Goal: Information Seeking & Learning: Learn about a topic

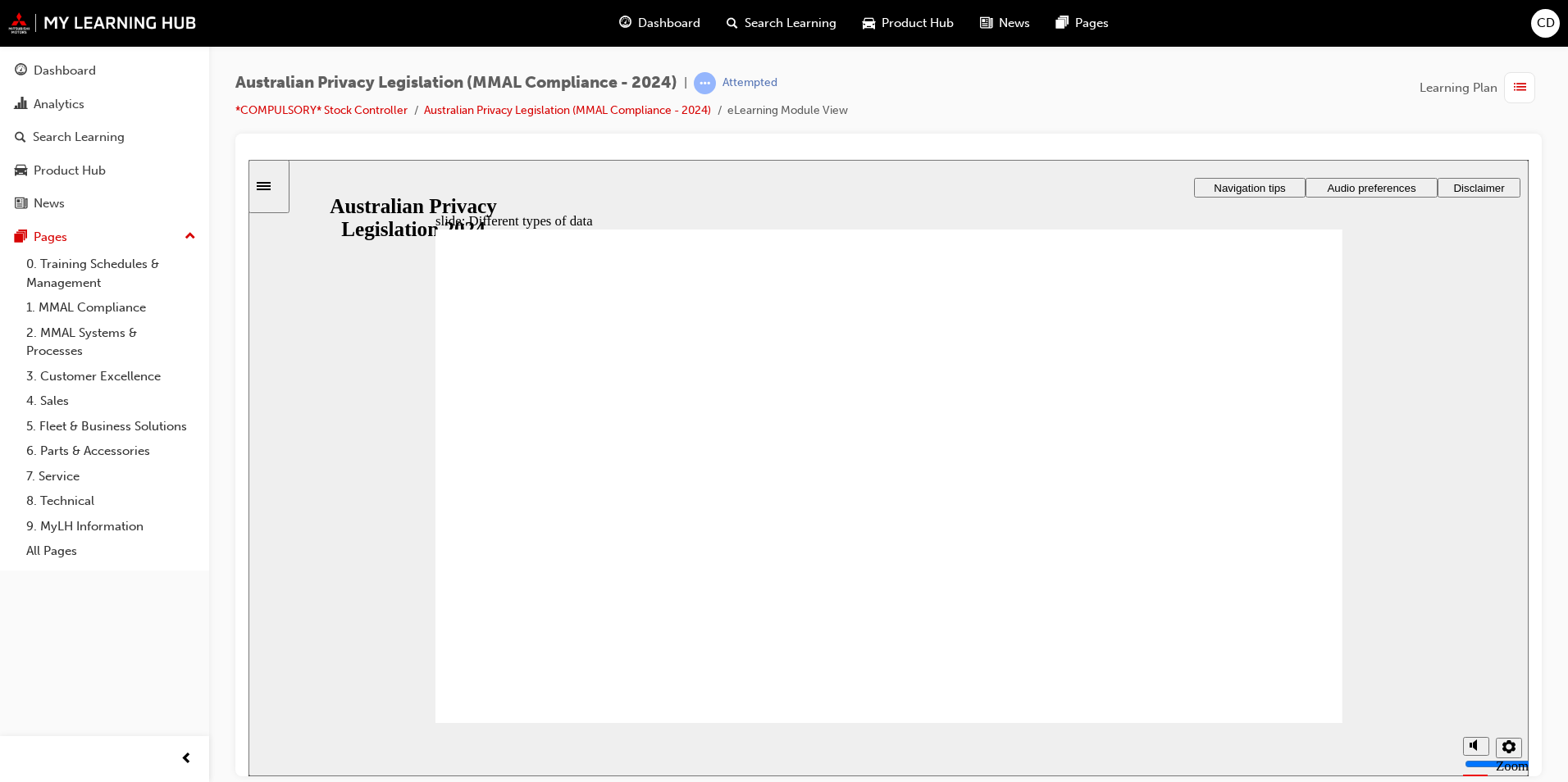
drag, startPoint x: 671, startPoint y: 513, endPoint x: 669, endPoint y: 522, distance: 9.2
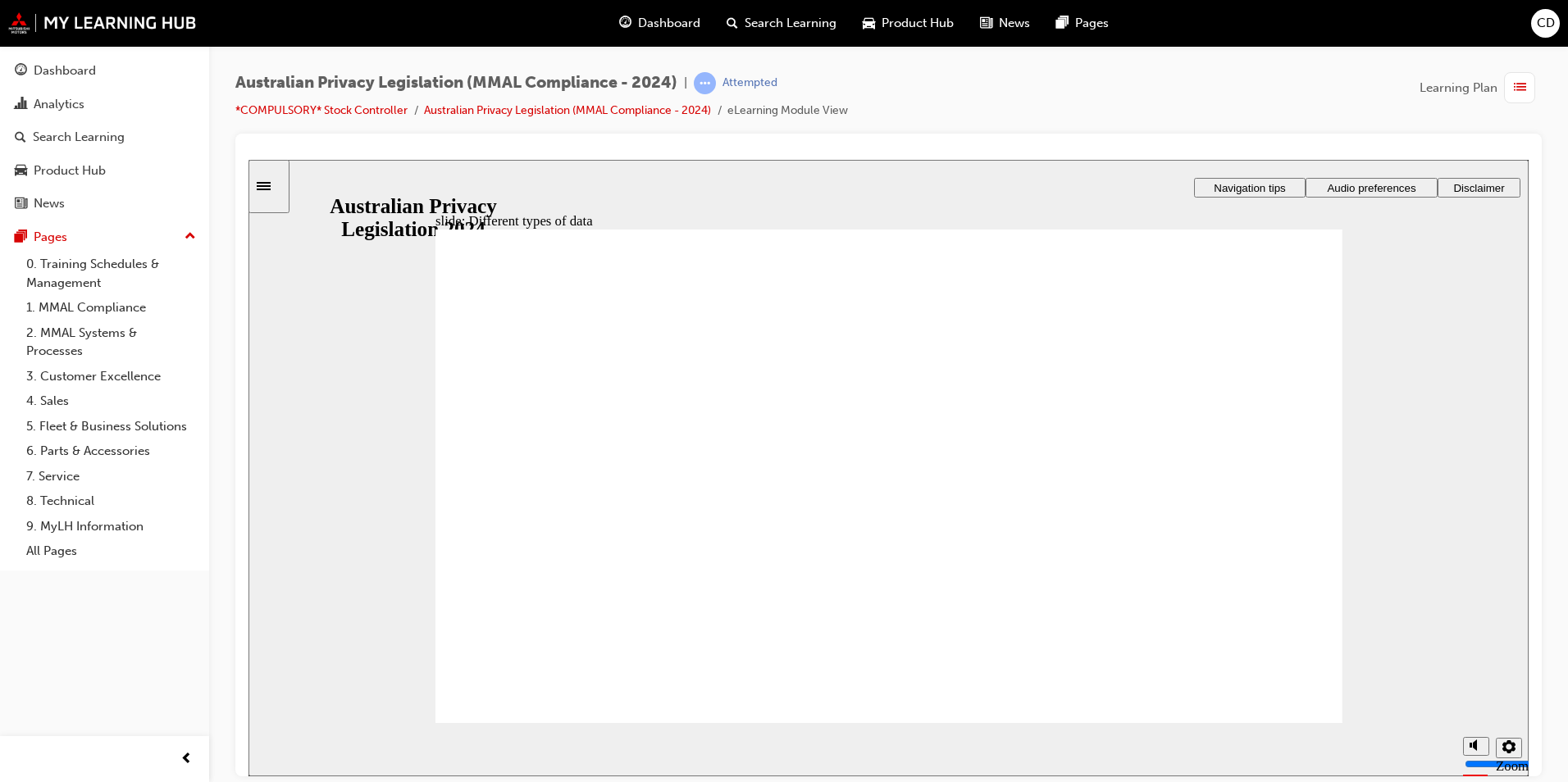
checkbox input "true"
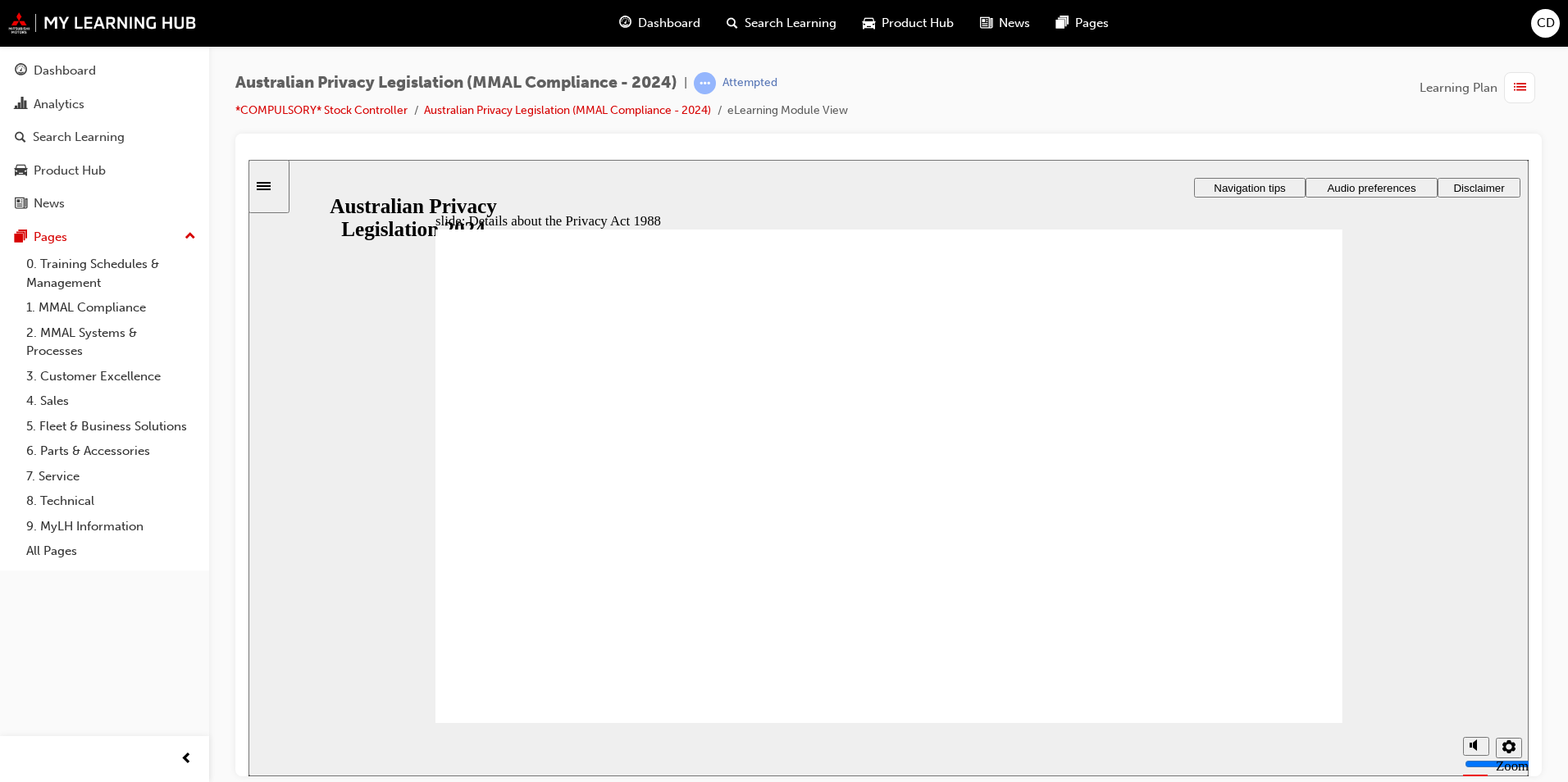
checkbox input "true"
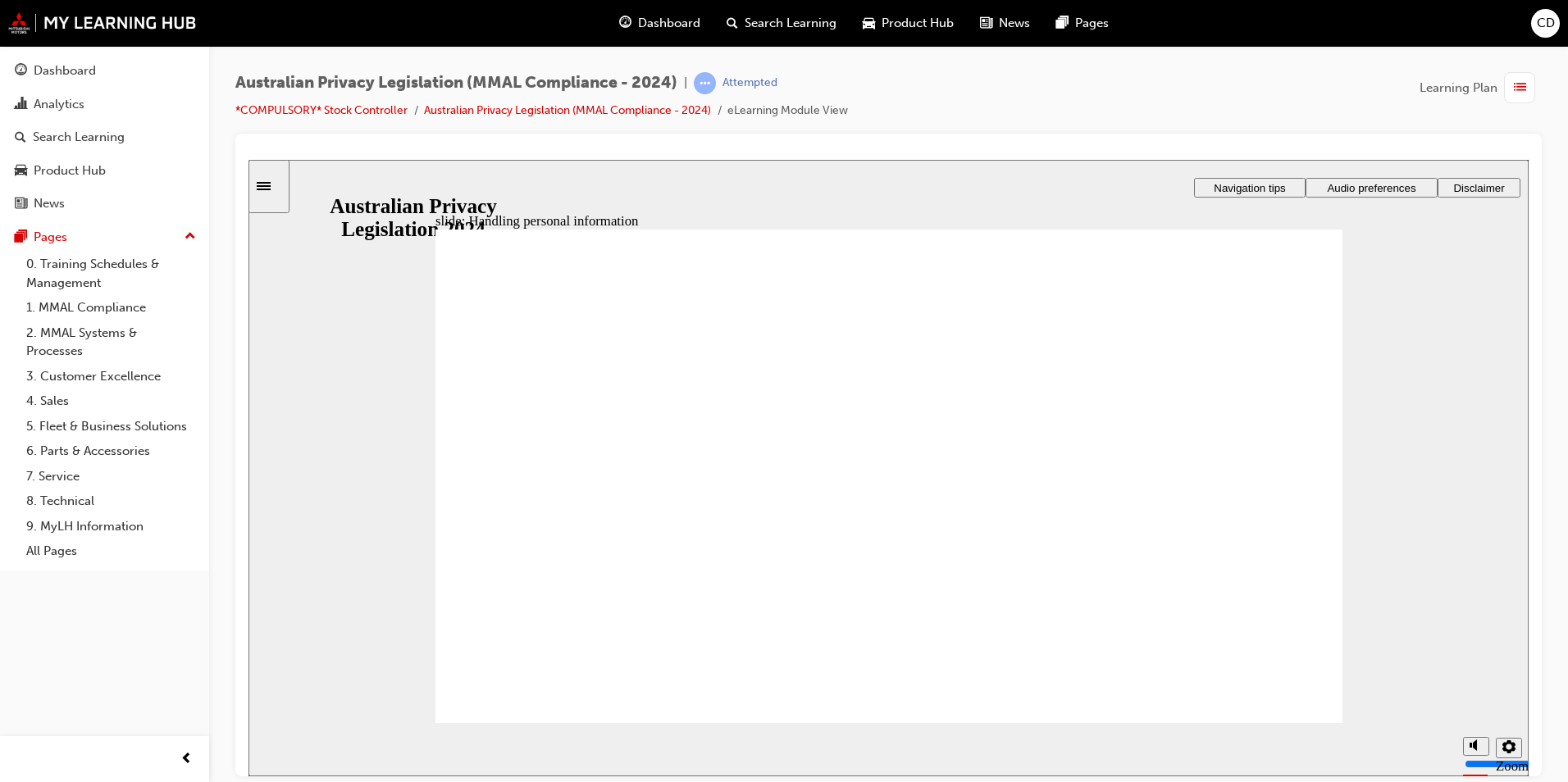
checkbox input "true"
drag, startPoint x: 512, startPoint y: 487, endPoint x: 582, endPoint y: 697, distance: 221.4
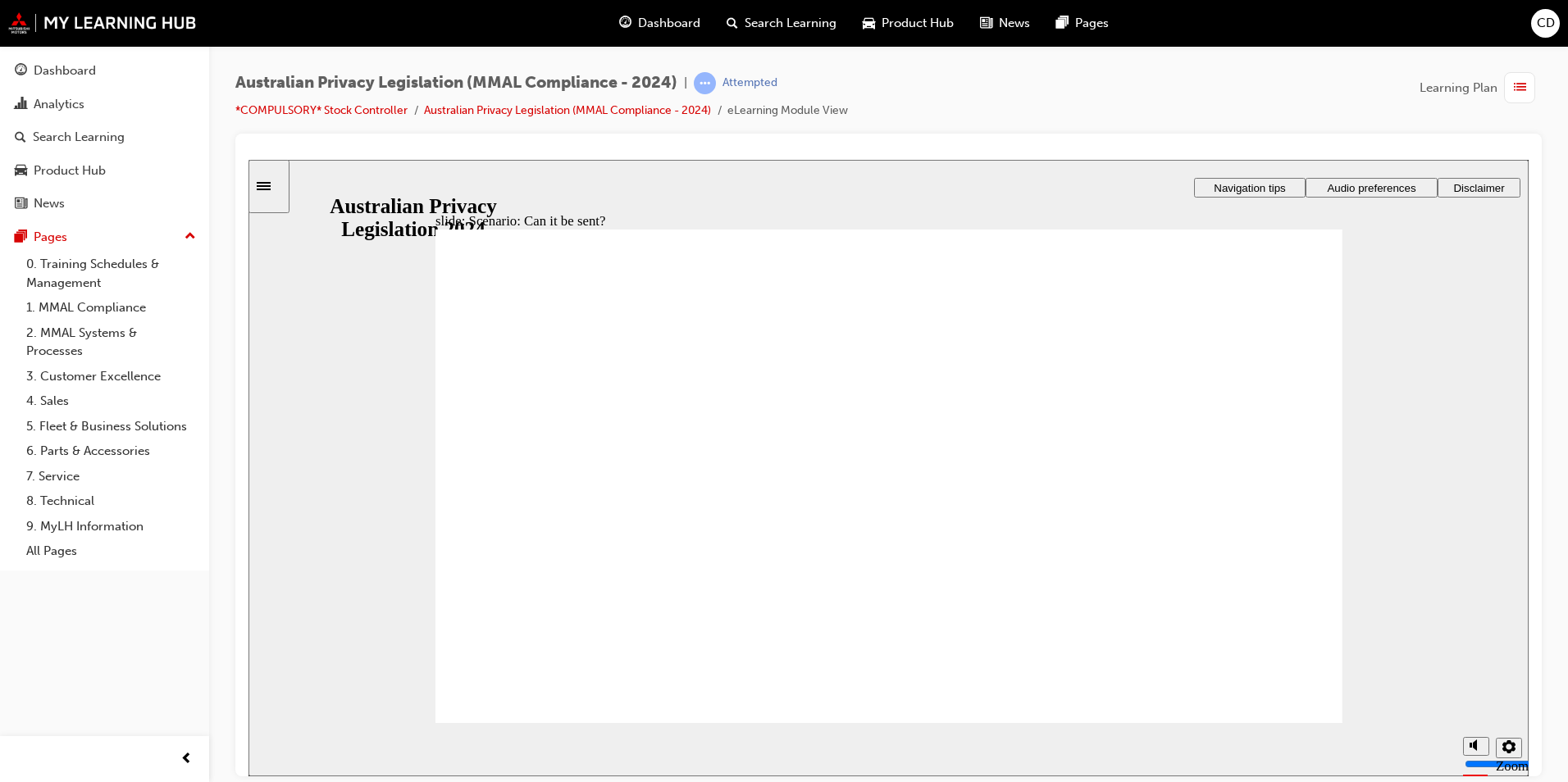
radio input "true"
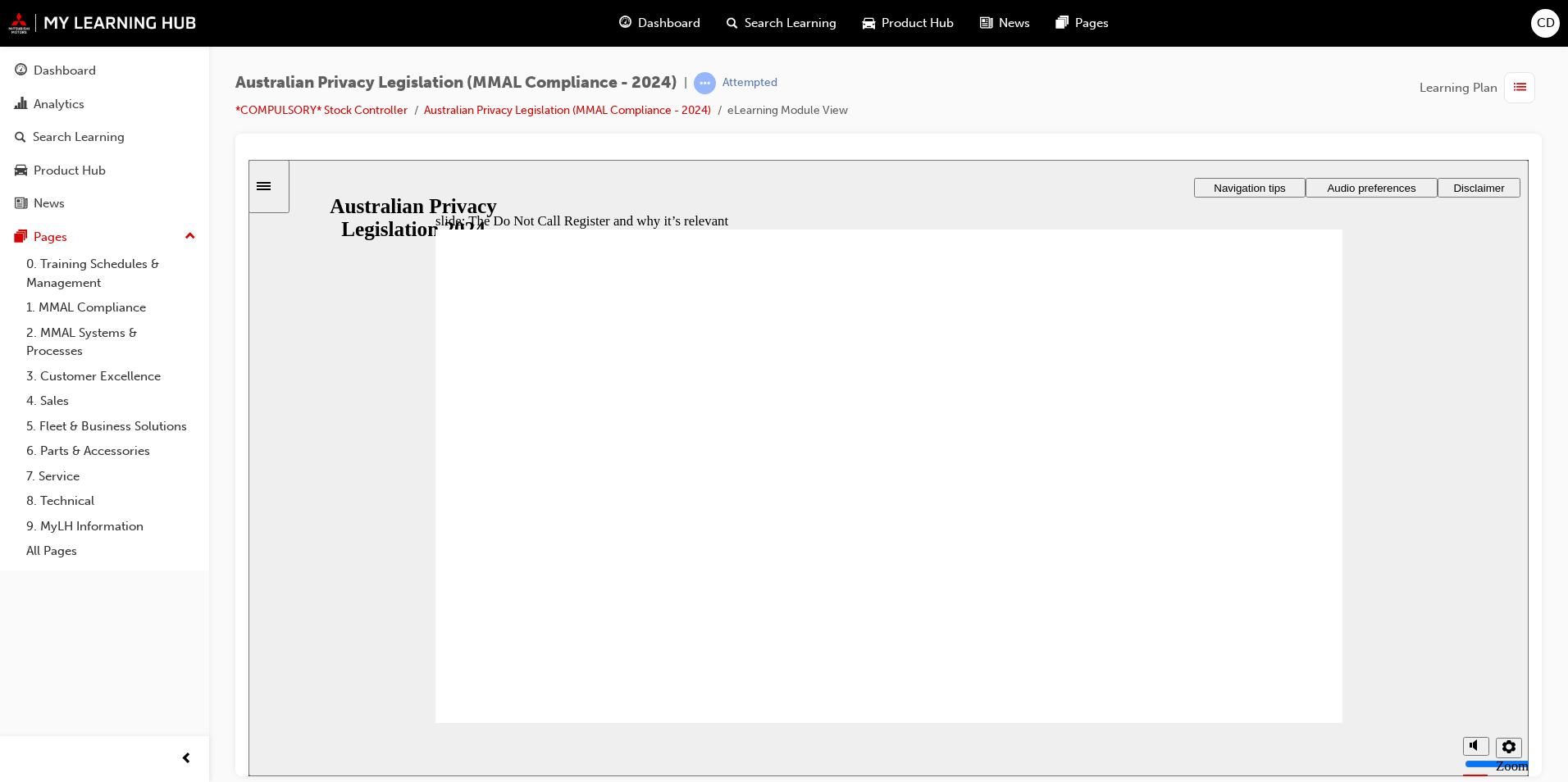
radio input "true"
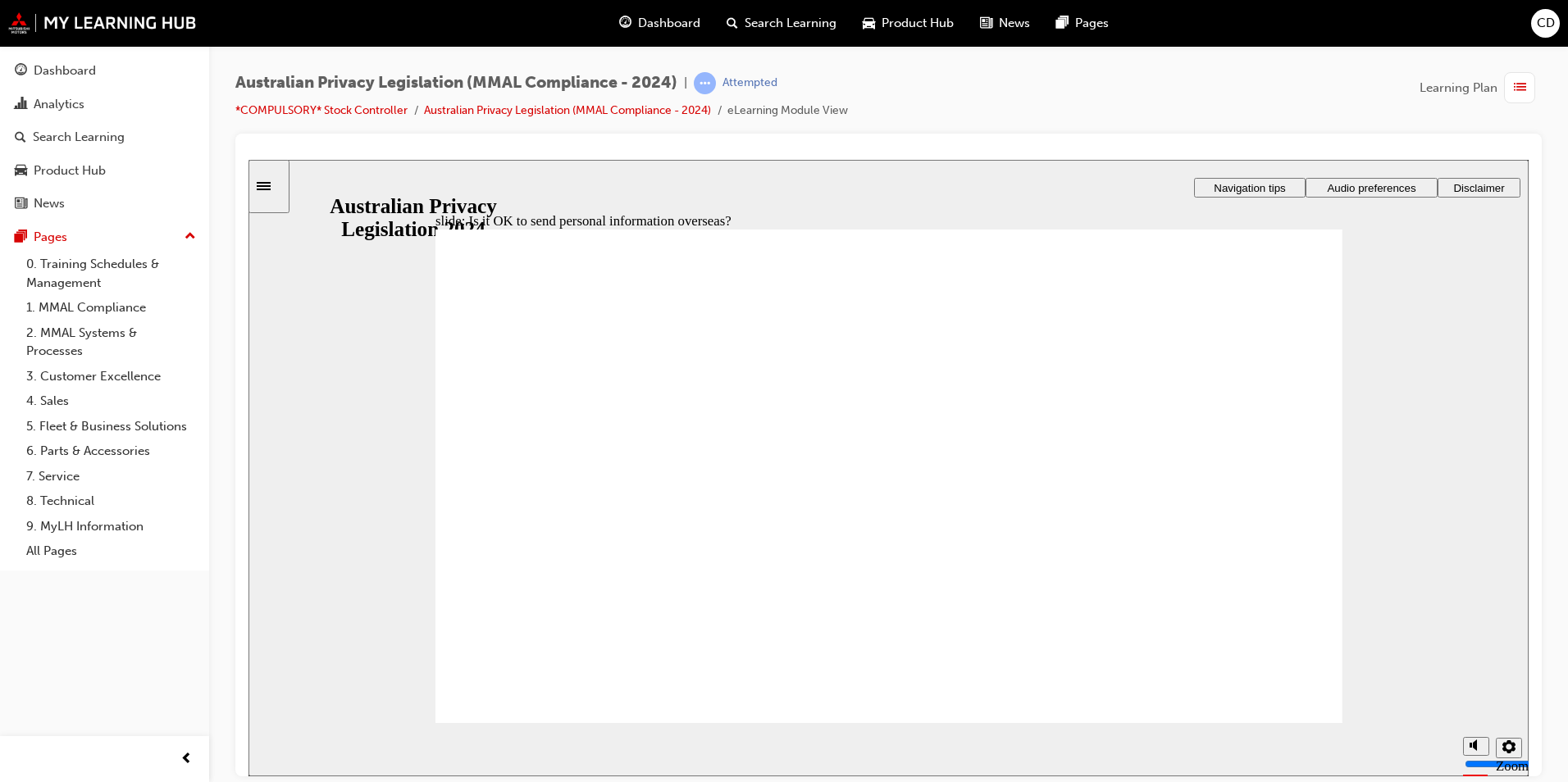
radio input "true"
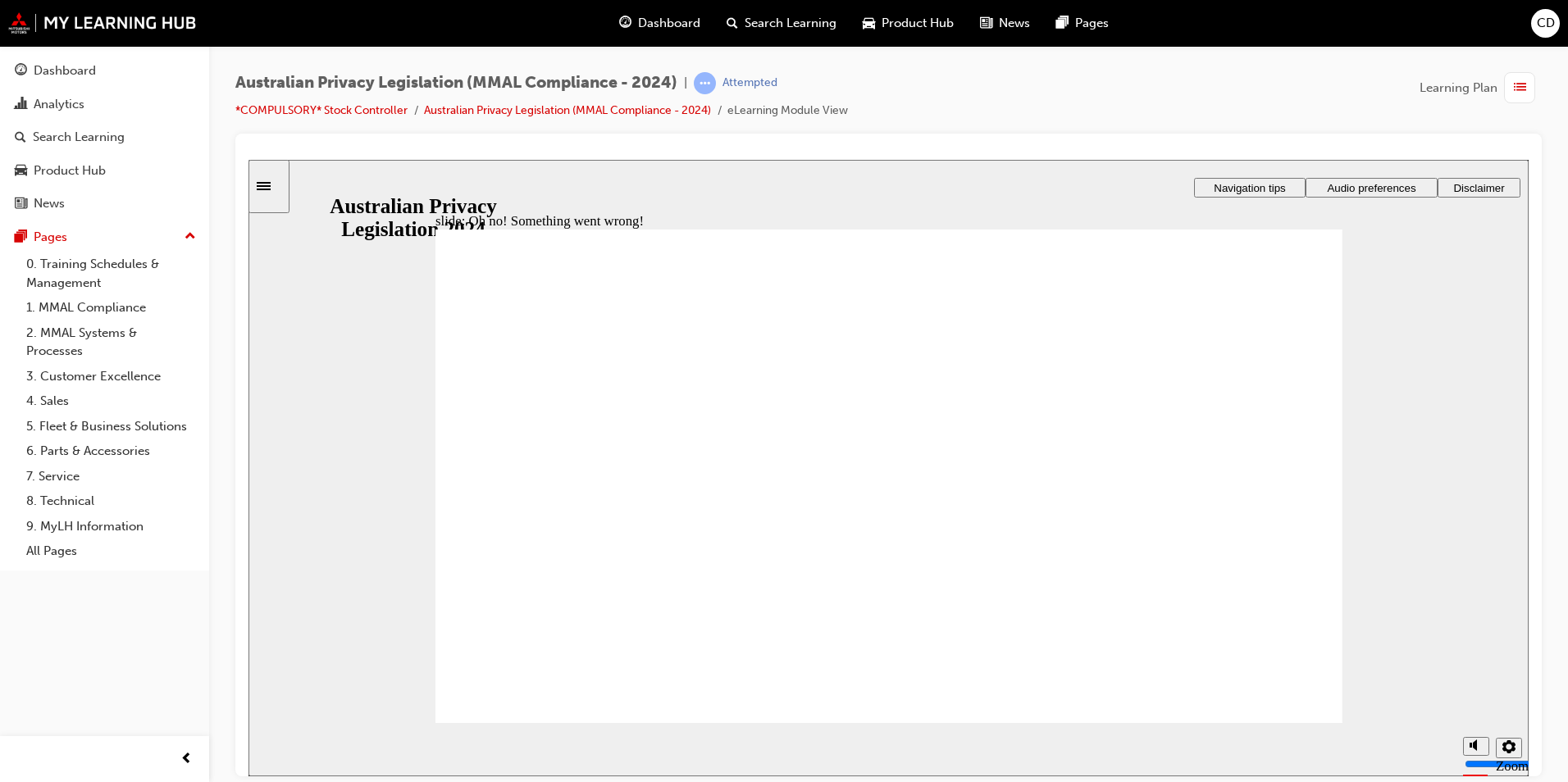
radio input "true"
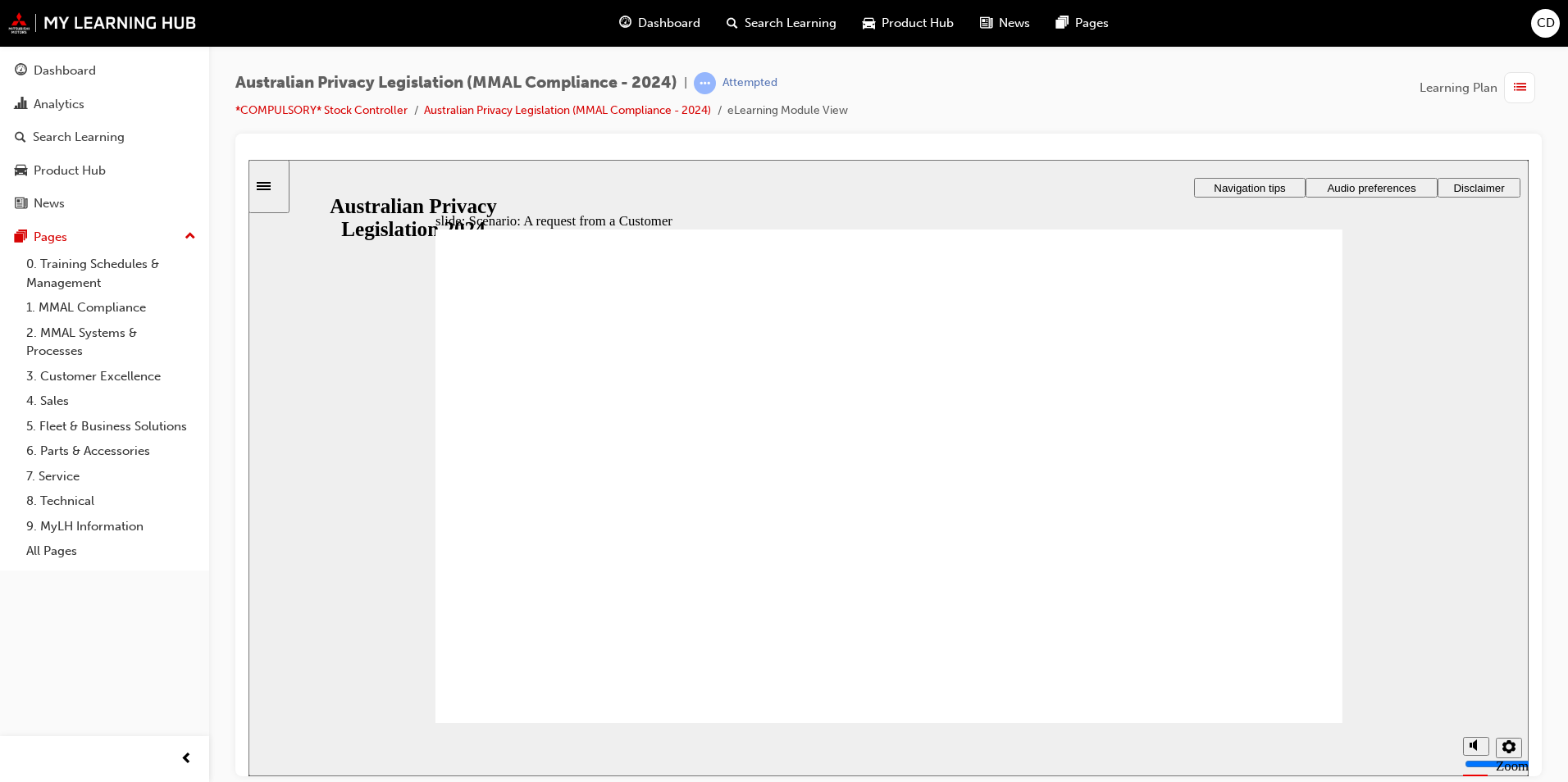
radio input "true"
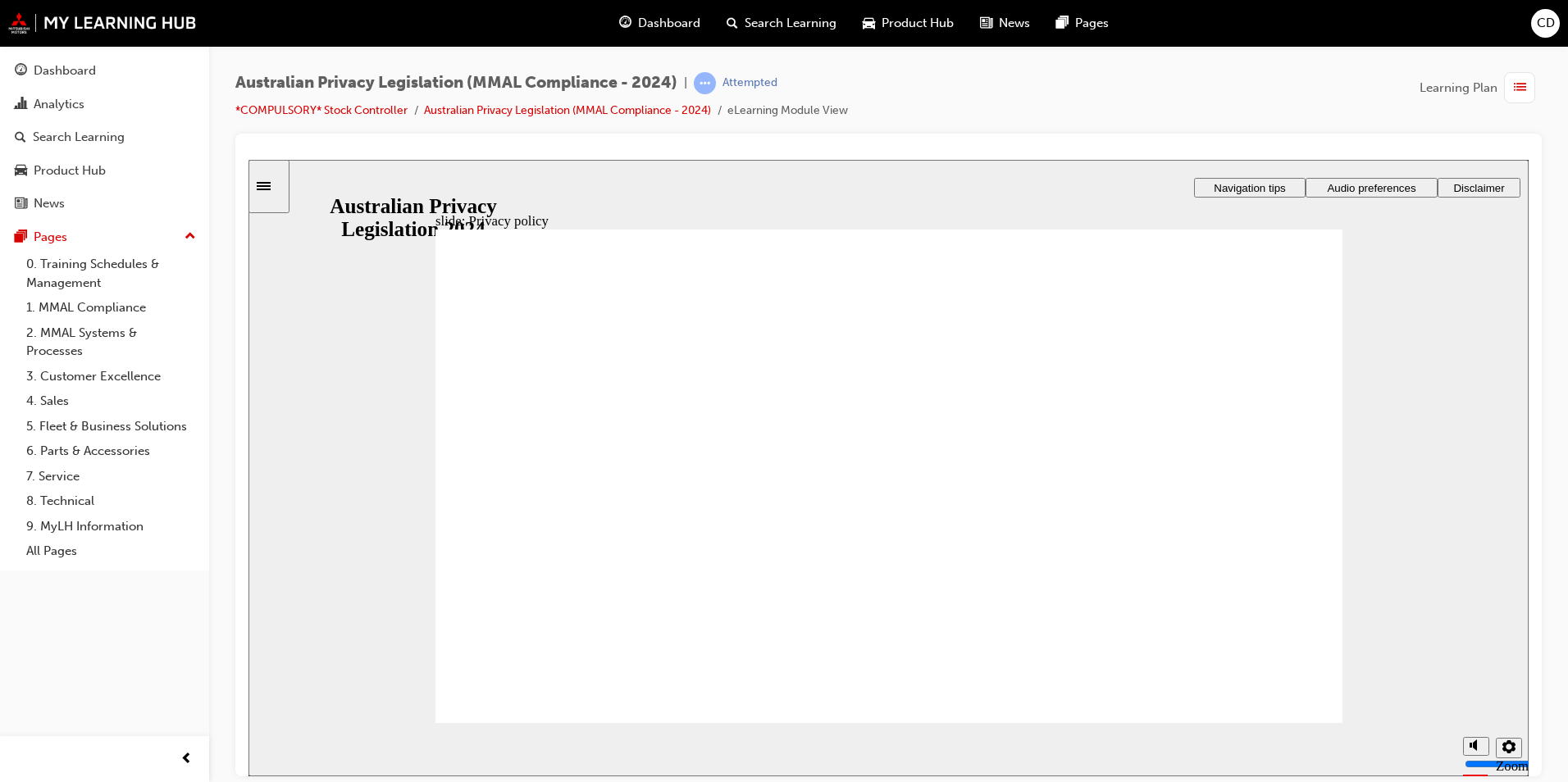
checkbox input "true"
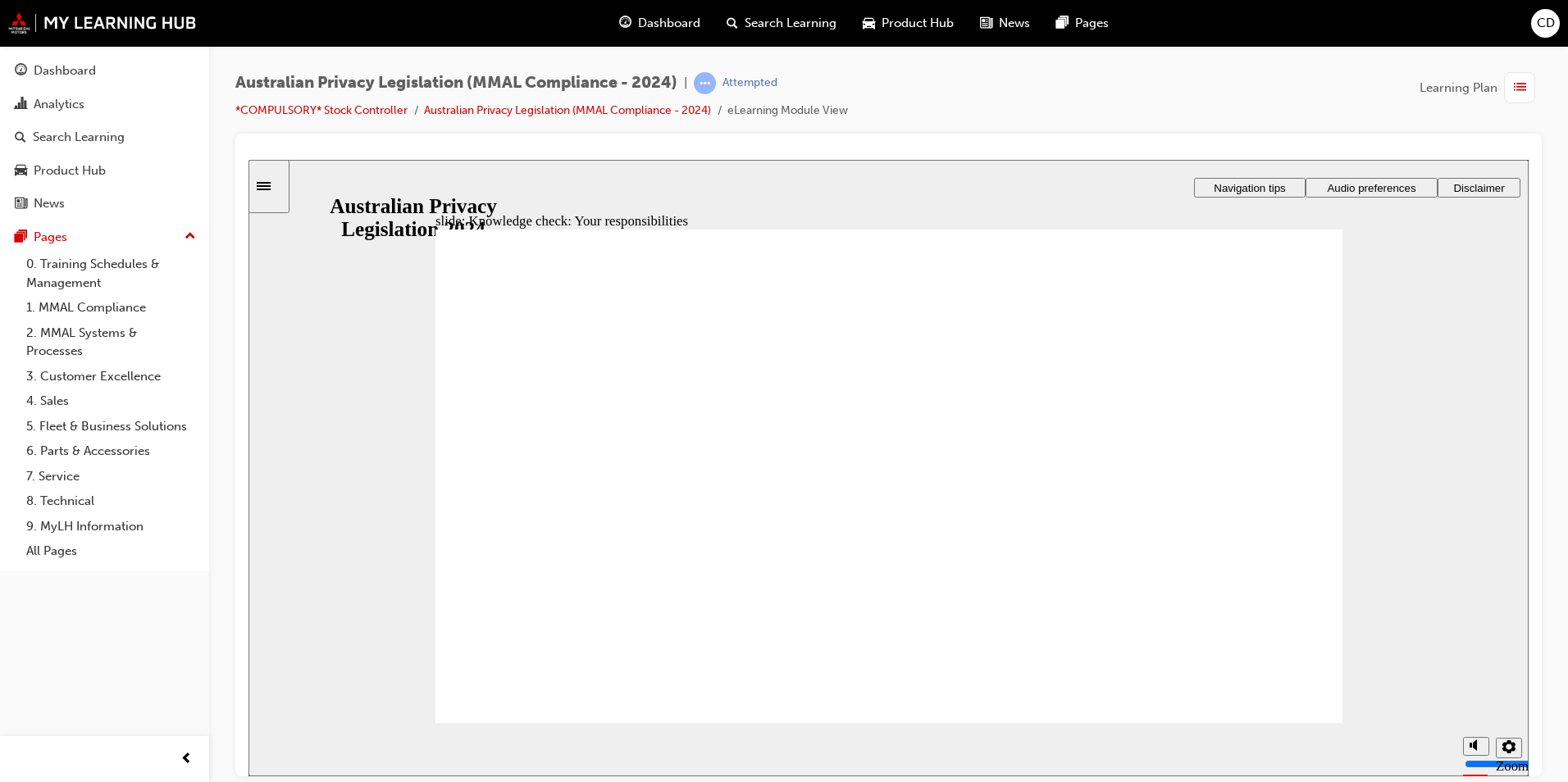
checkbox input "true"
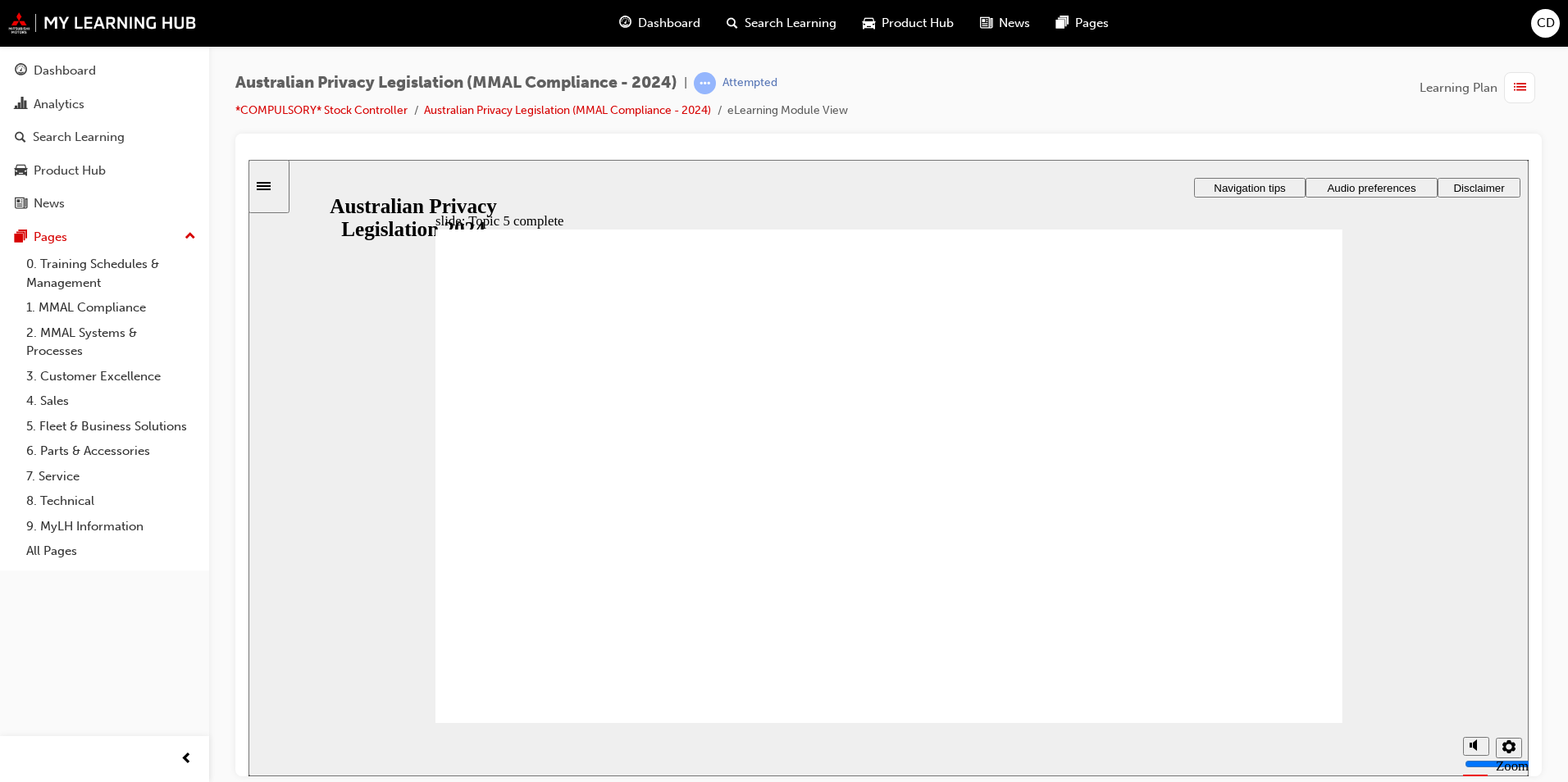
radio input "true"
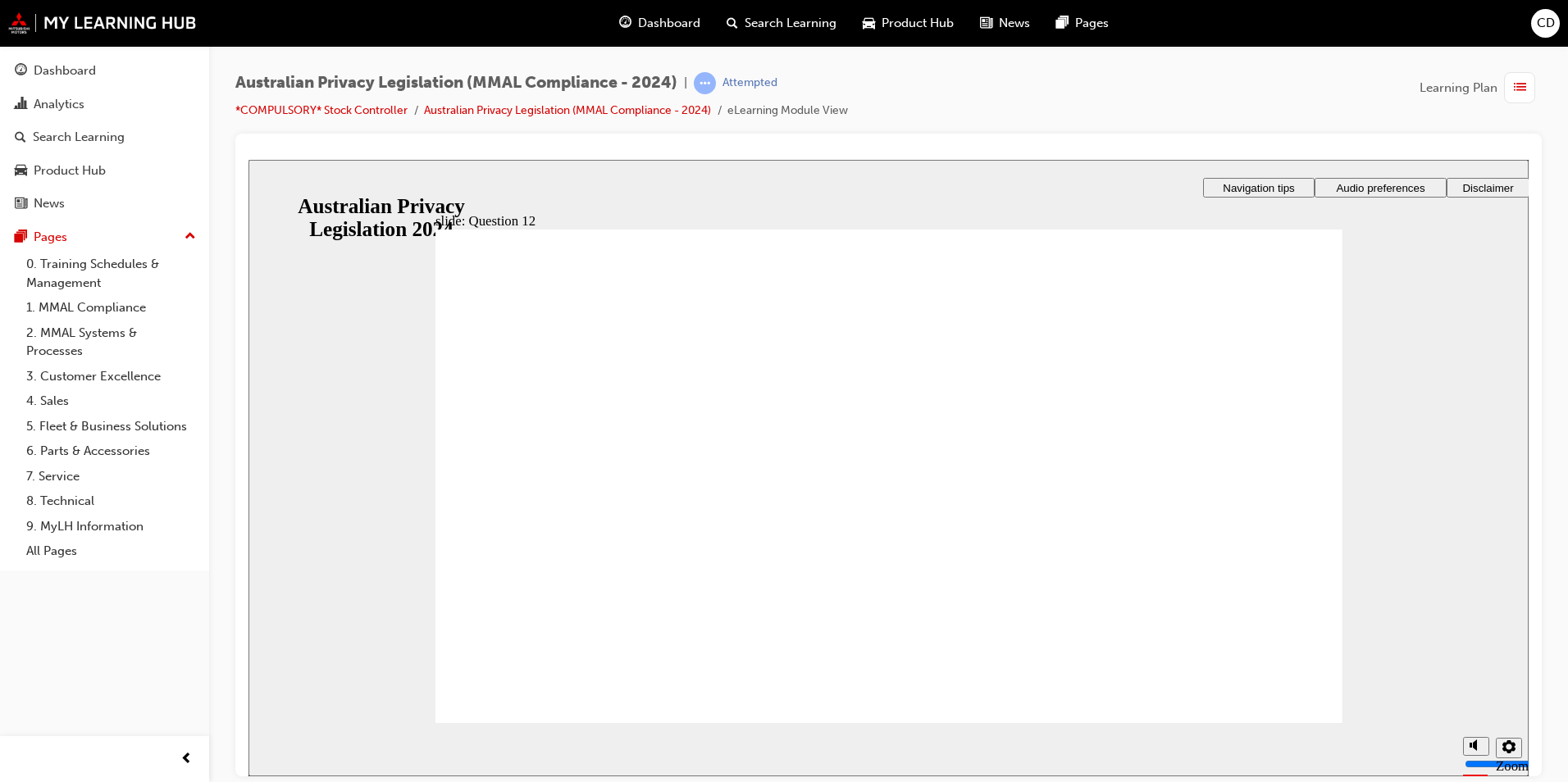
checkbox input "true"
radio input "true"
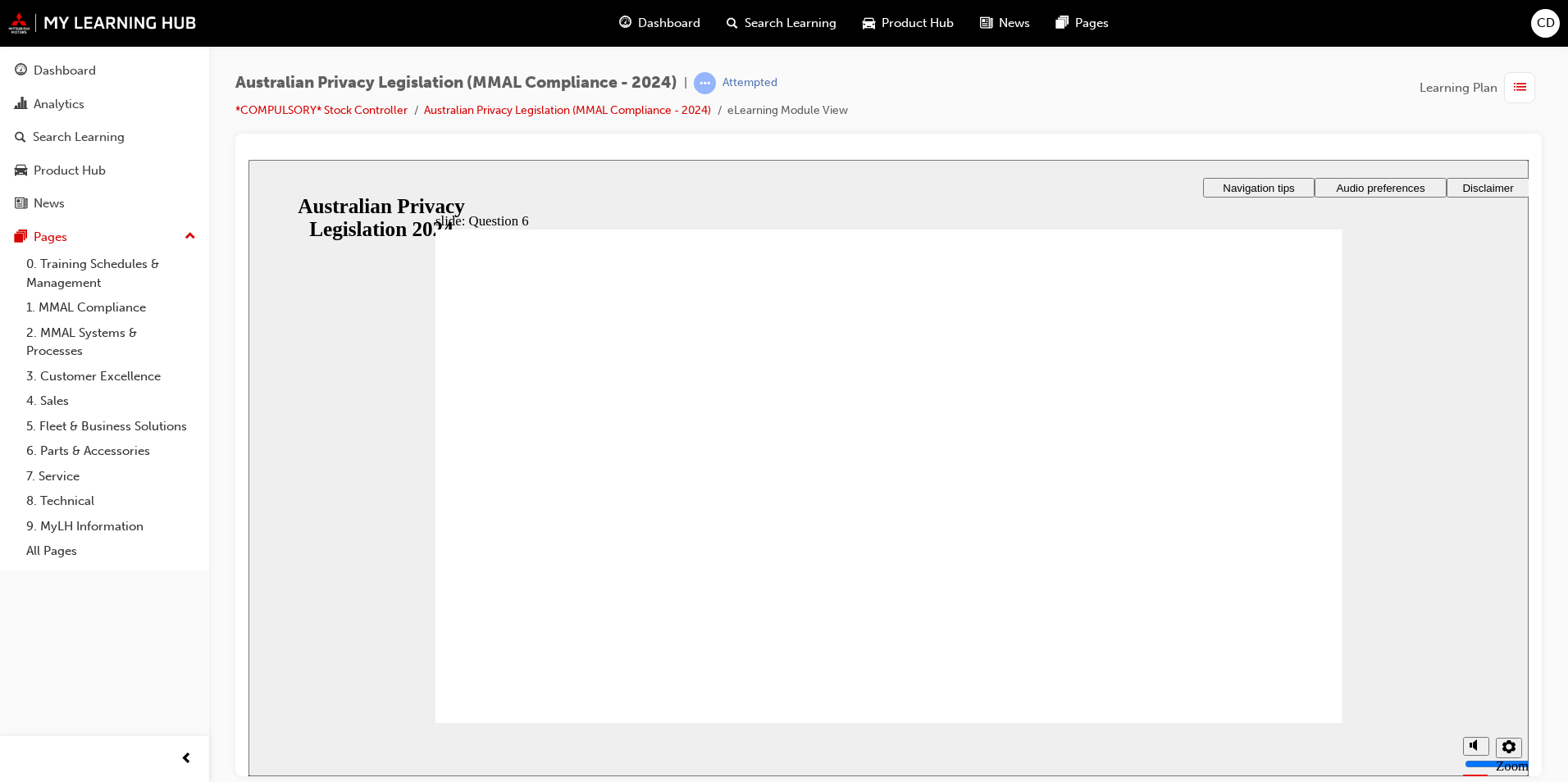
radio input "false"
radio input "true"
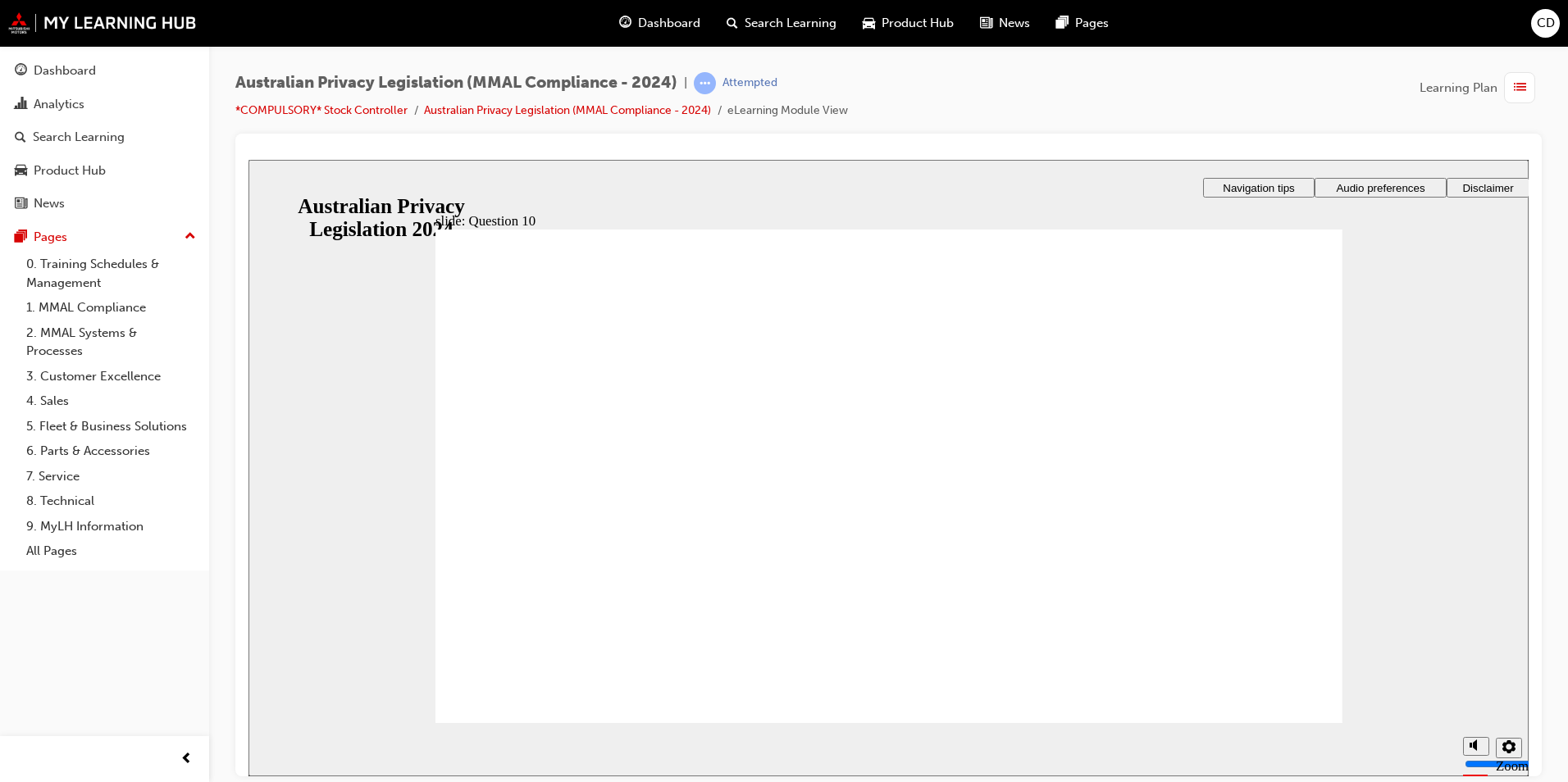
radio input "true"
radio input "false"
radio input "true"
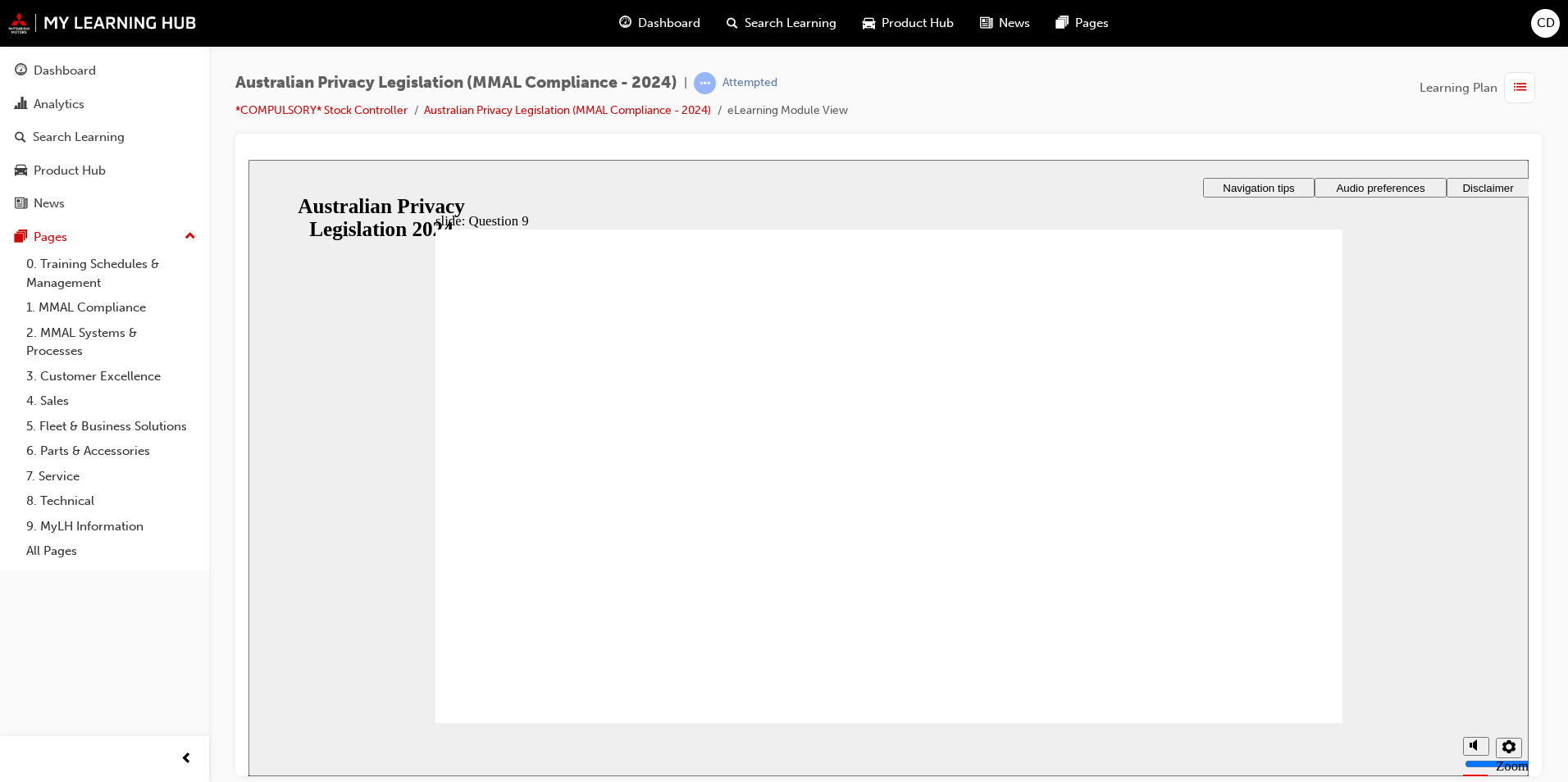
radio input "true"
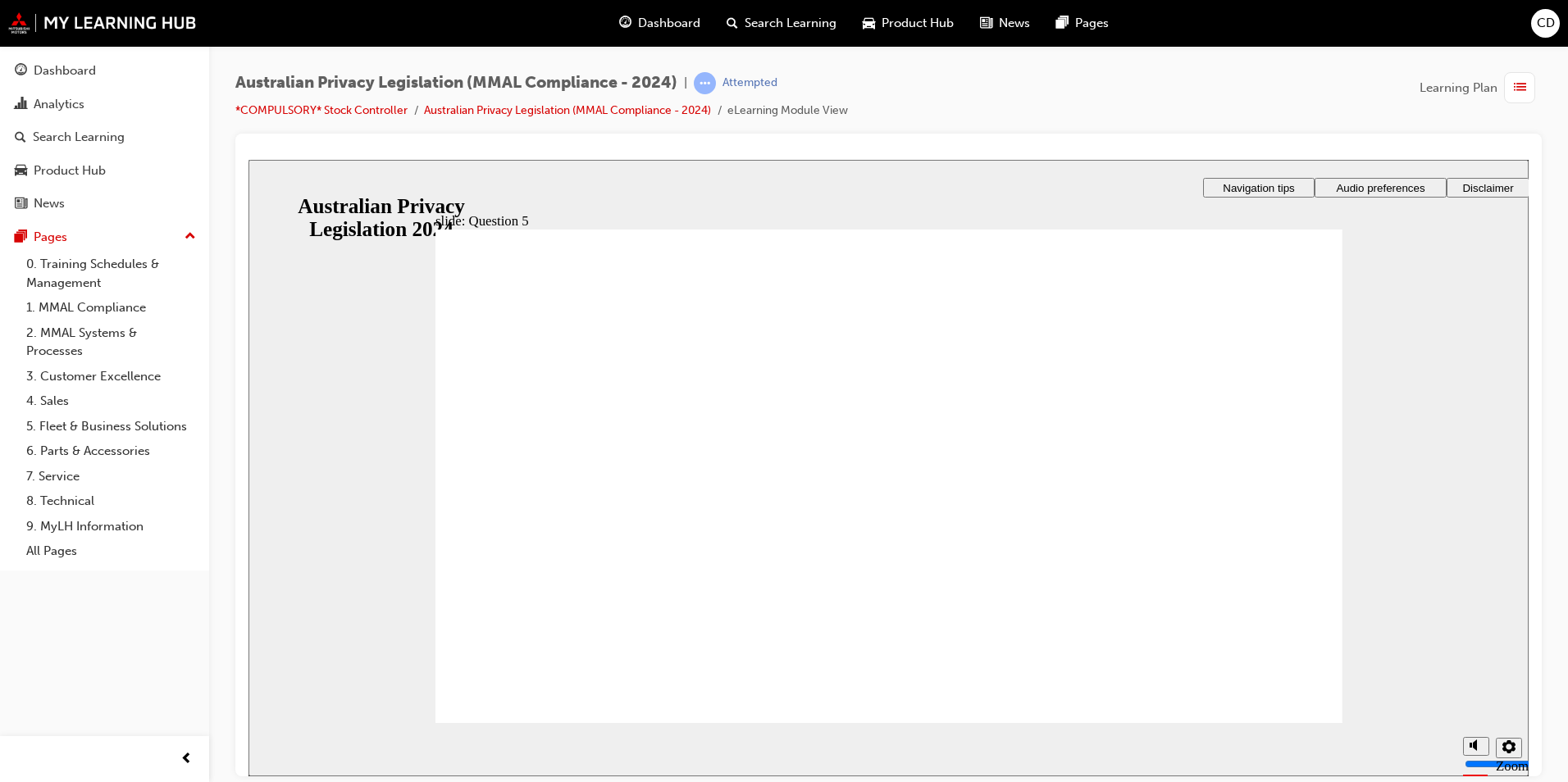
radio input "true"
drag, startPoint x: 585, startPoint y: 474, endPoint x: 593, endPoint y: 699, distance: 225.1
radio input "true"
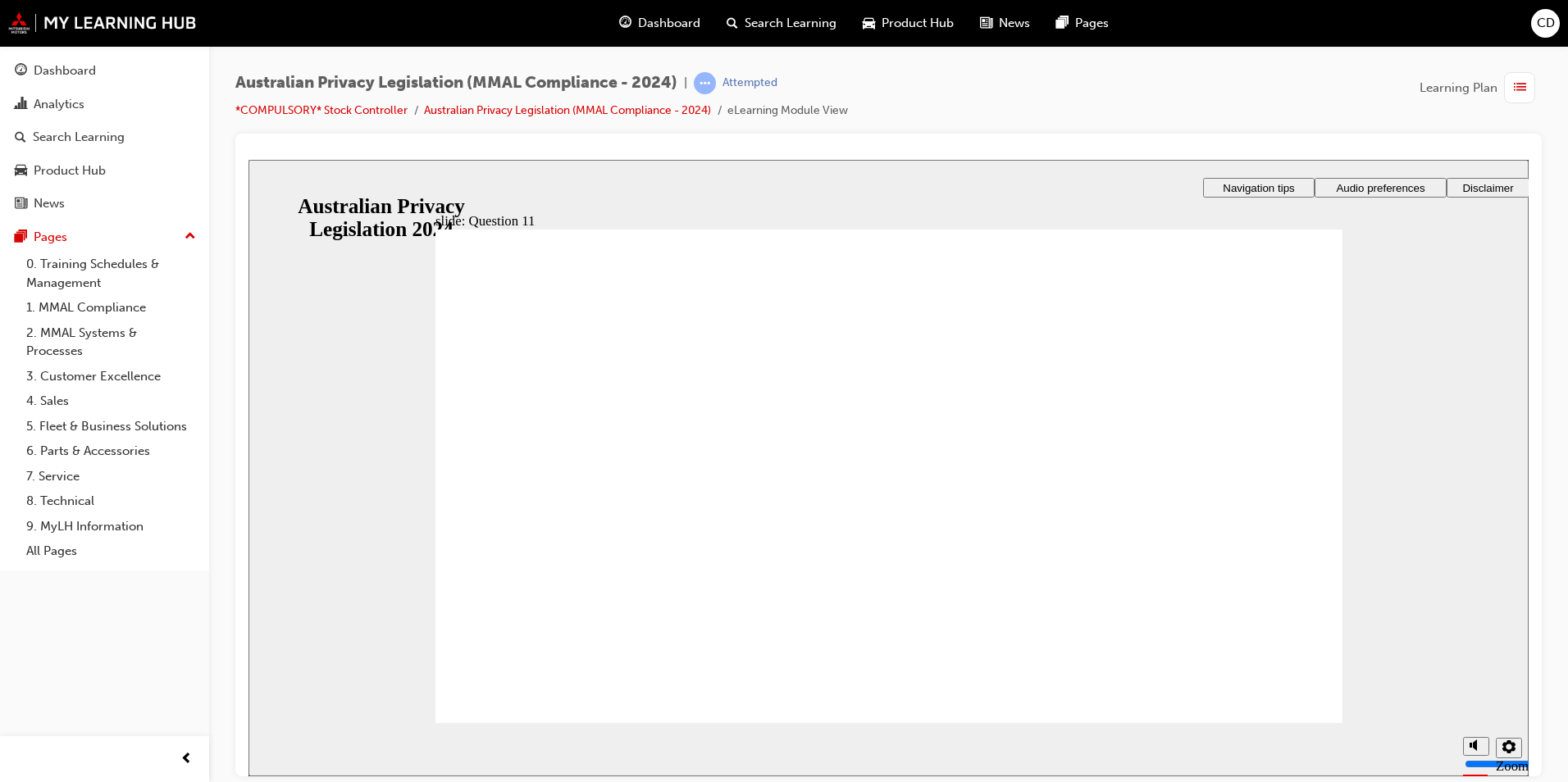
radio input "true"
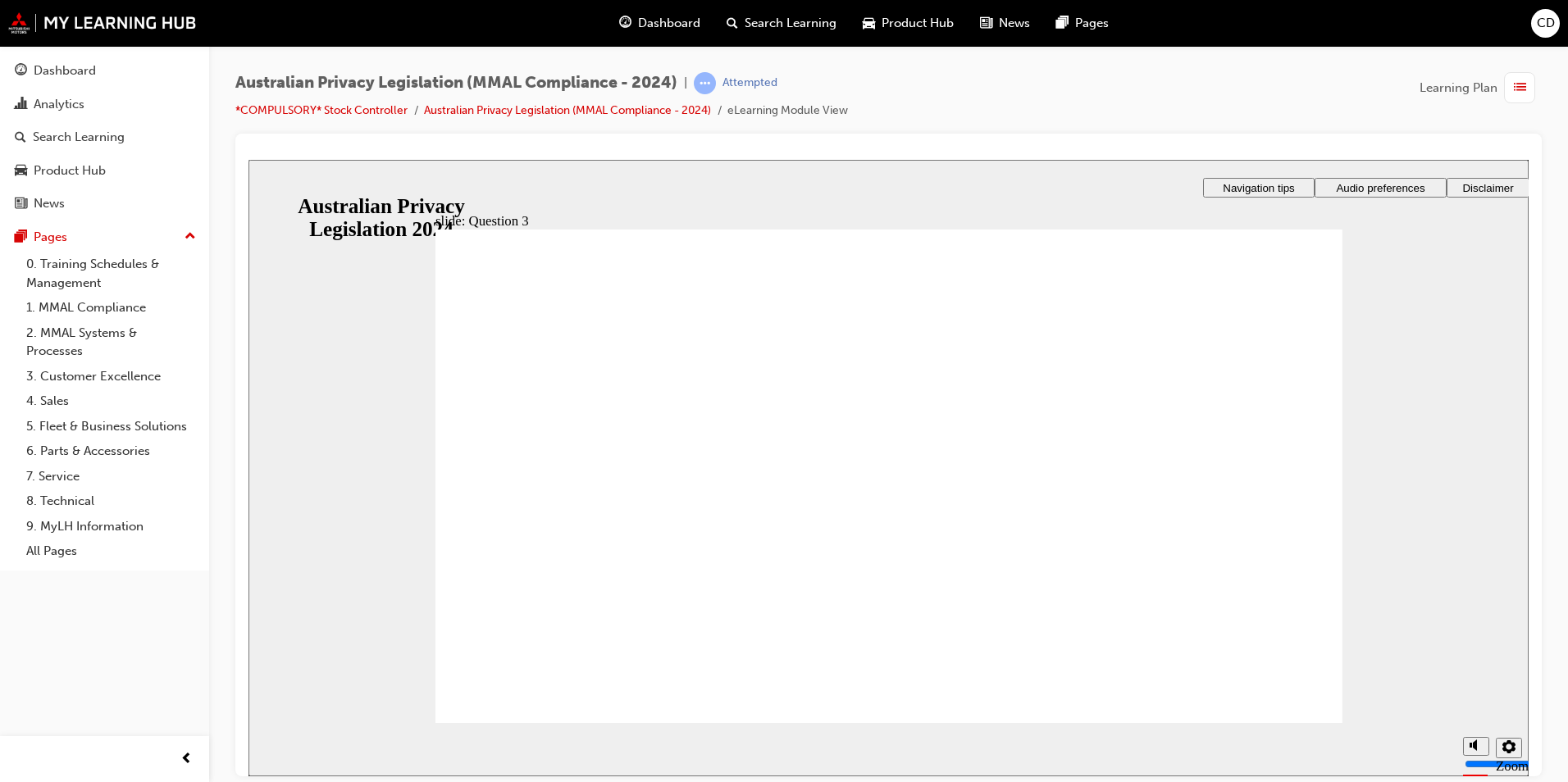
checkbox input "true"
radio input "true"
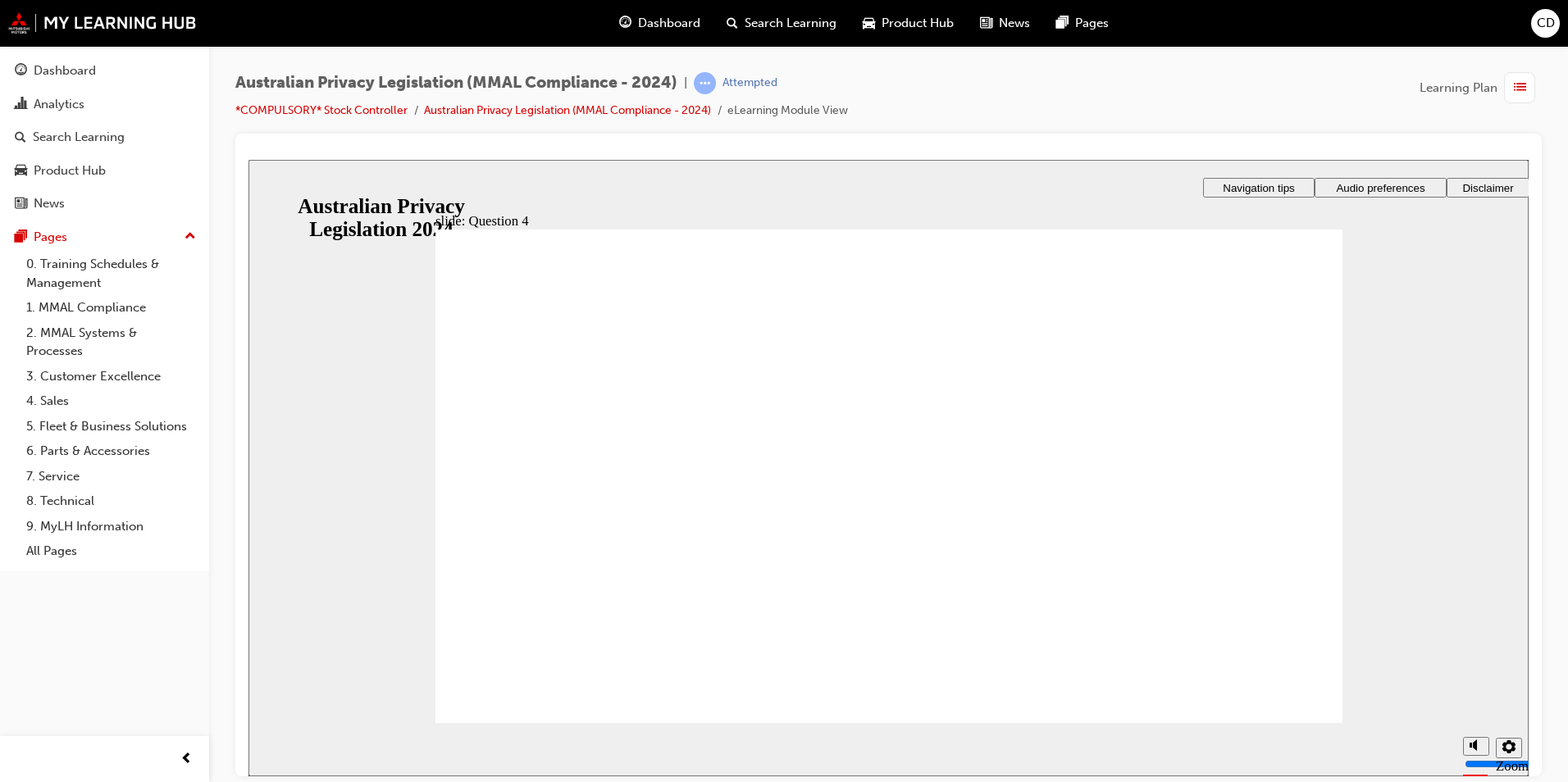
radio input "true"
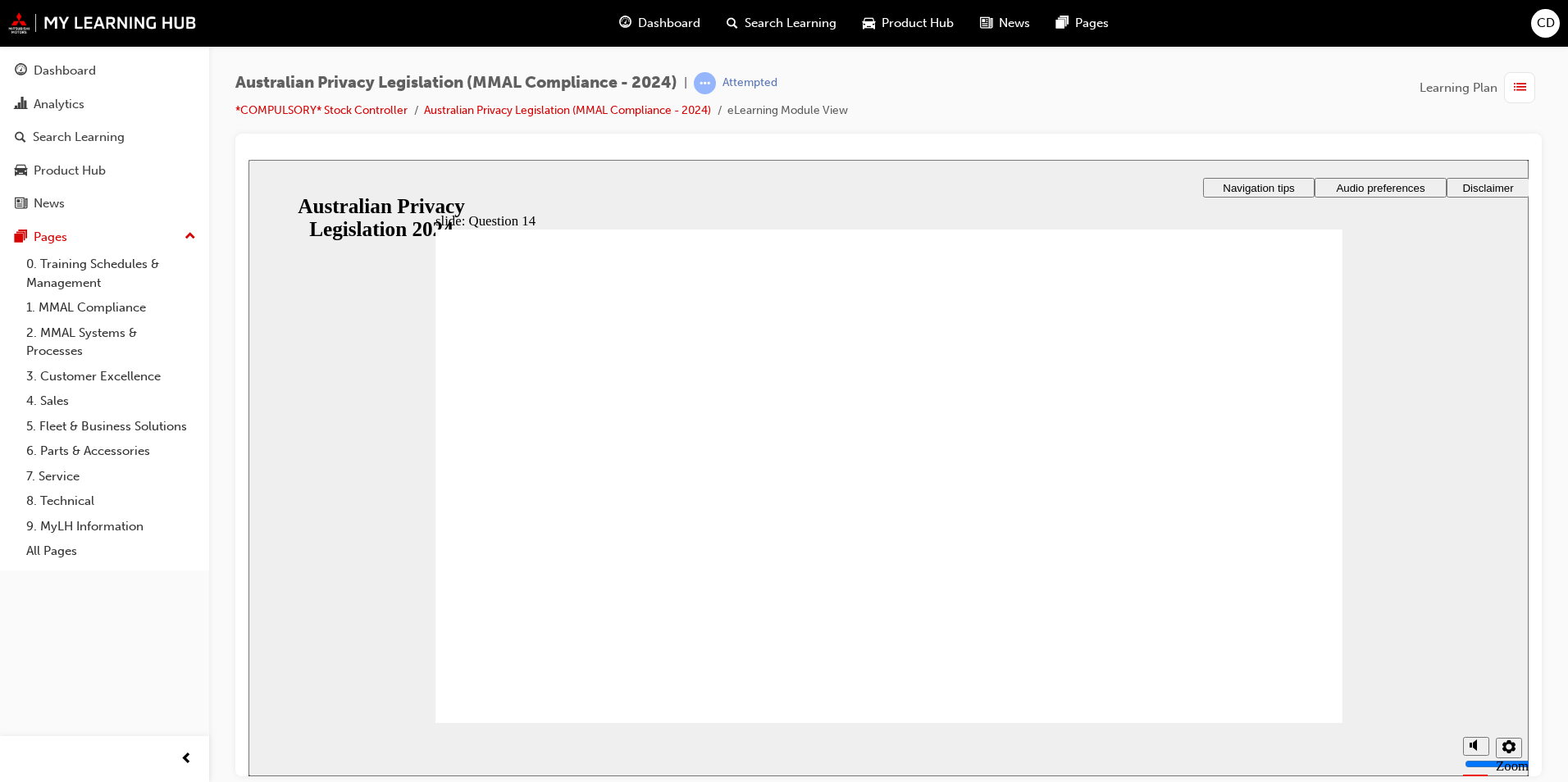
radio input "true"
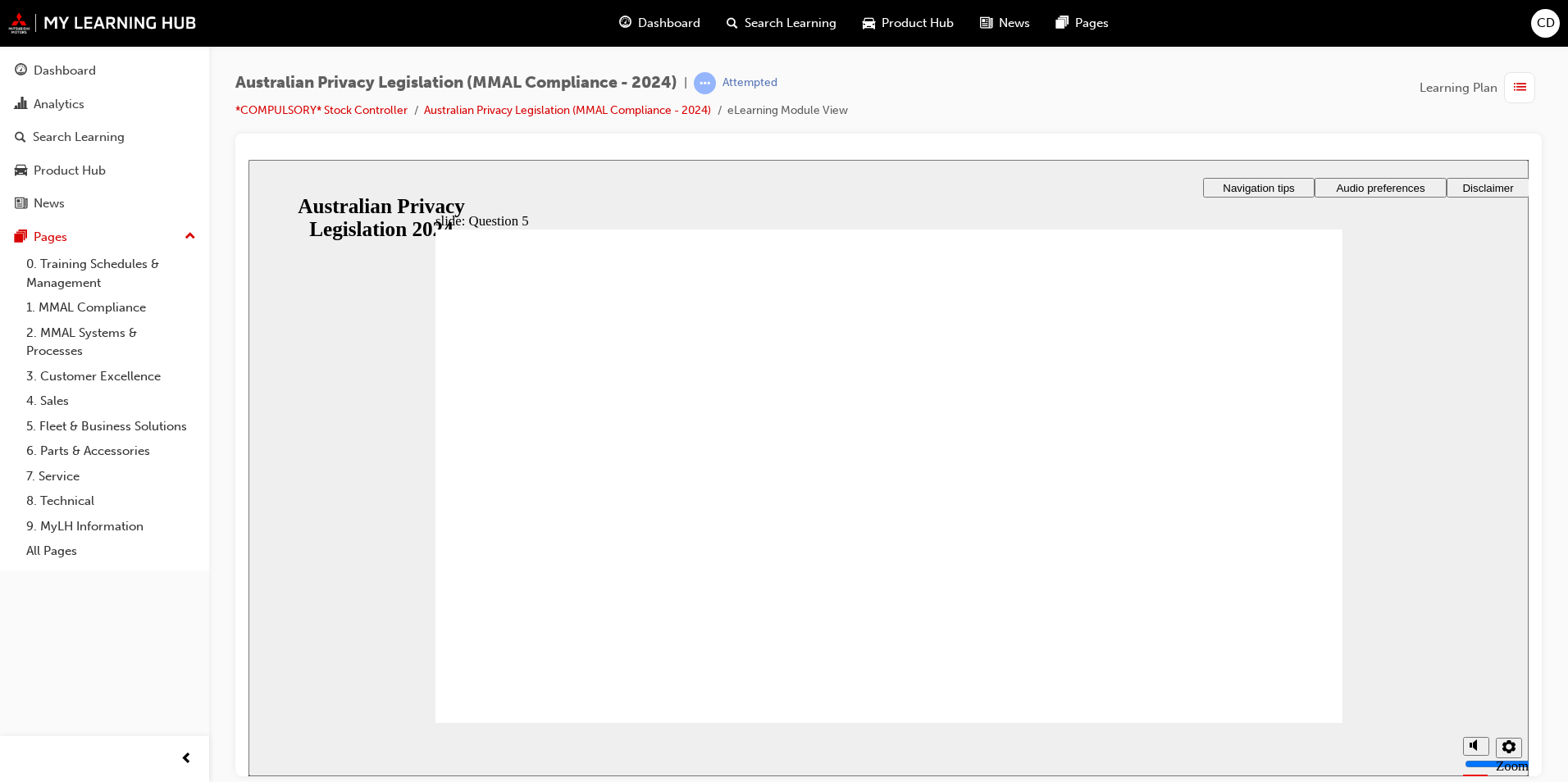
radio input "true"
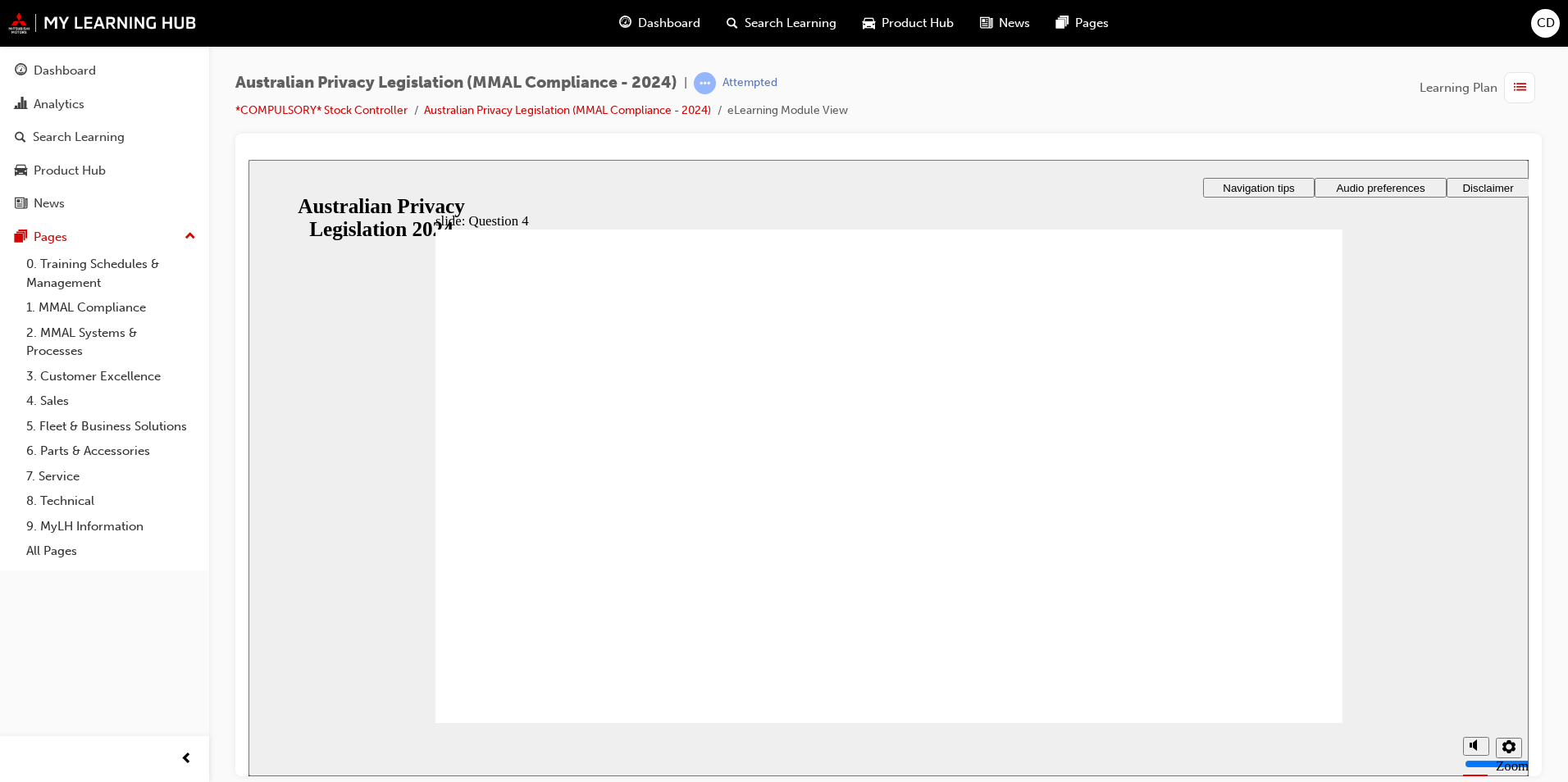
radio input "true"
drag, startPoint x: 504, startPoint y: 508, endPoint x: 548, endPoint y: 674, distance: 171.7
radio input "true"
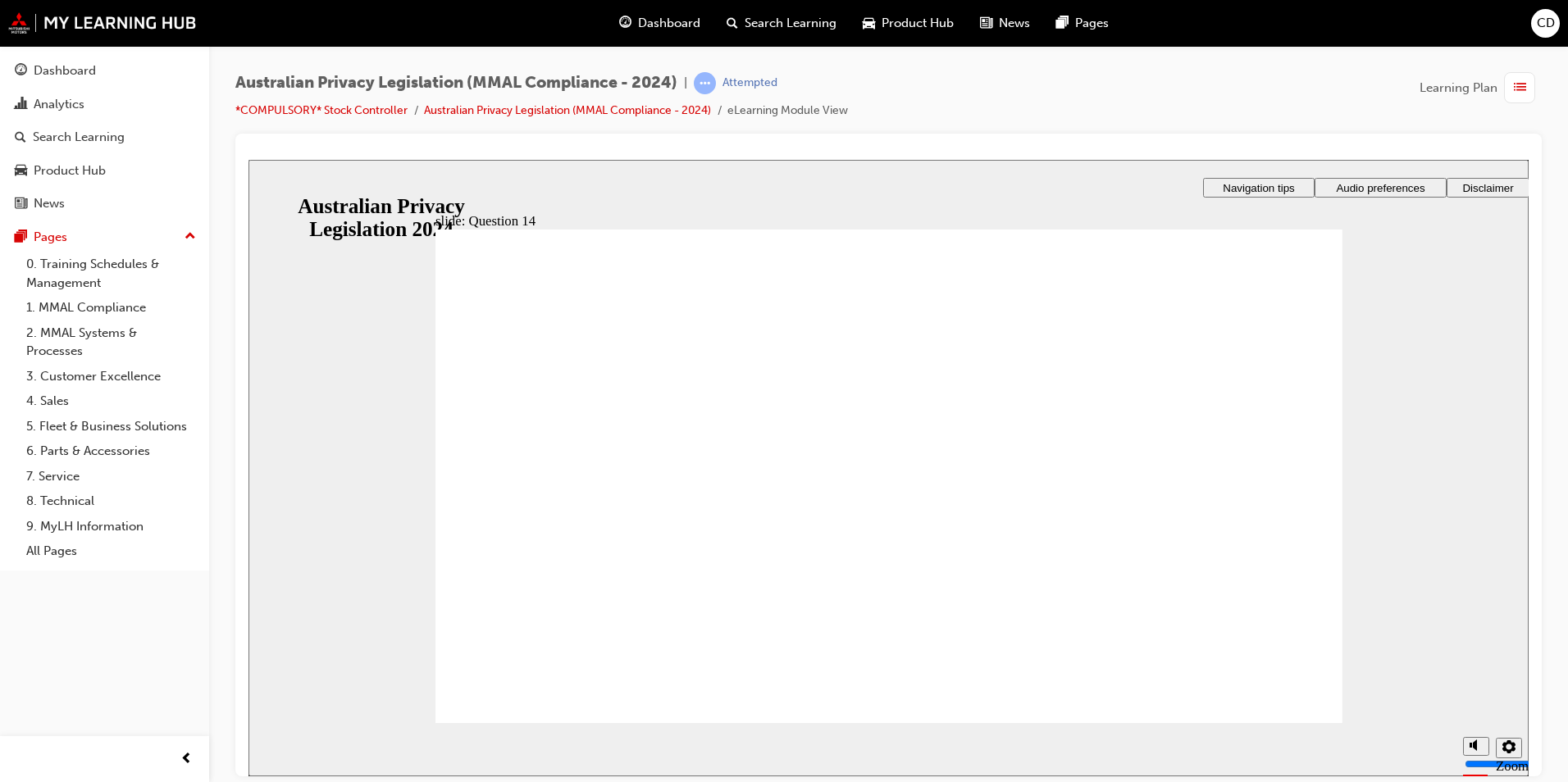
radio input "true"
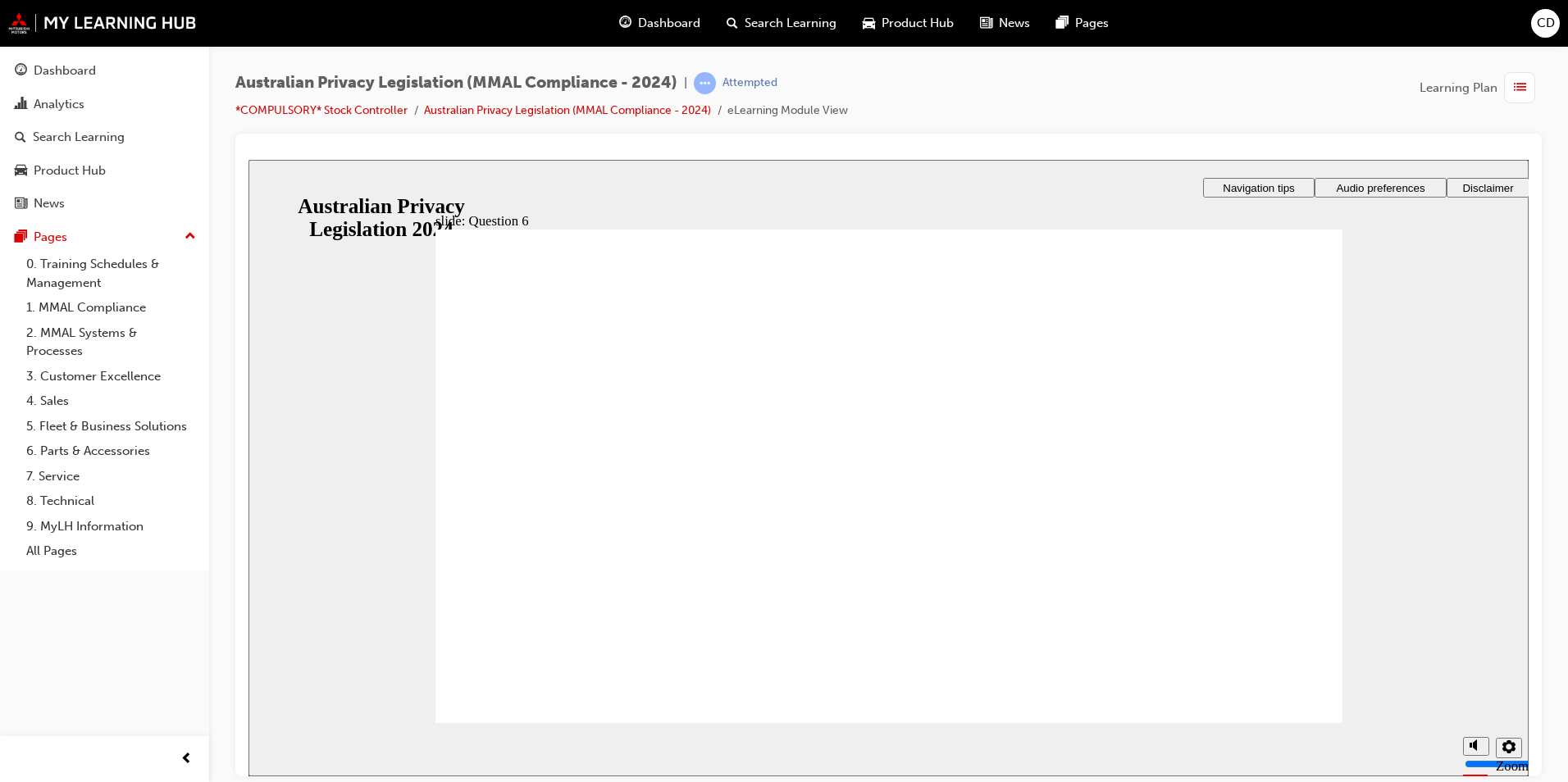
radio input "true"
checkbox input "true"
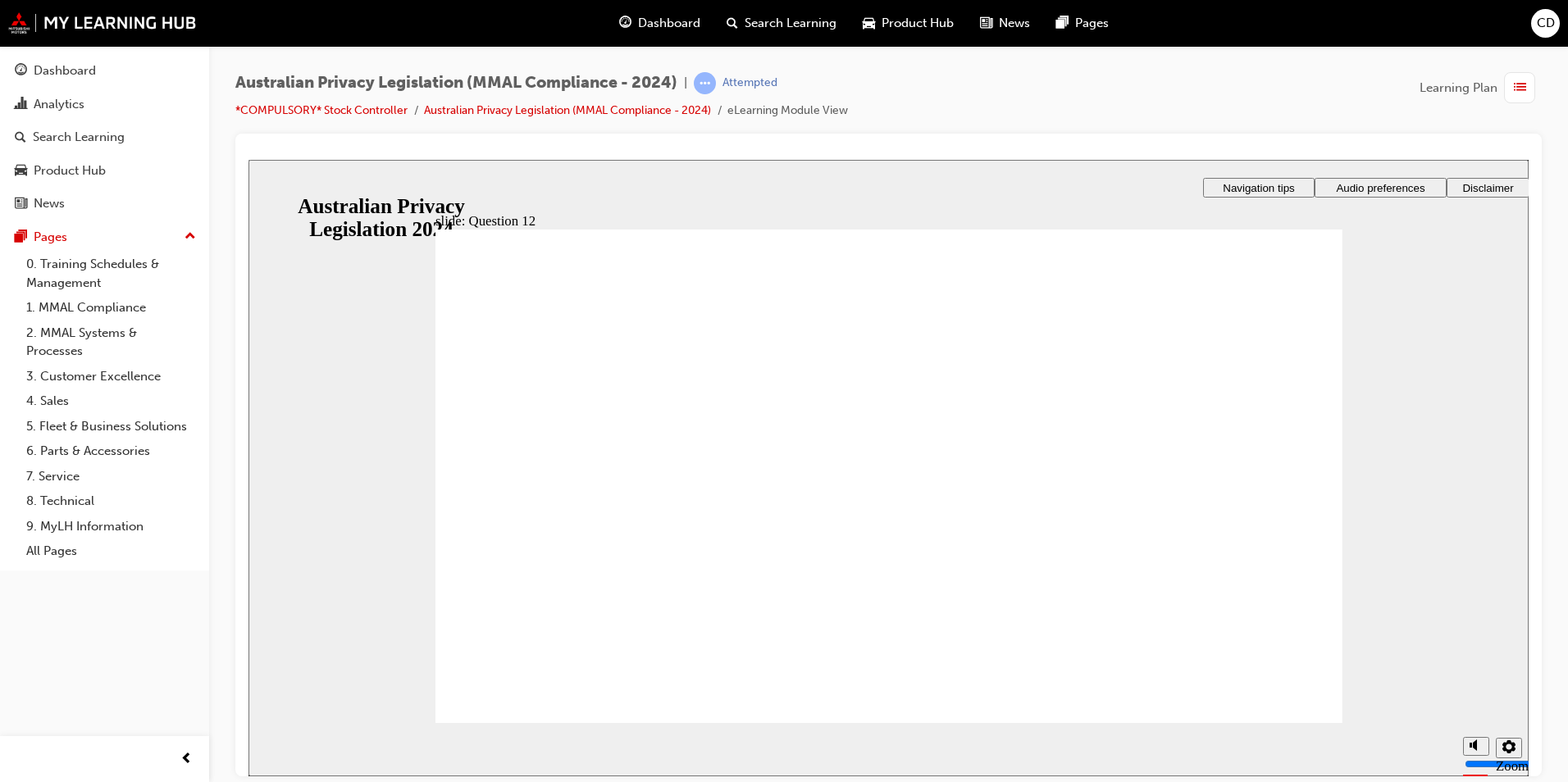
radio input "true"
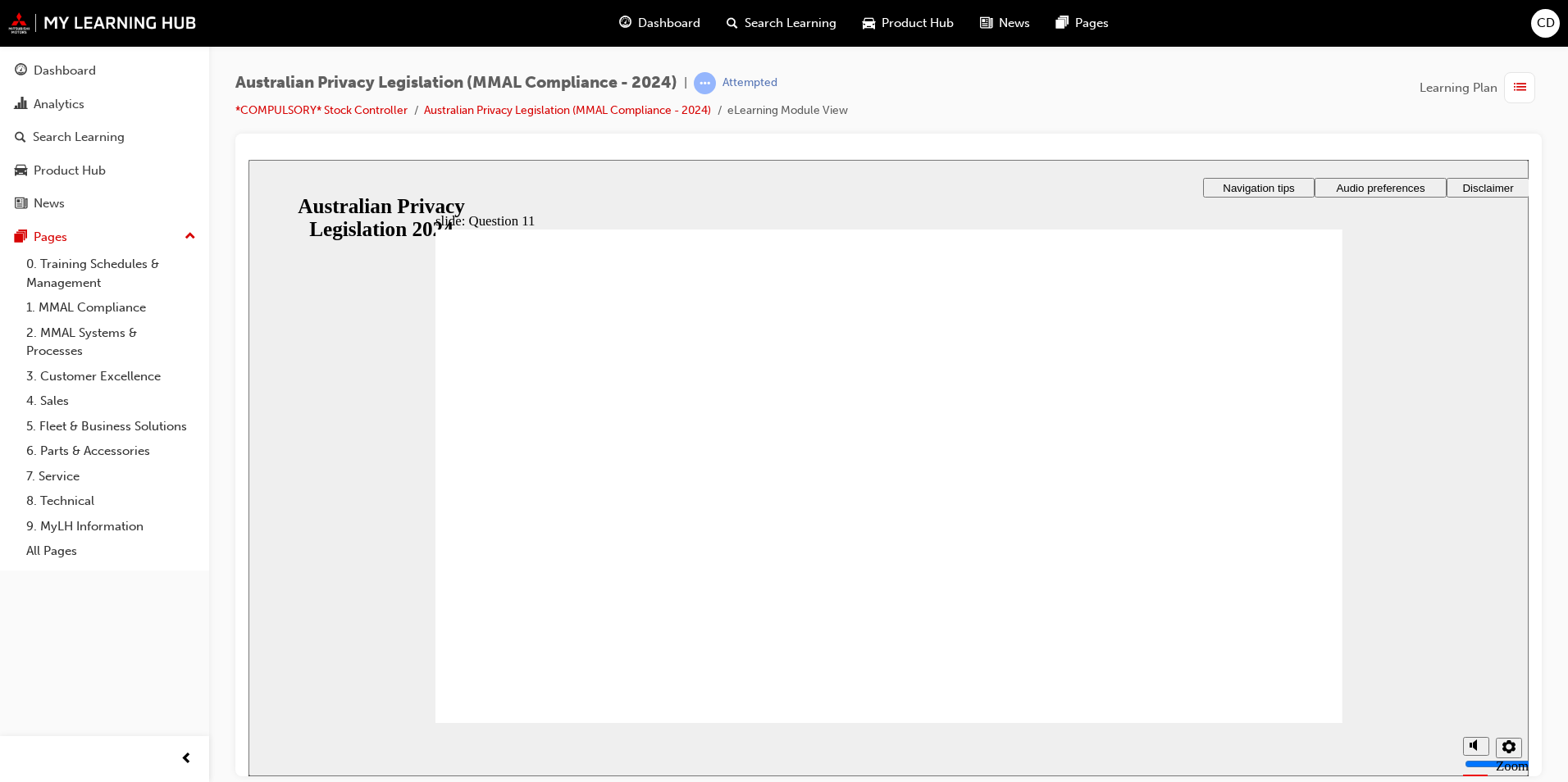
radio input "true"
checkbox input "true"
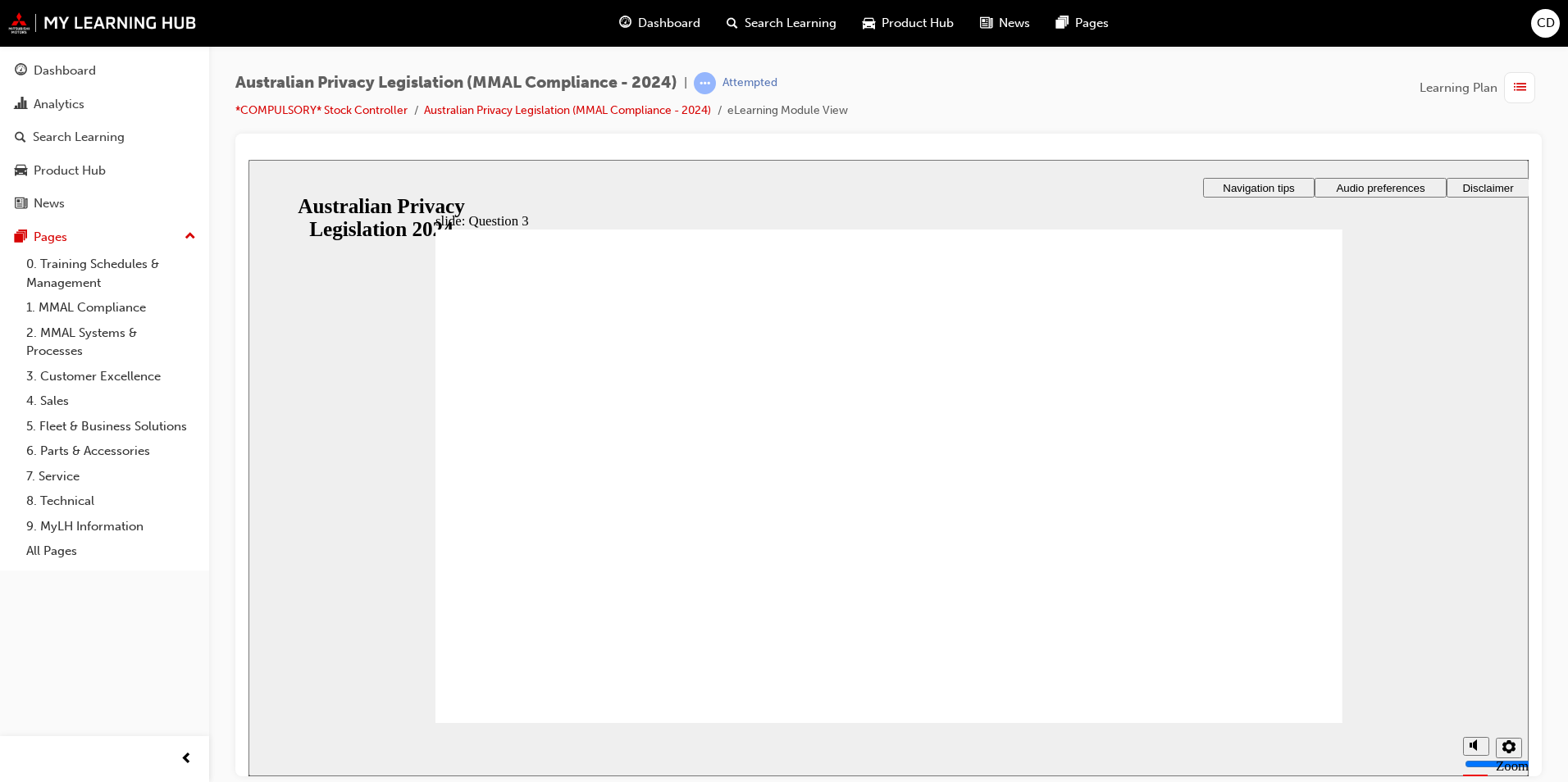
radio input "true"
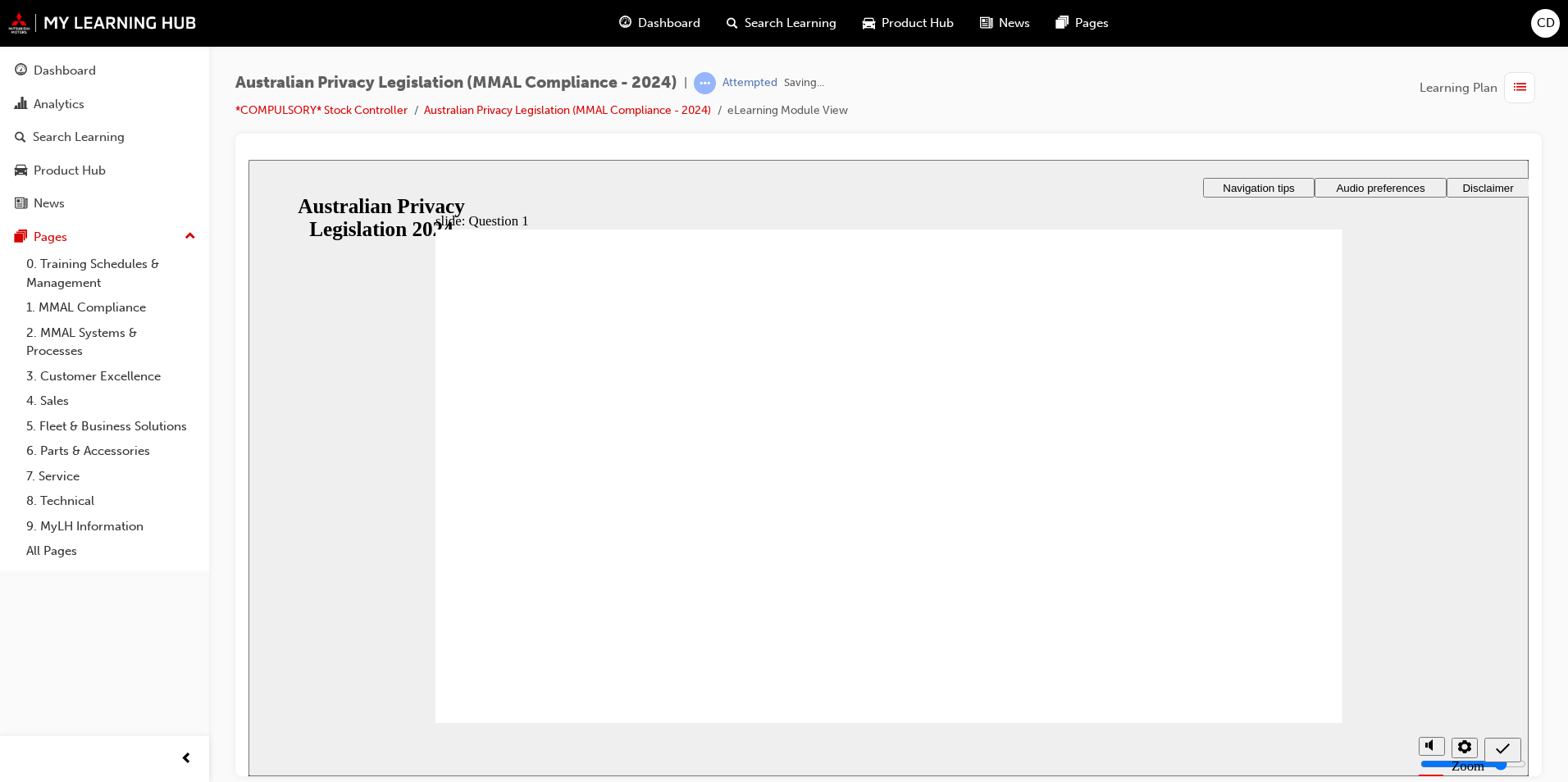
radio input "true"
drag, startPoint x: 599, startPoint y: 547, endPoint x: 560, endPoint y: 691, distance: 149.2
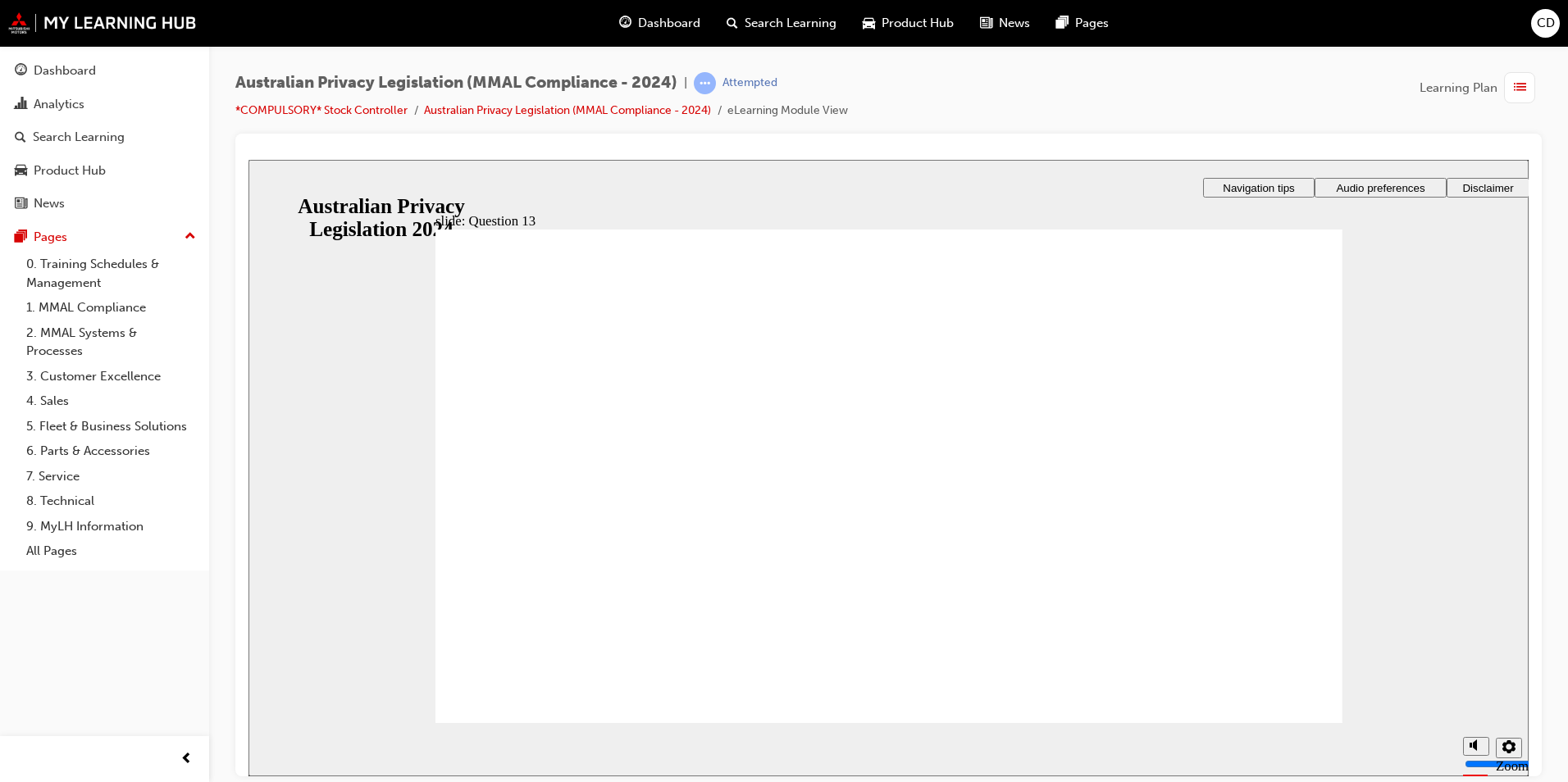
radio input "true"
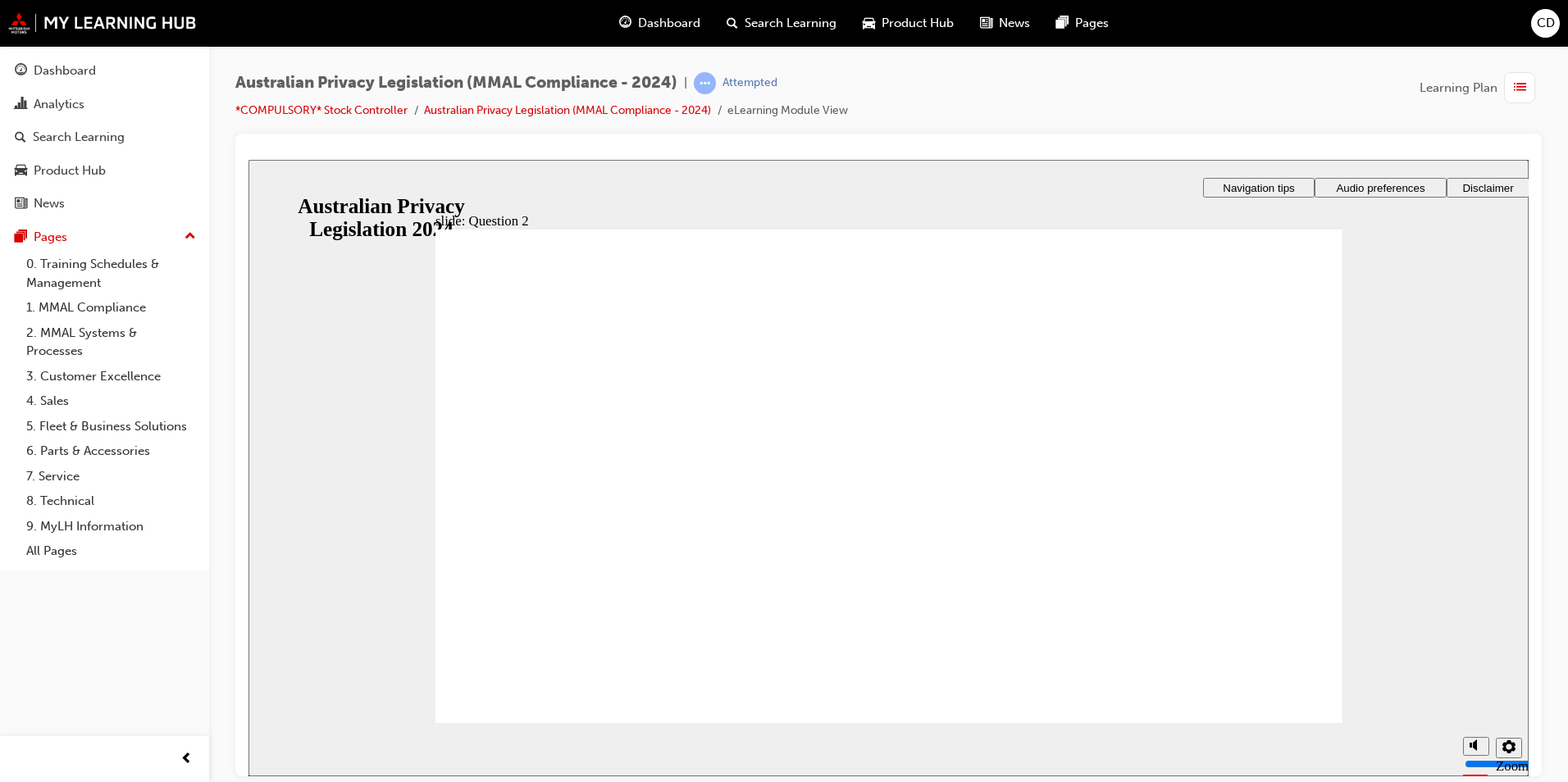
radio input "true"
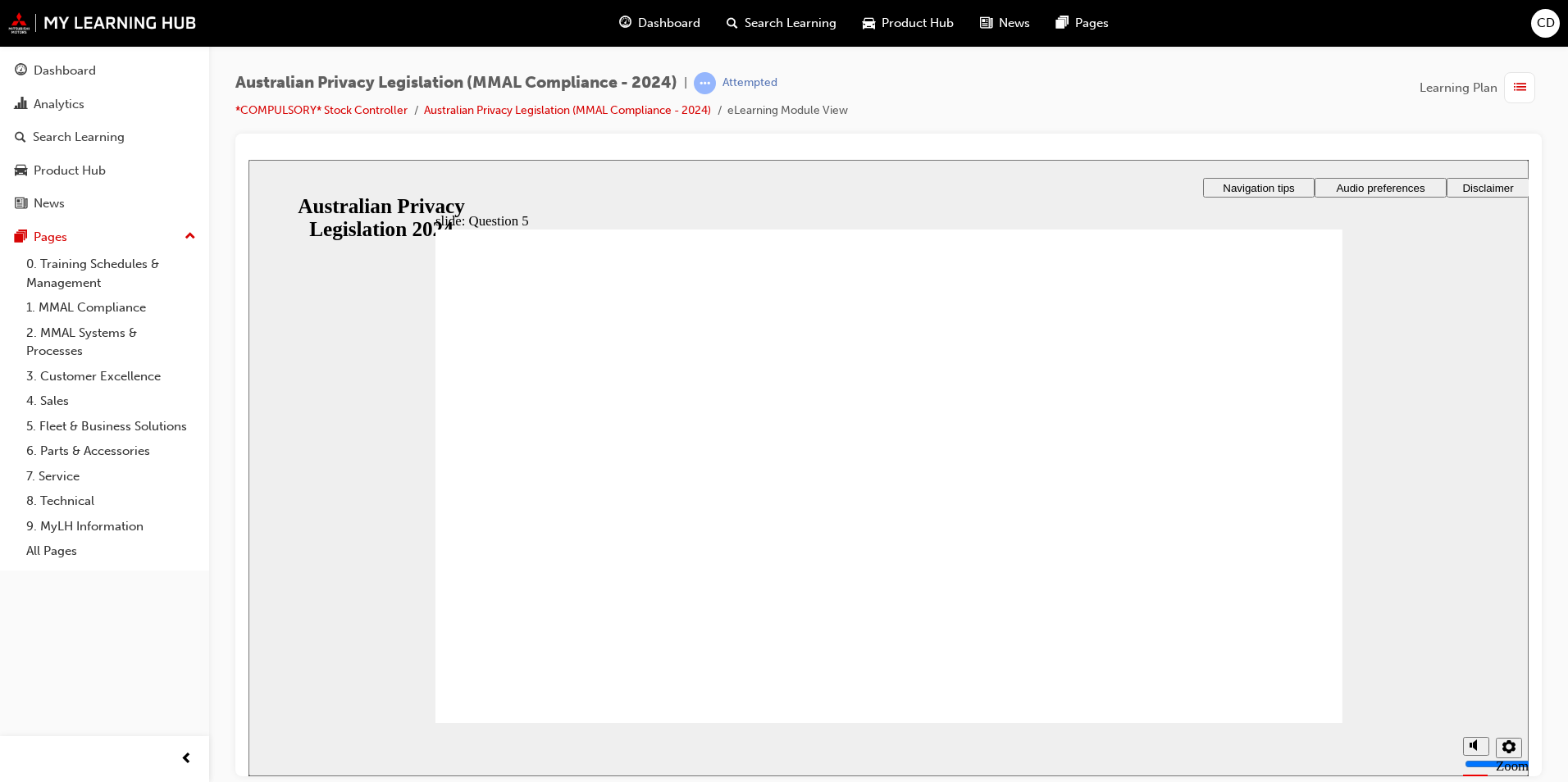
radio input "true"
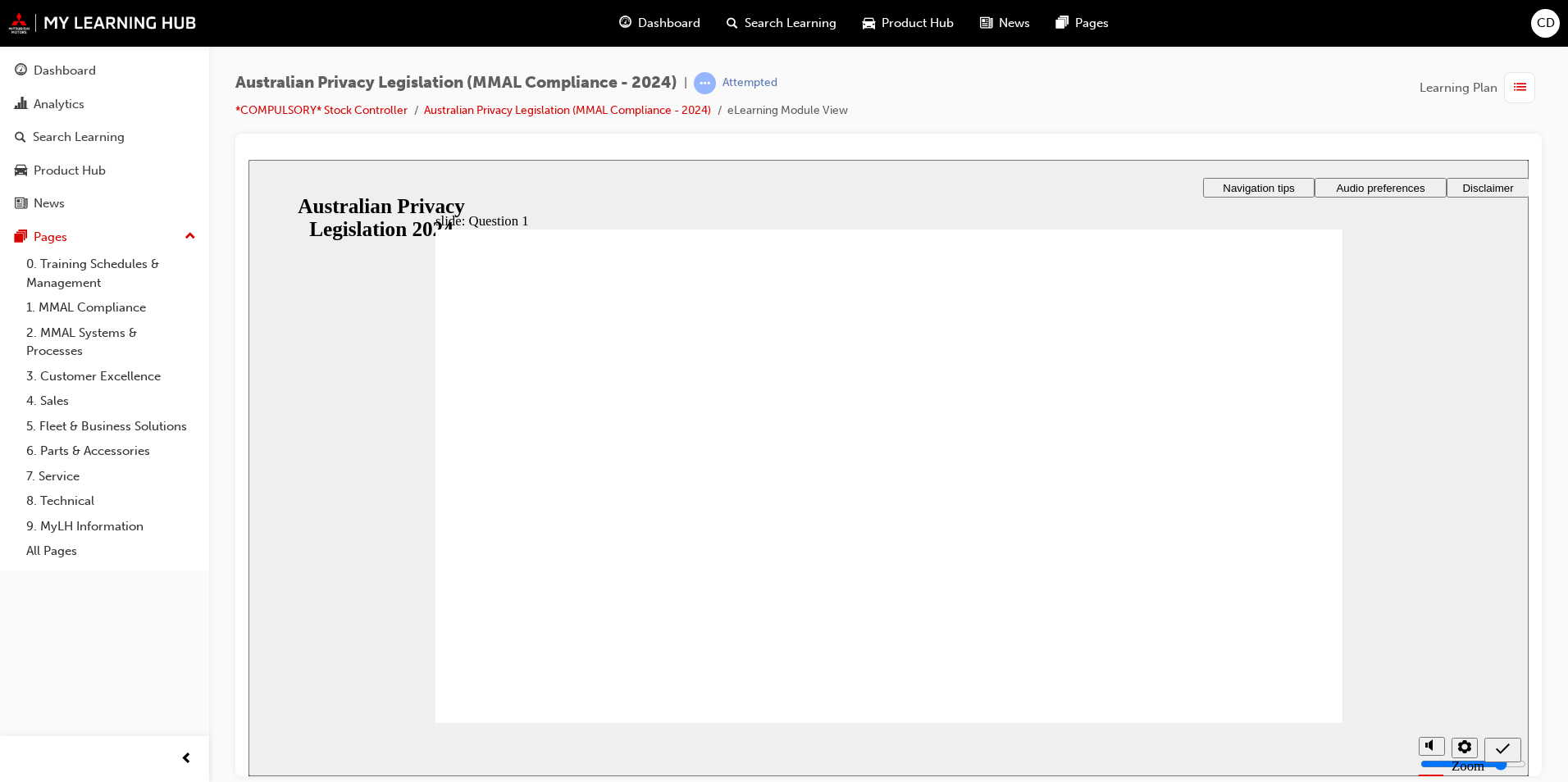
radio input "true"
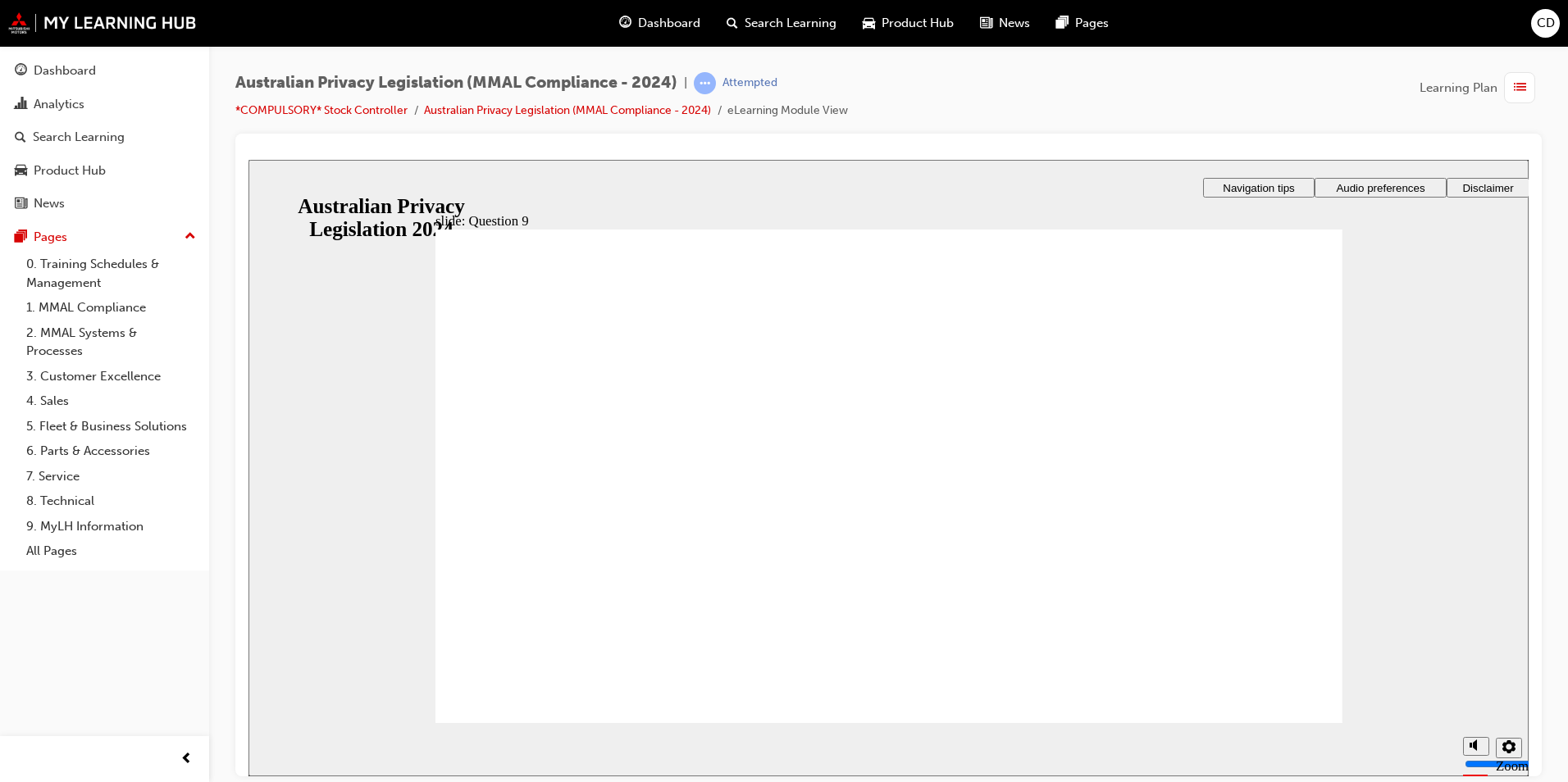
checkbox input "true"
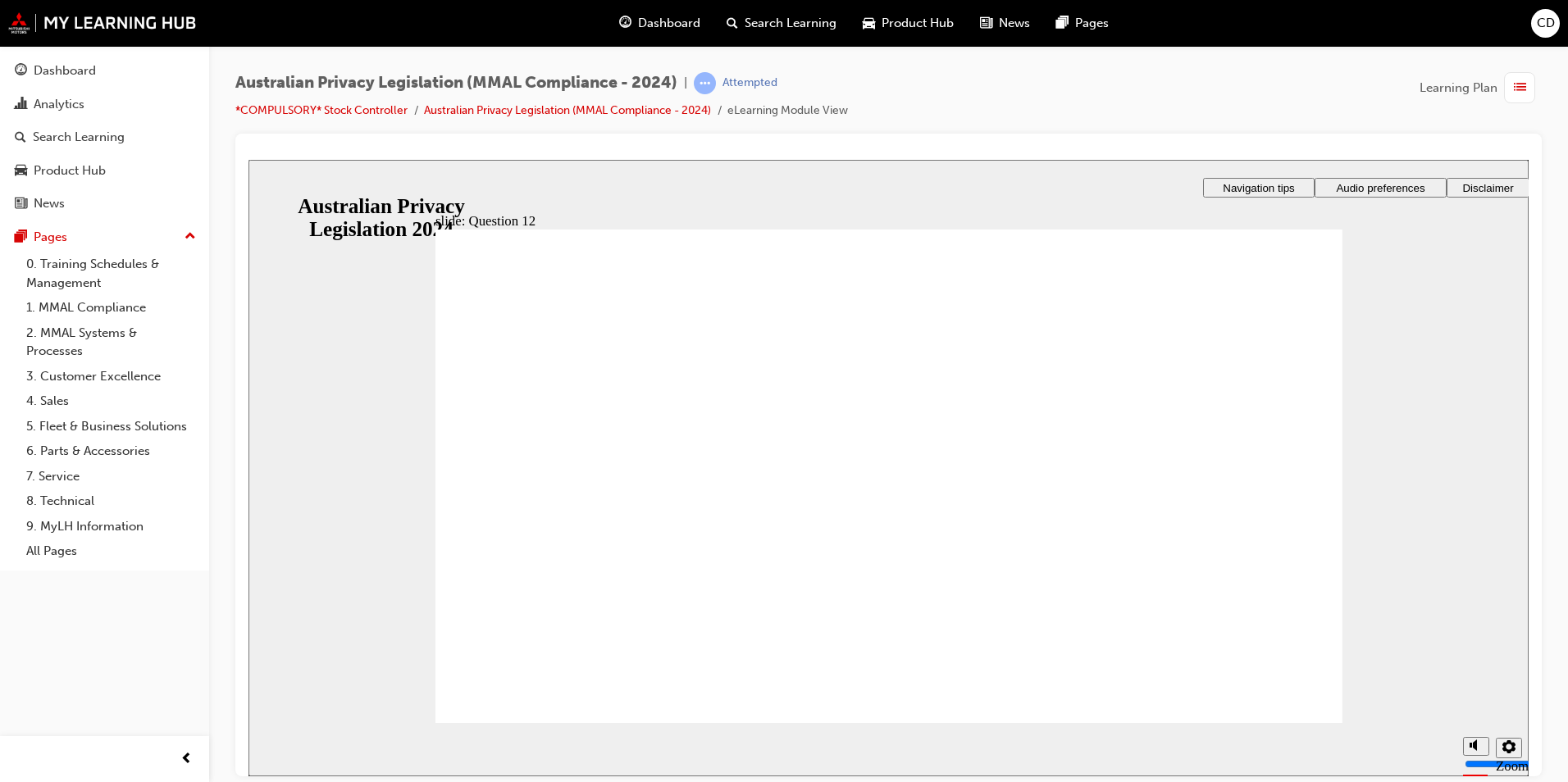
radio input "true"
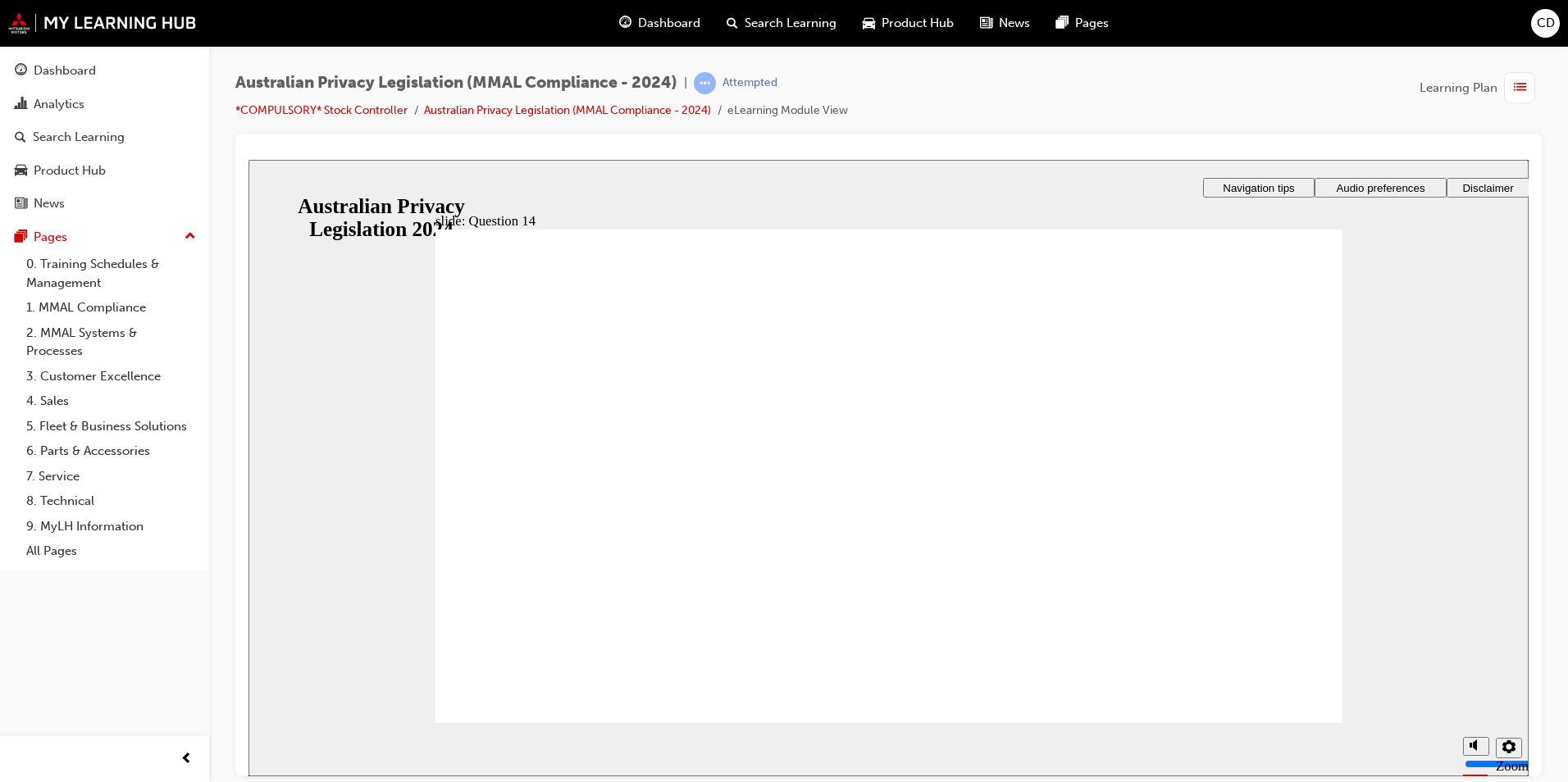
radio input "true"
checkbox input "true"
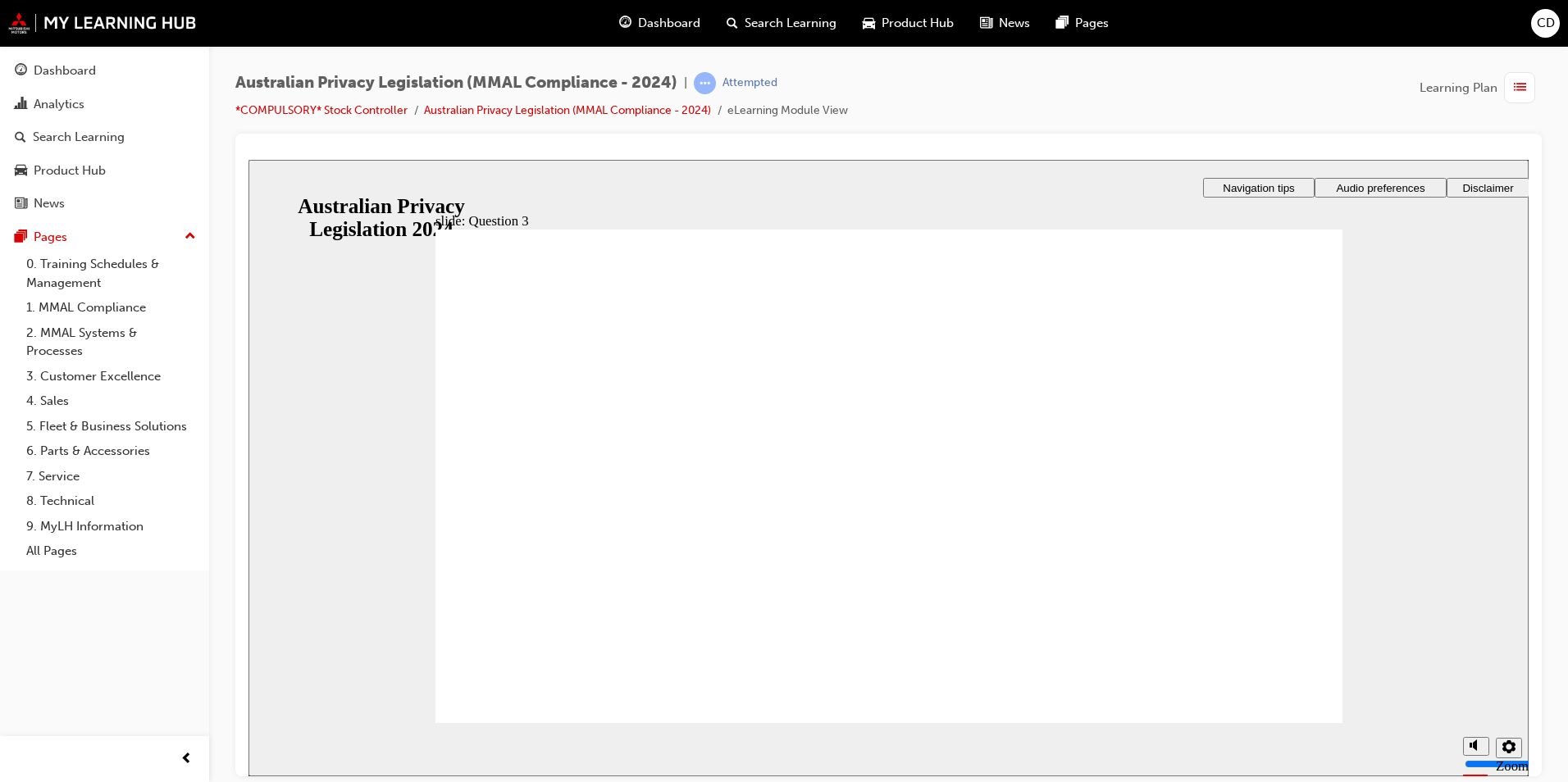
radio input "true"
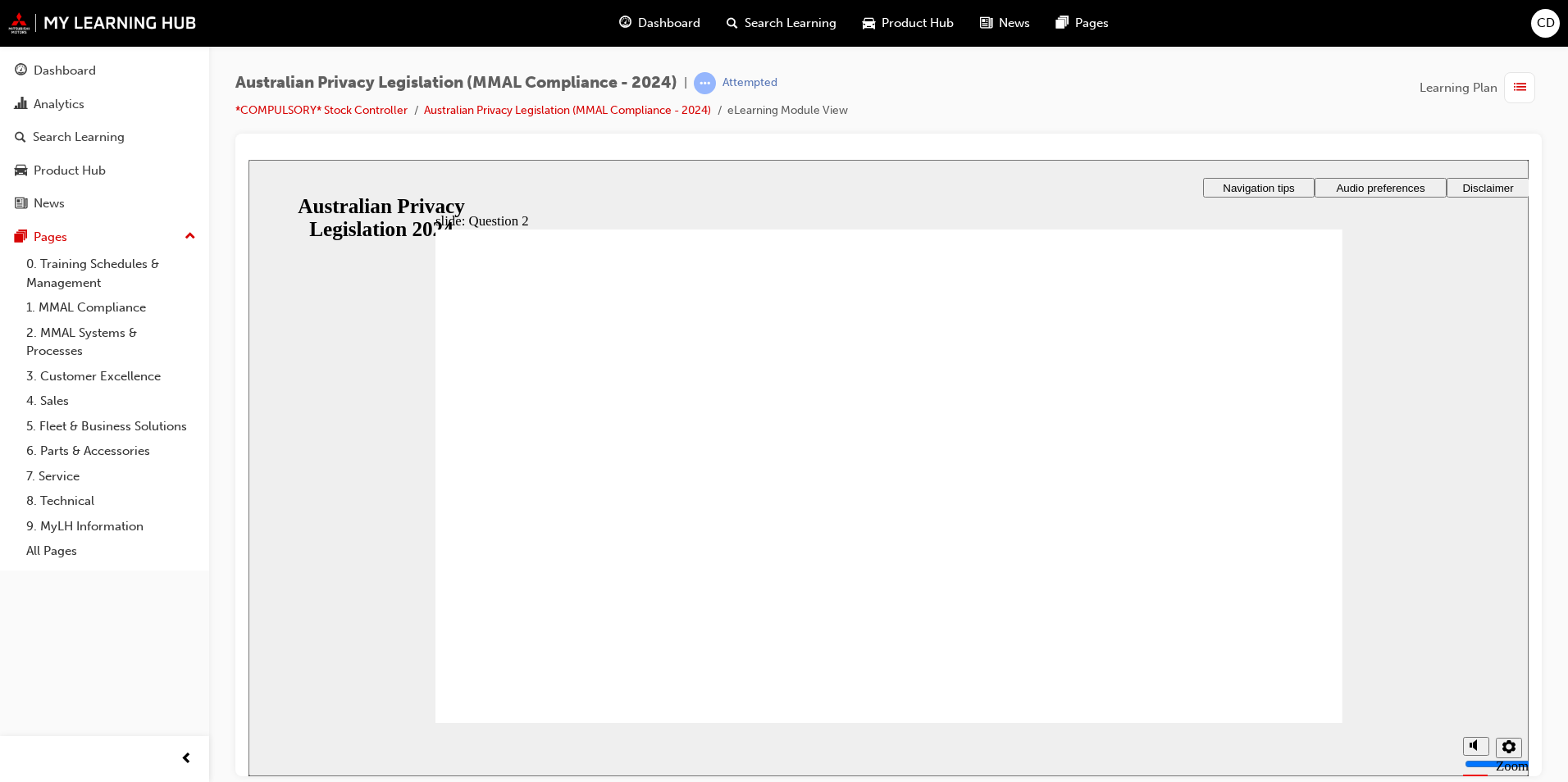
drag, startPoint x: 568, startPoint y: 701, endPoint x: 597, endPoint y: 693, distance: 30.1
radio input "true"
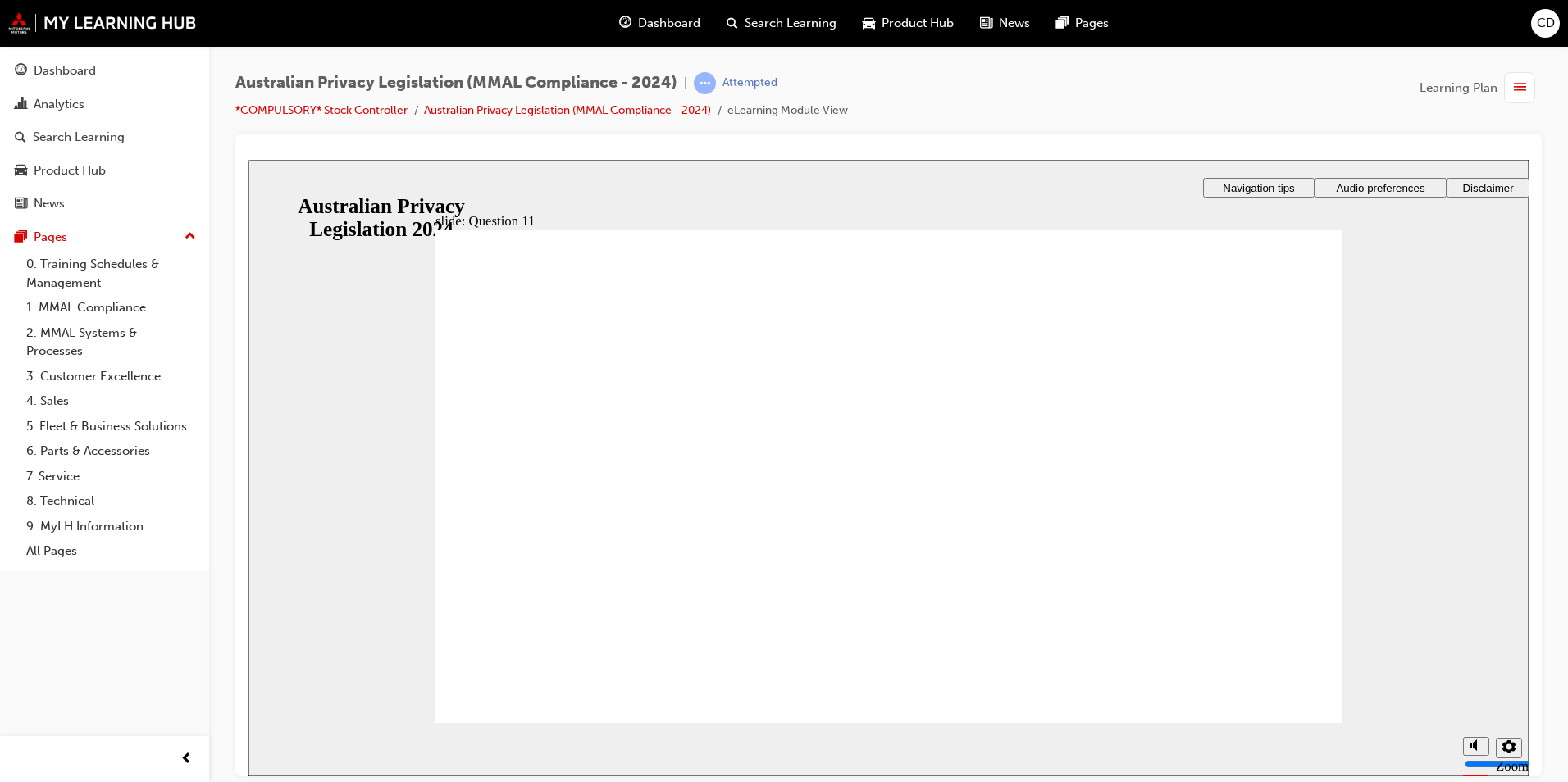
radio input "true"
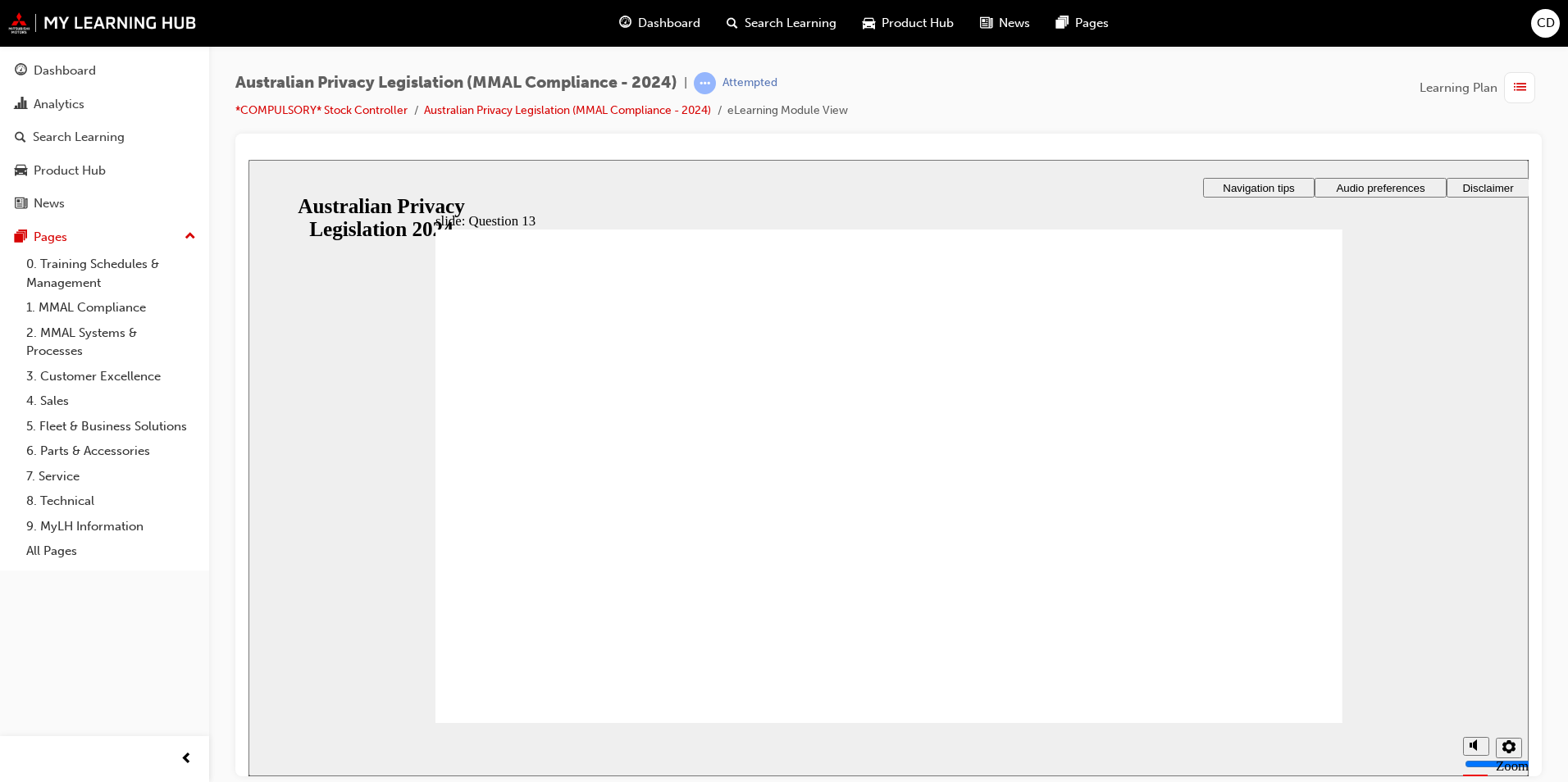
radio input "true"
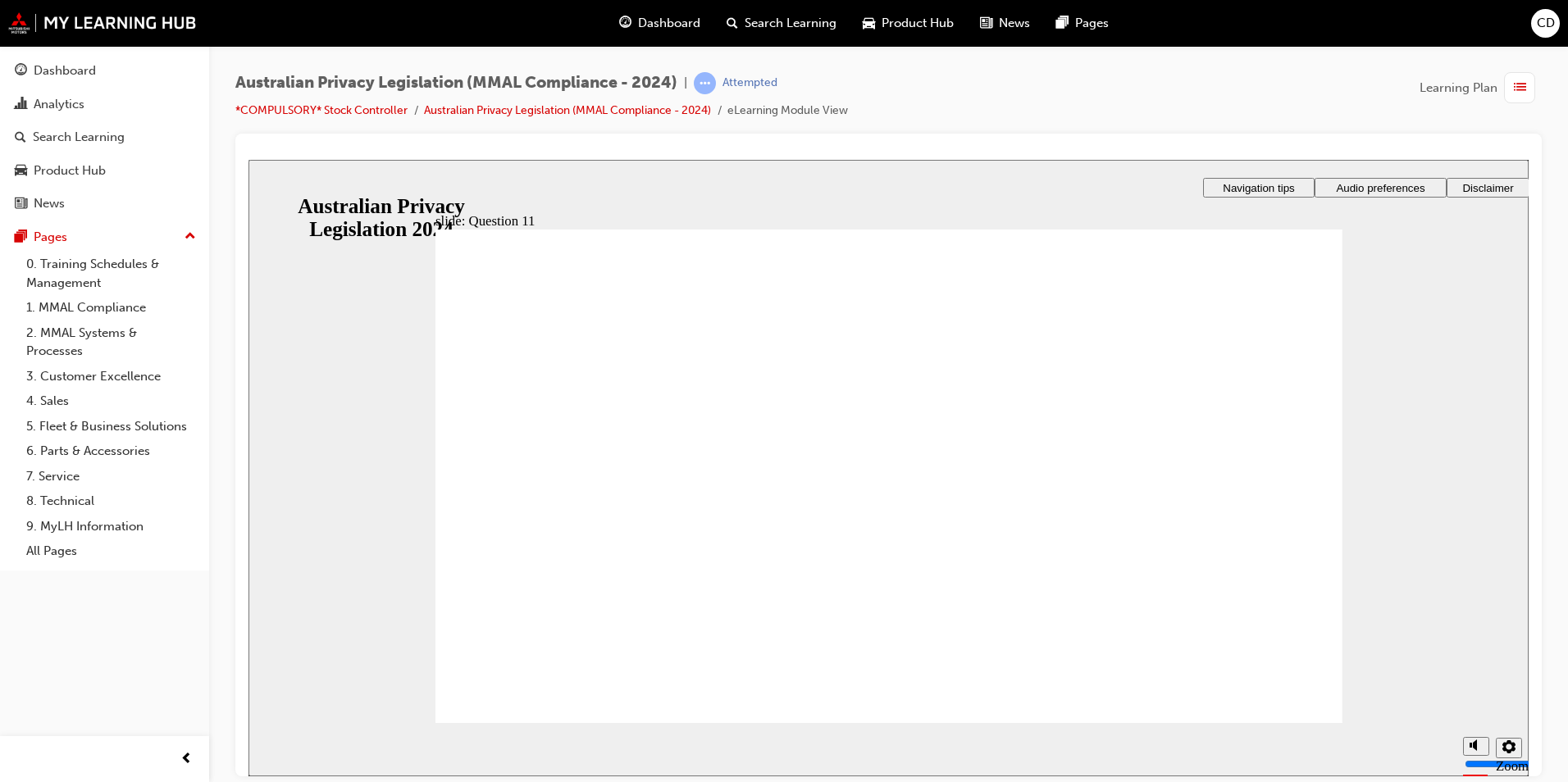
radio input "true"
drag, startPoint x: 552, startPoint y: 404, endPoint x: 584, endPoint y: 698, distance: 295.7
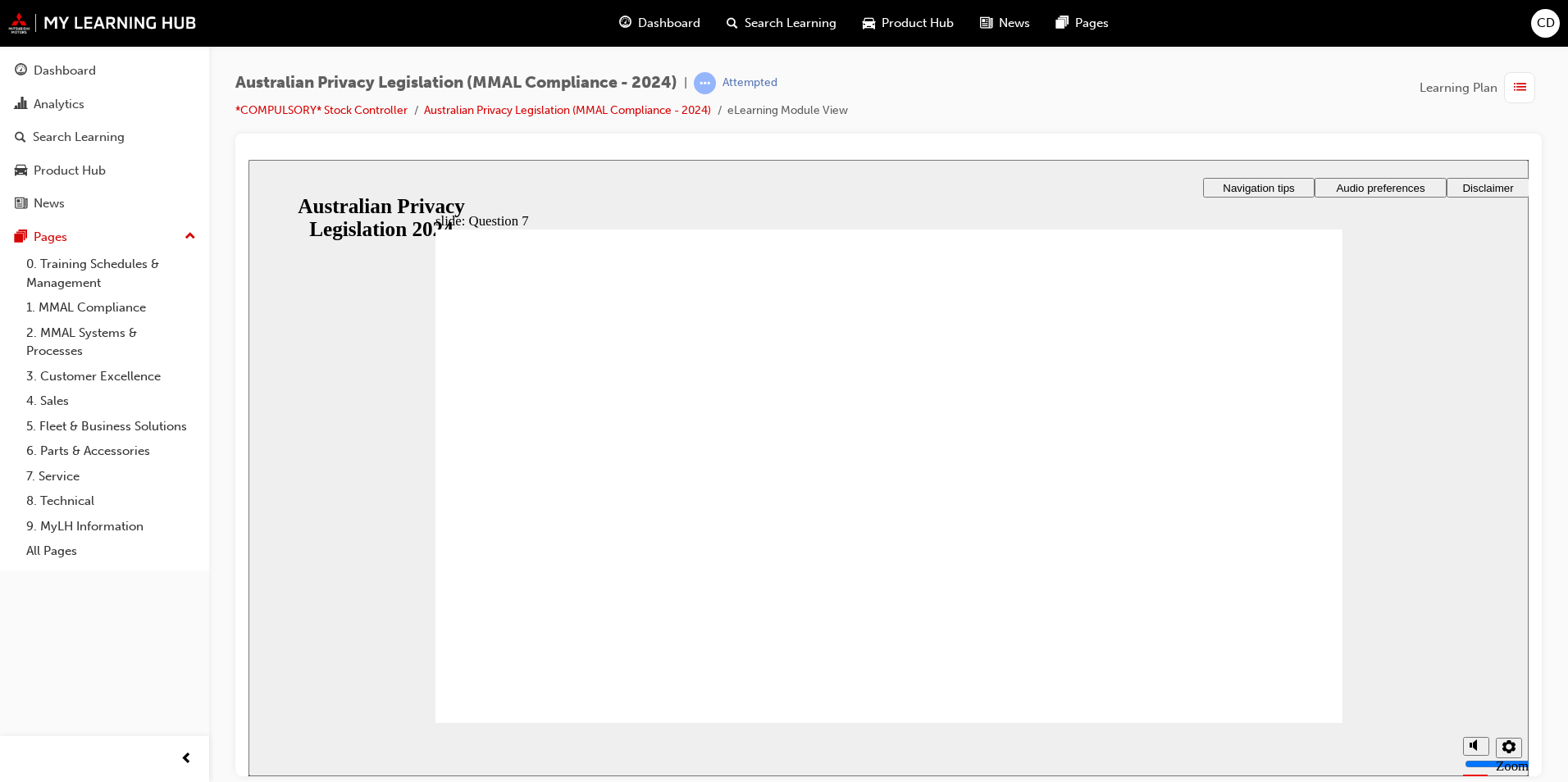
radio input "true"
drag, startPoint x: 485, startPoint y: 466, endPoint x: 553, endPoint y: 680, distance: 224.5
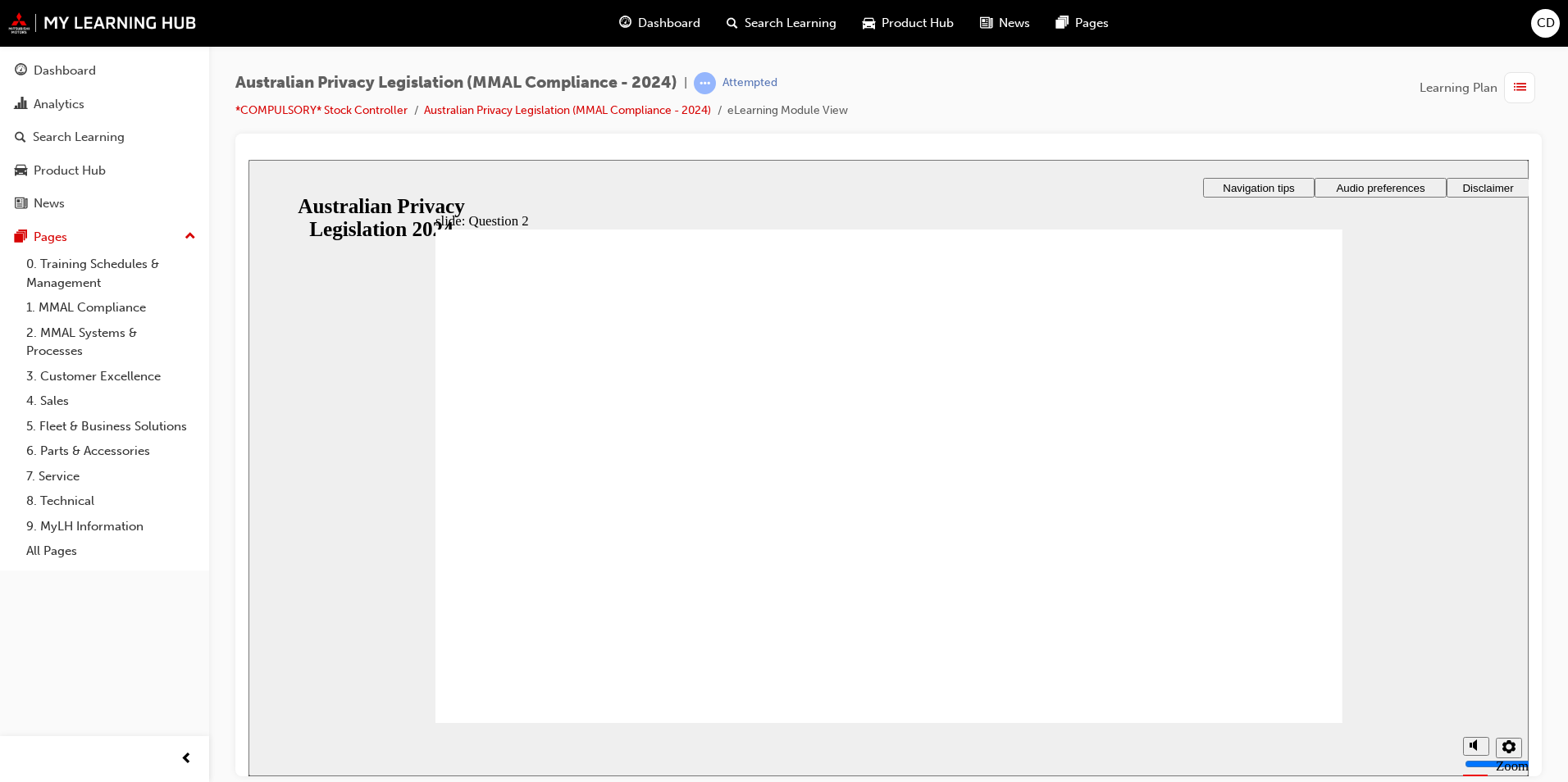
radio input "true"
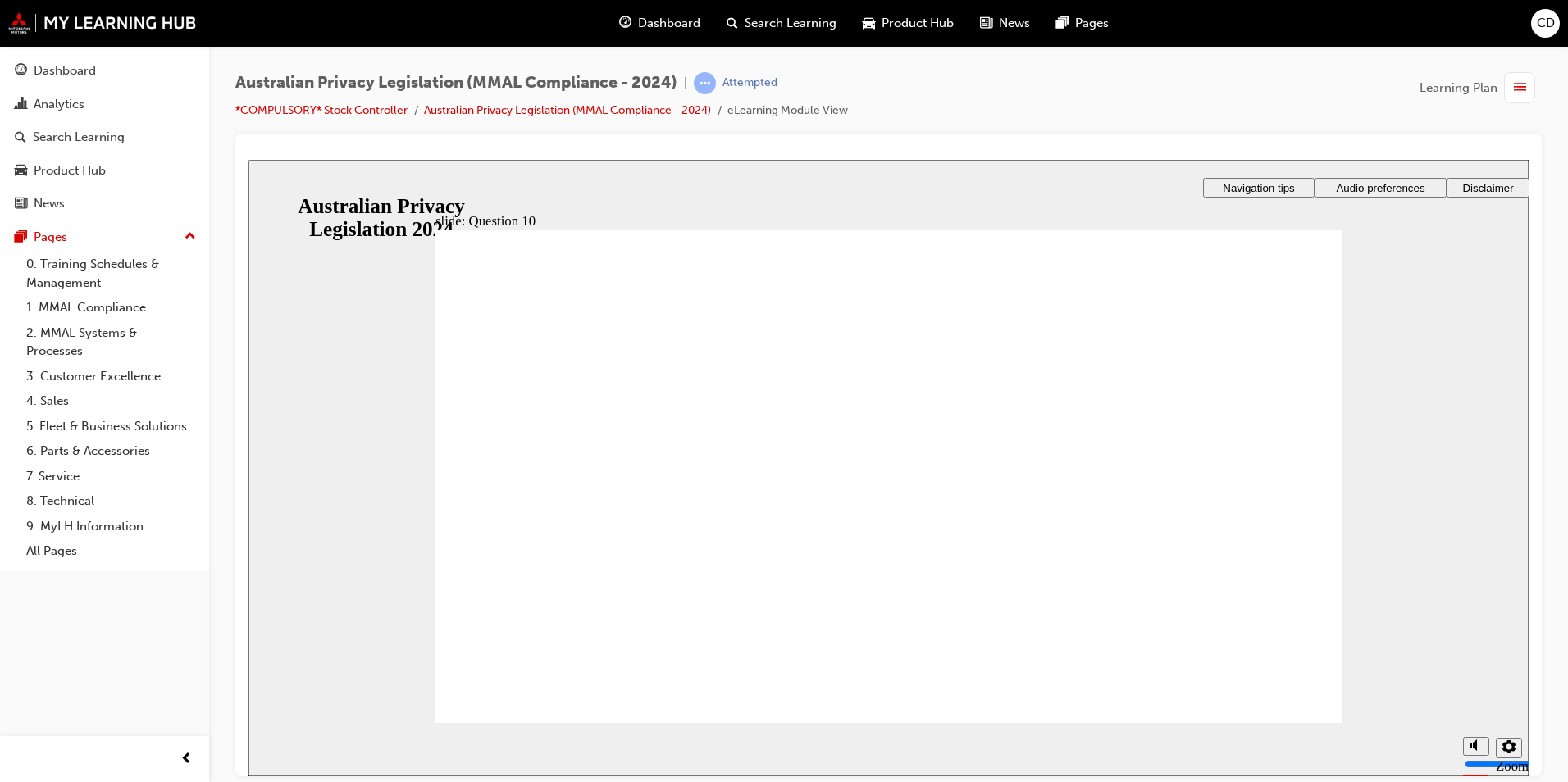
radio input "true"
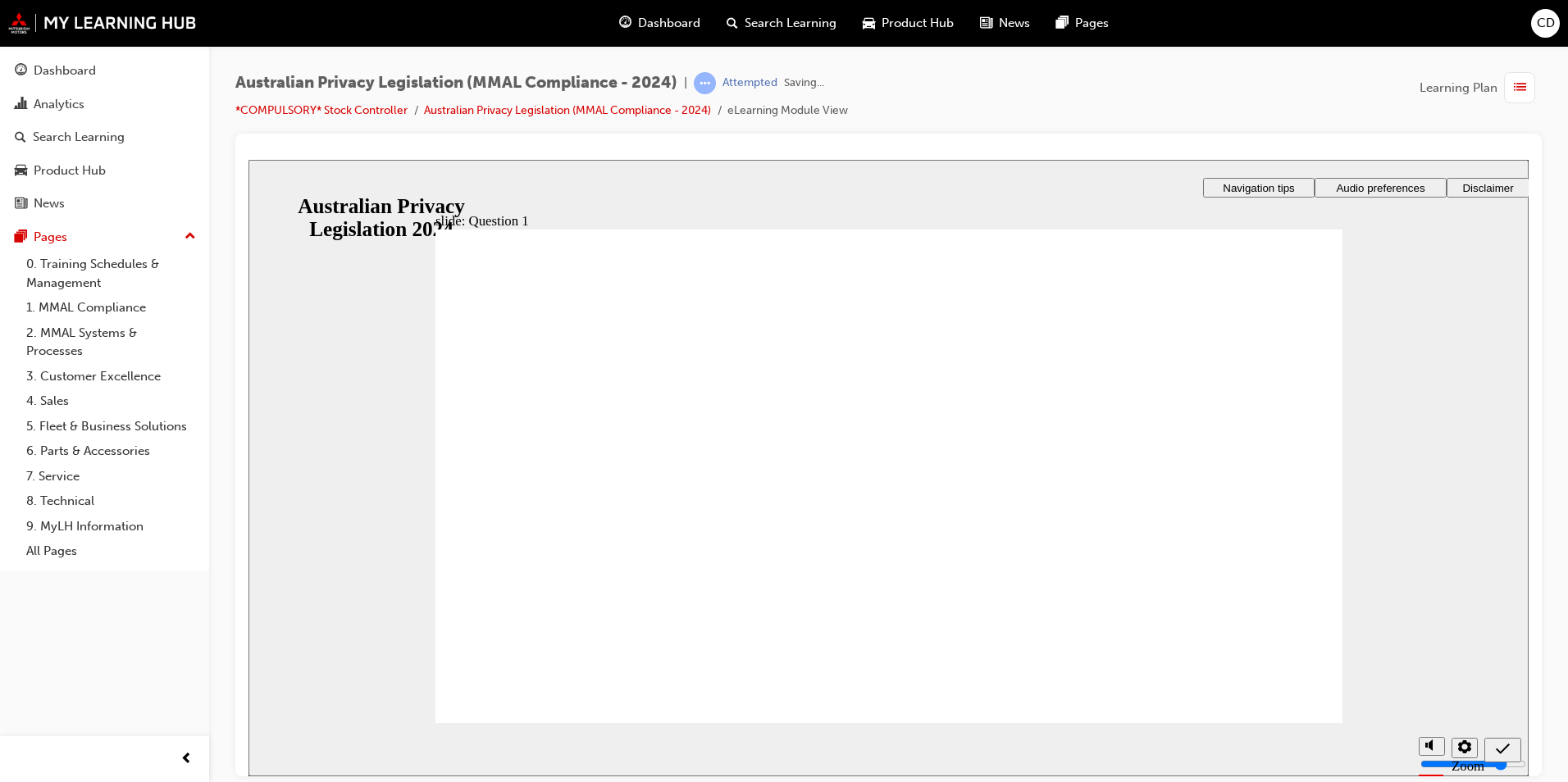
checkbox input "true"
drag, startPoint x: 560, startPoint y: 571, endPoint x: 559, endPoint y: 679, distance: 108.0
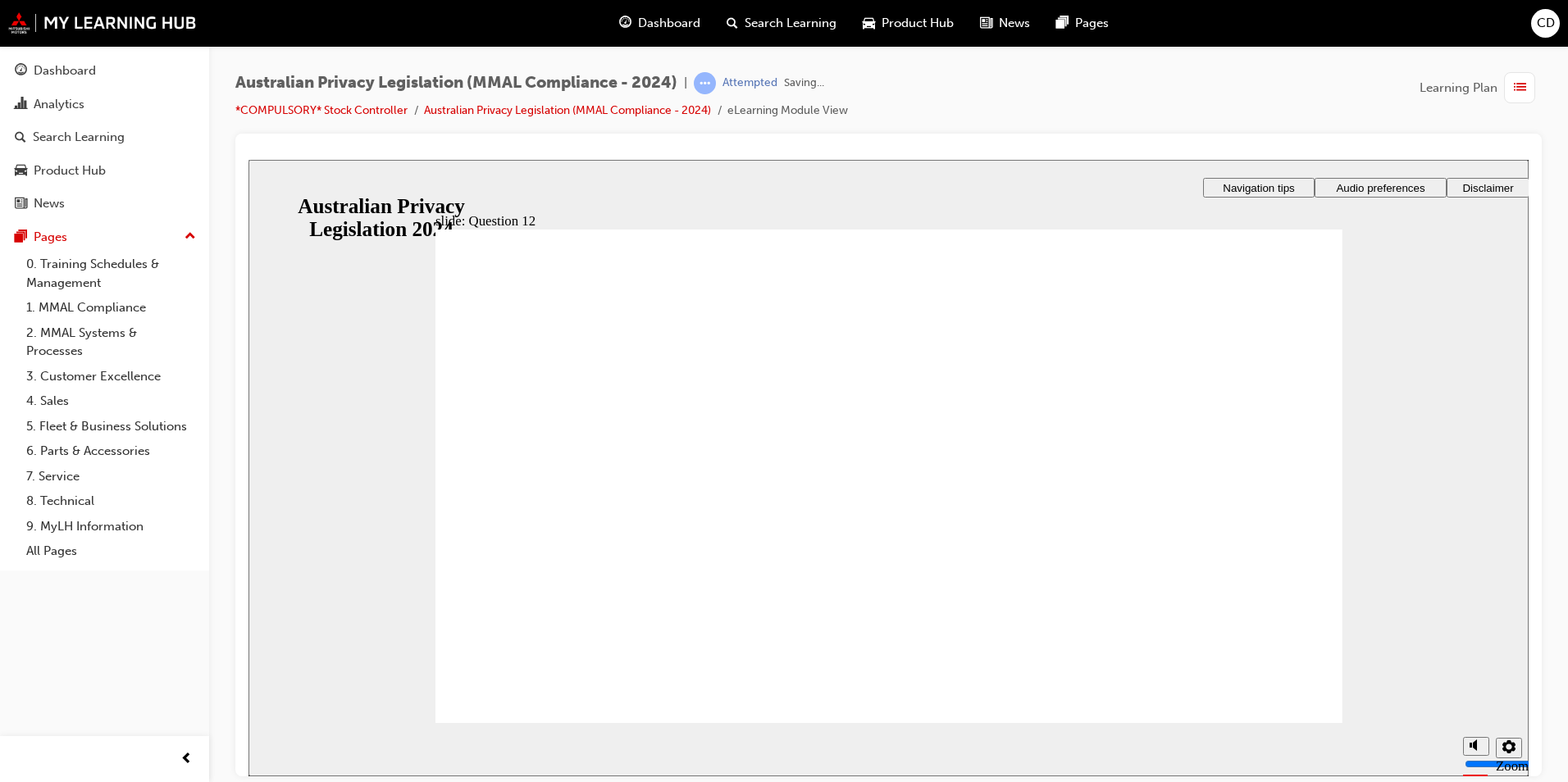
radio input "true"
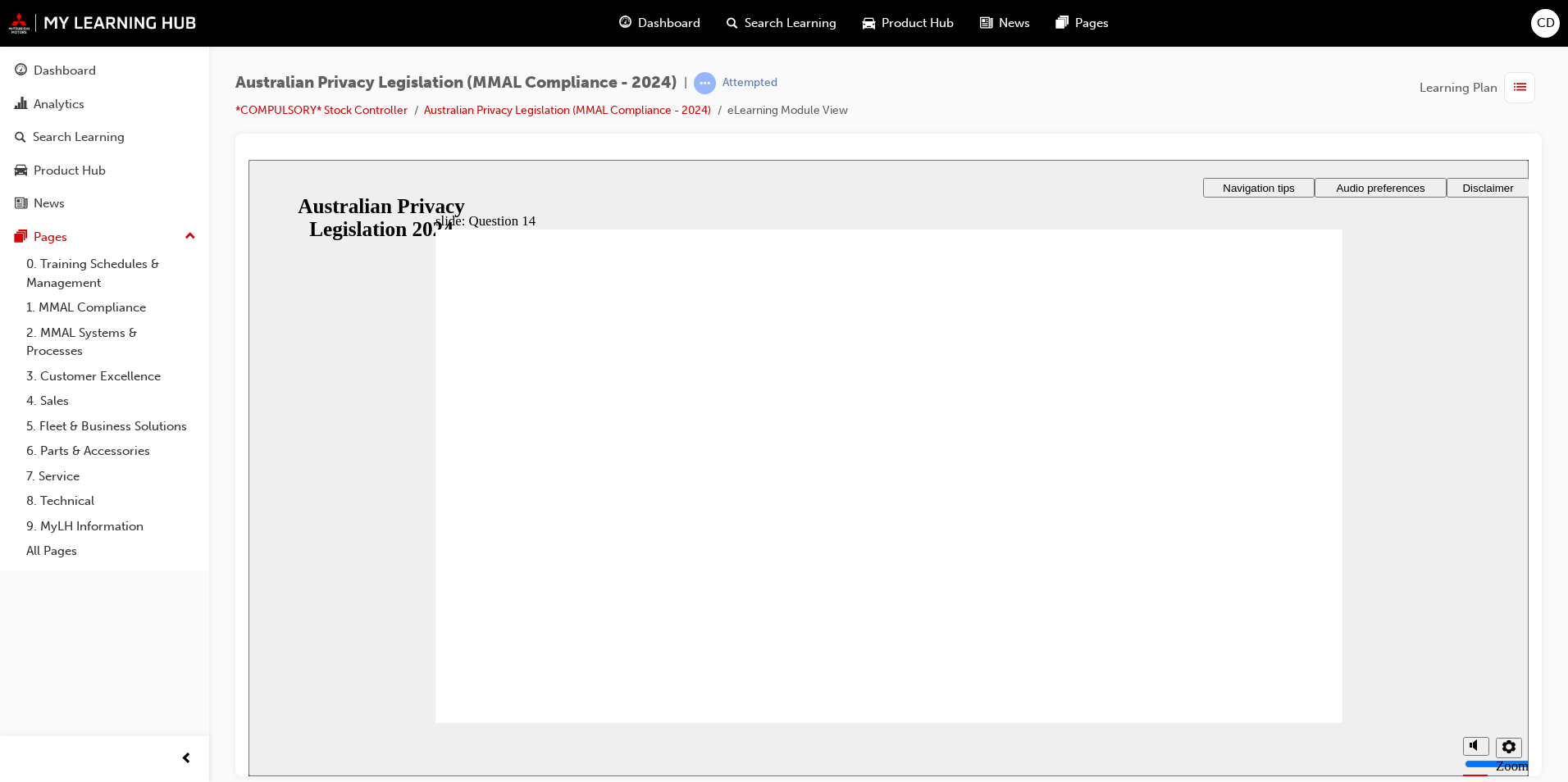
radio input "true"
radio input "false"
radio input "true"
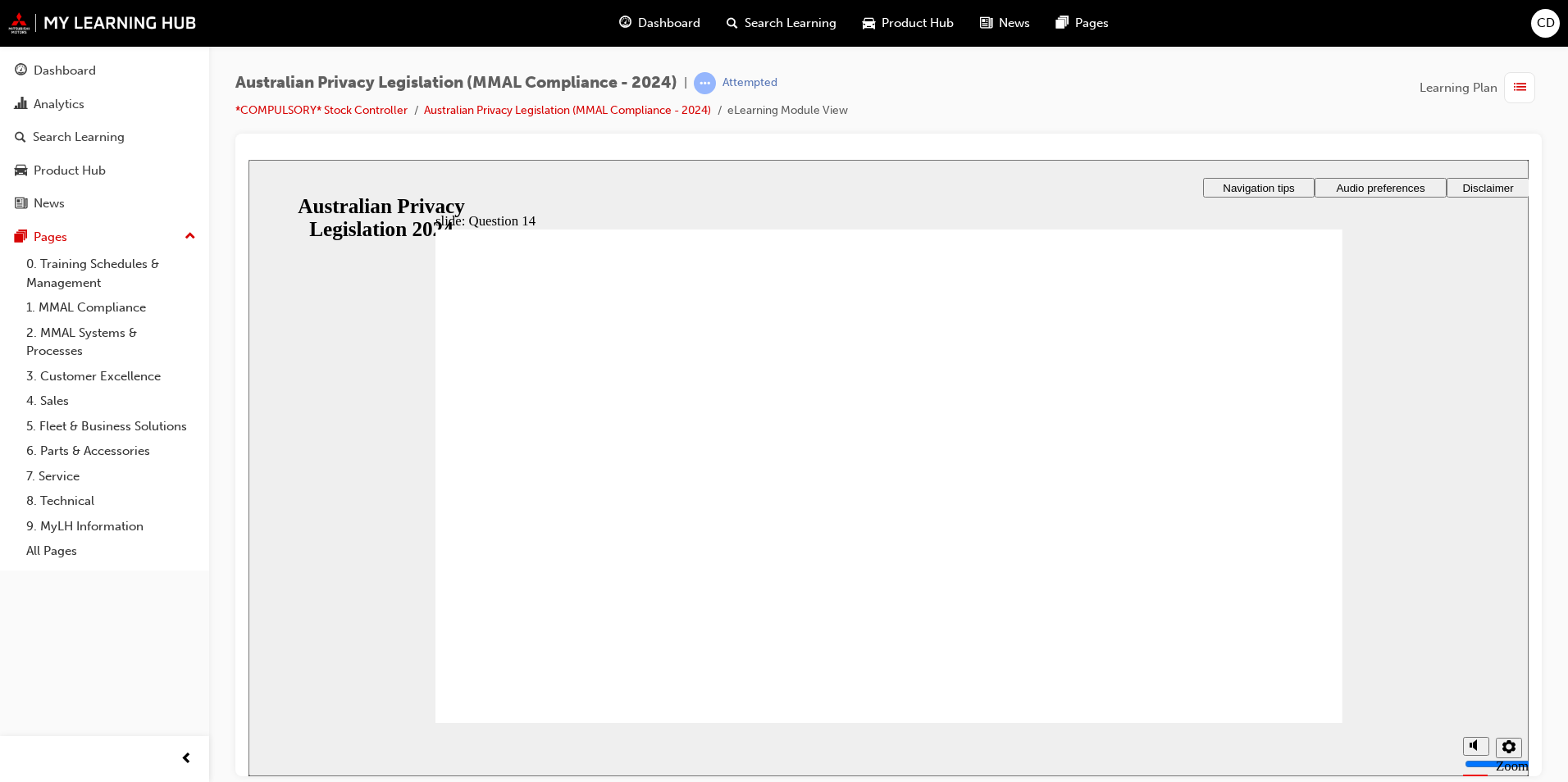
radio input "true"
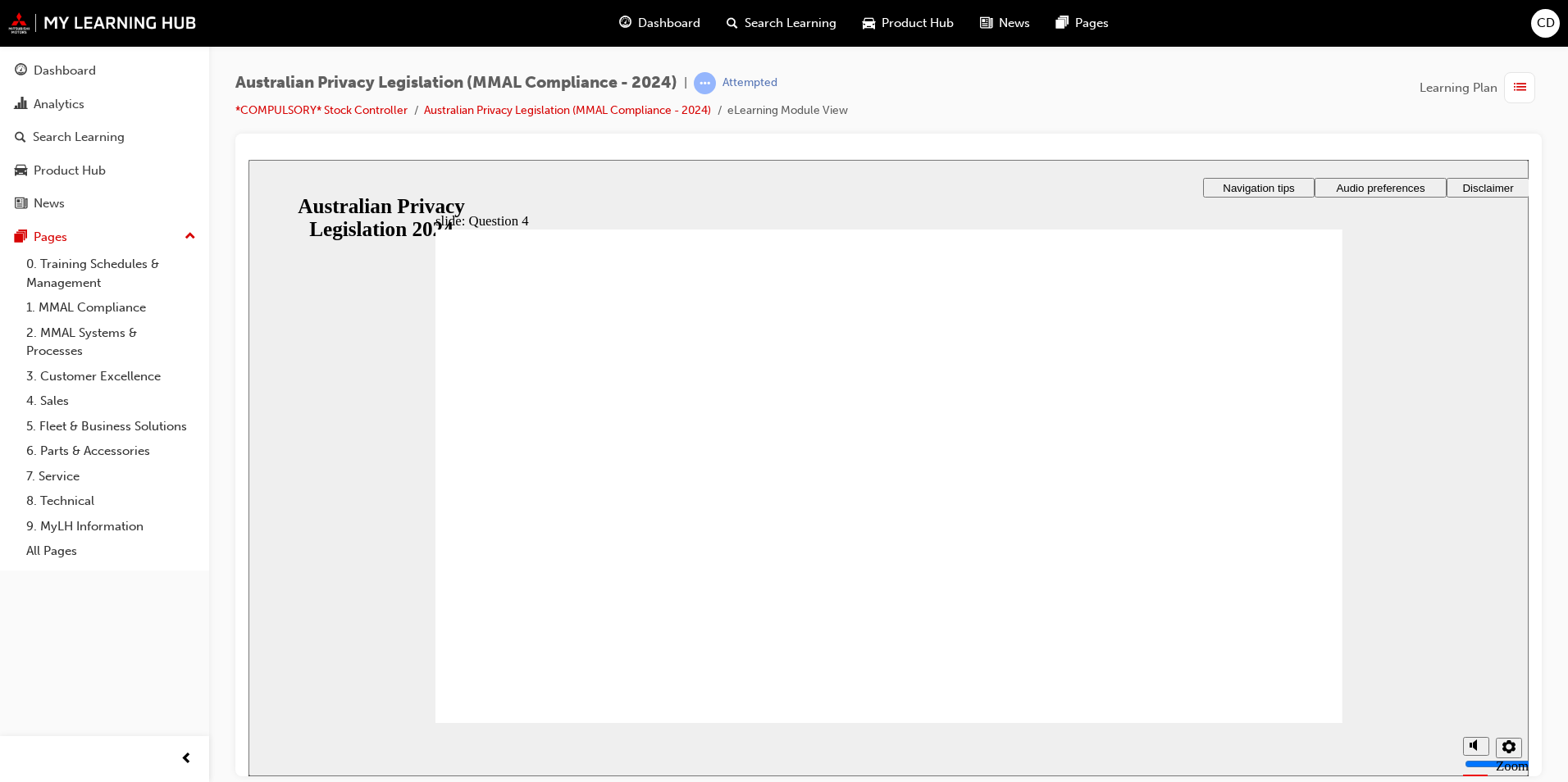
radio input "true"
checkbox input "true"
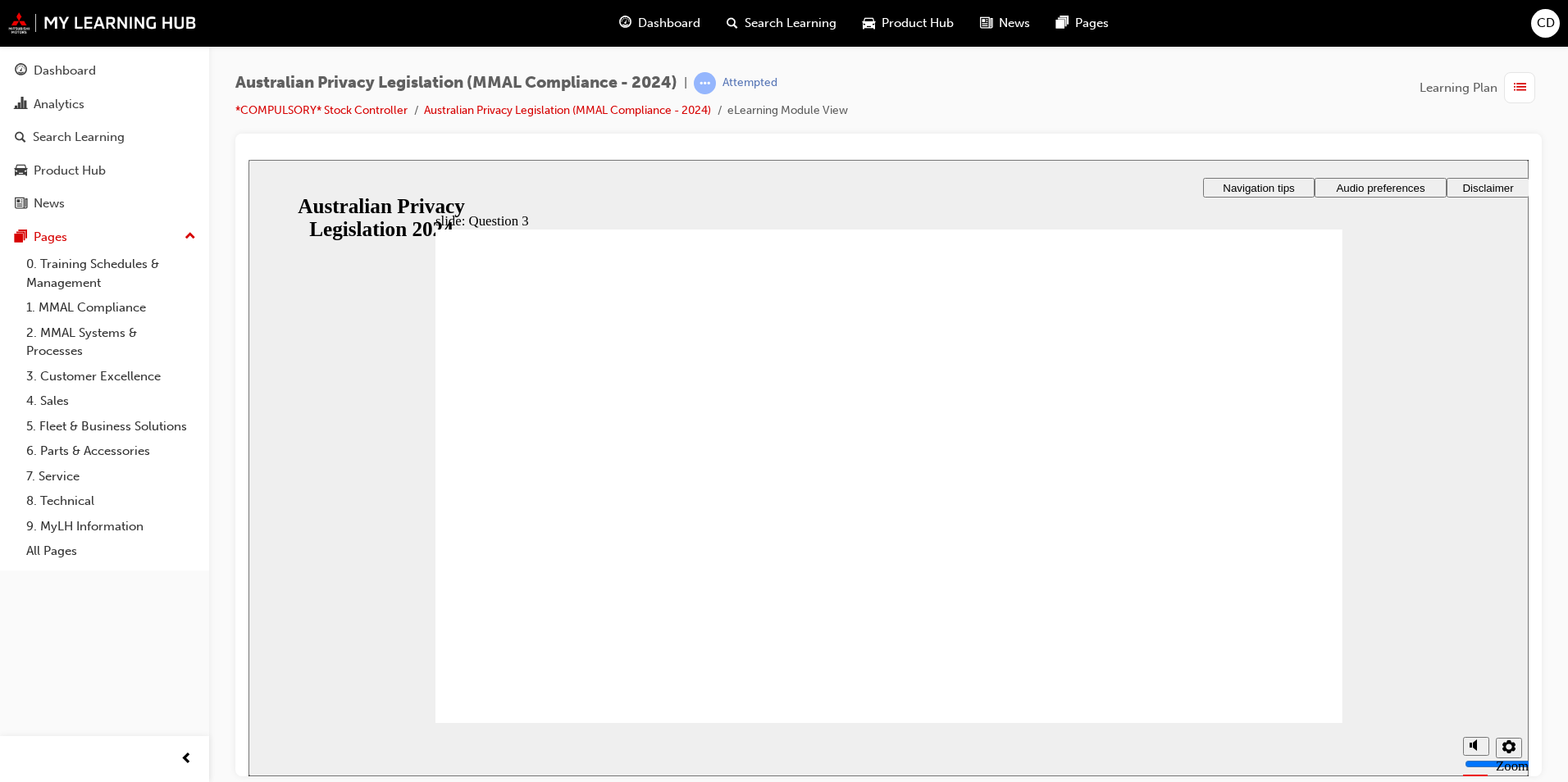
radio input "true"
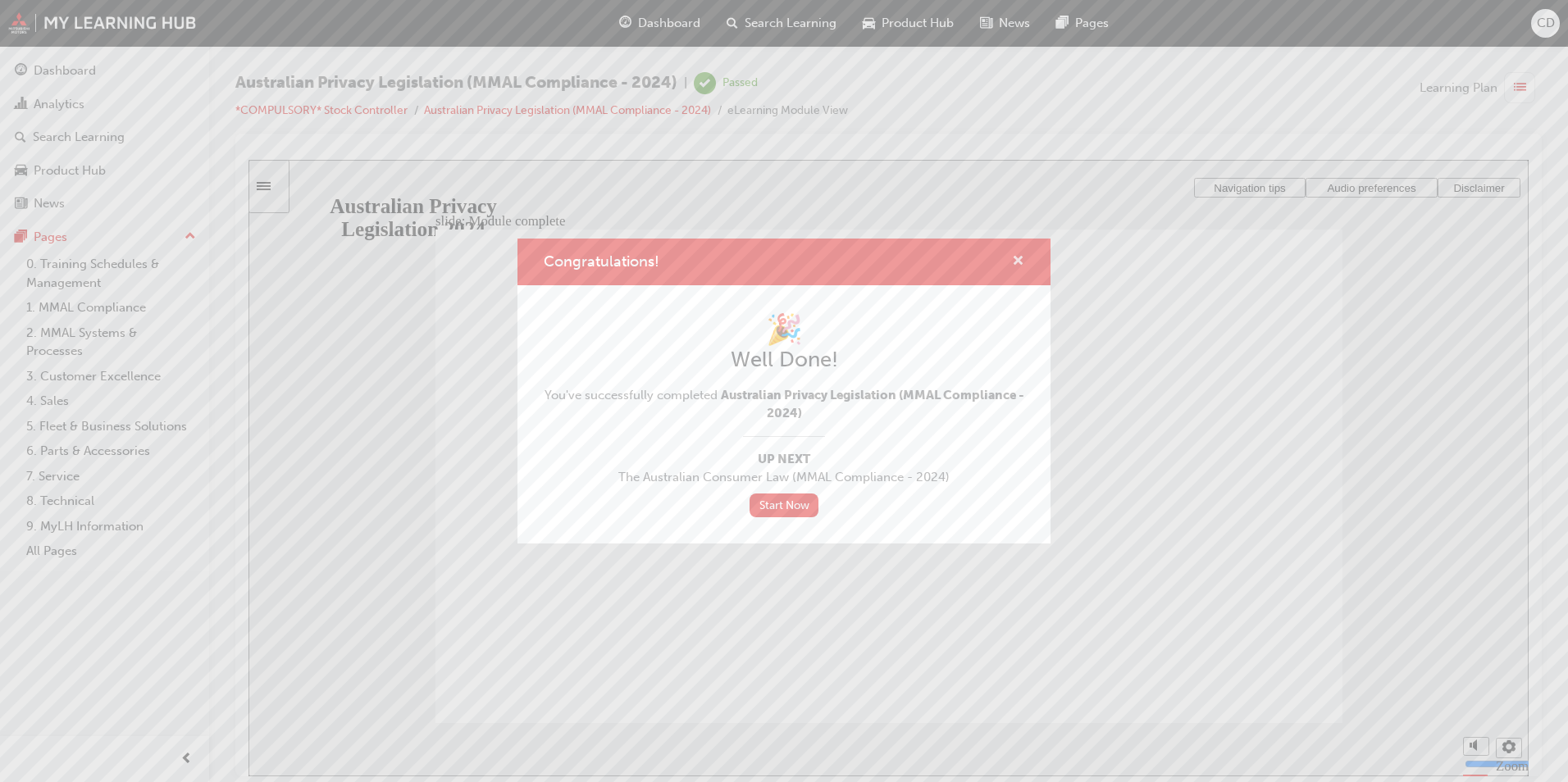
click at [1015, 259] on span "cross-icon" at bounding box center [1018, 262] width 12 height 15
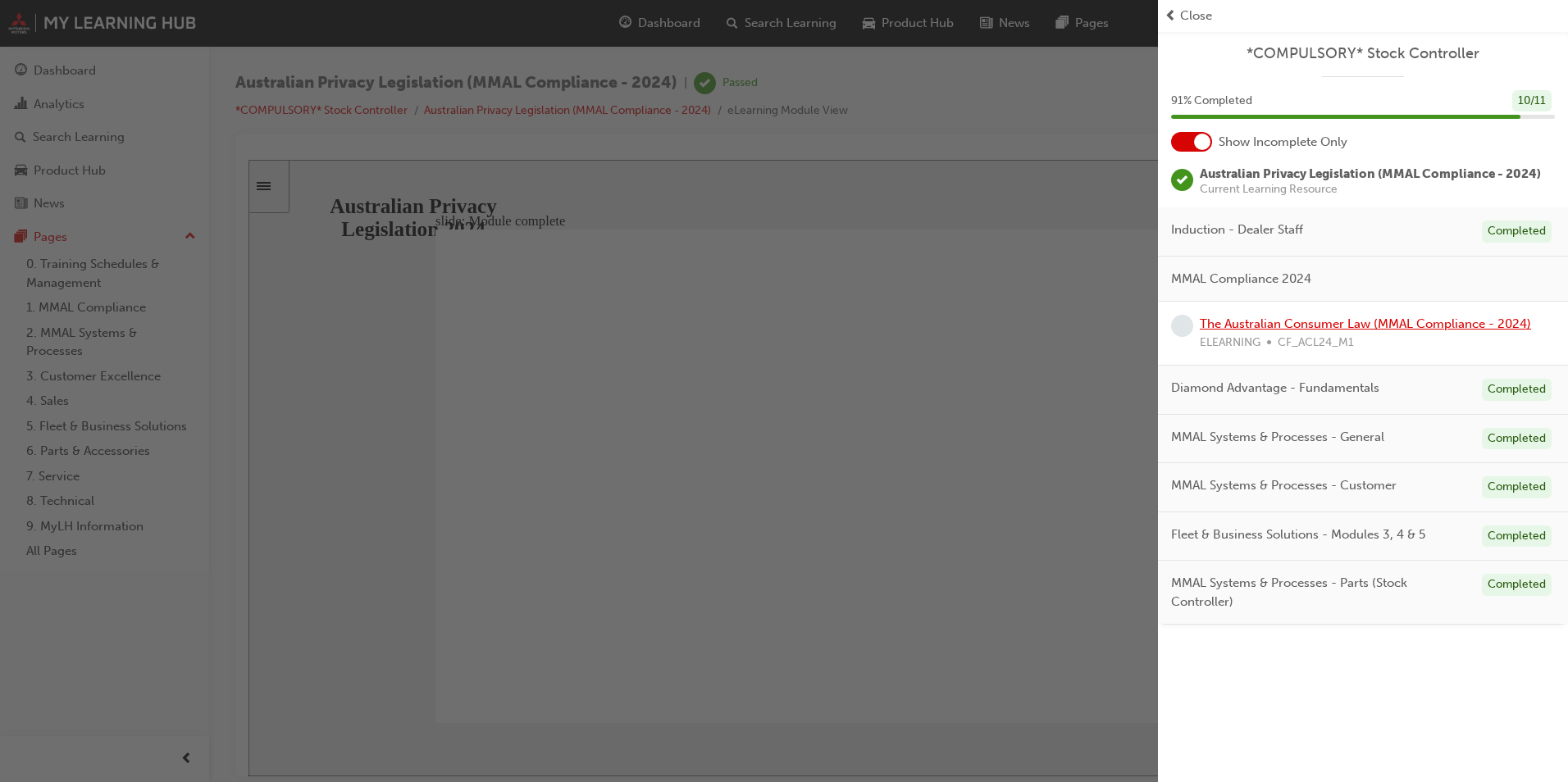
click at [1275, 318] on link "The Australian Consumer Law (MMAL Compliance - 2024)" at bounding box center [1365, 323] width 331 height 15
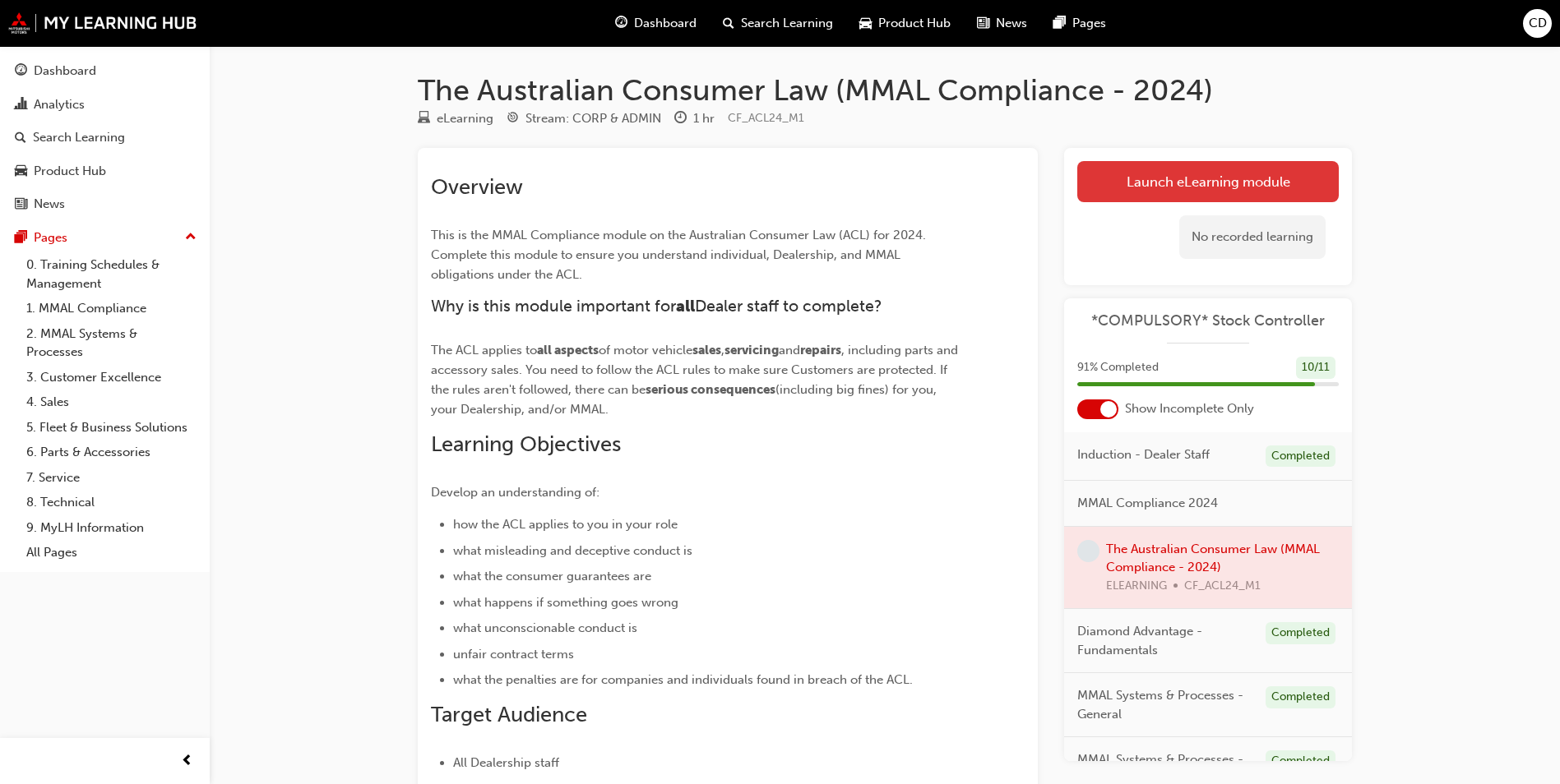
click at [1214, 184] on link "Launch eLearning module" at bounding box center [1208, 182] width 261 height 41
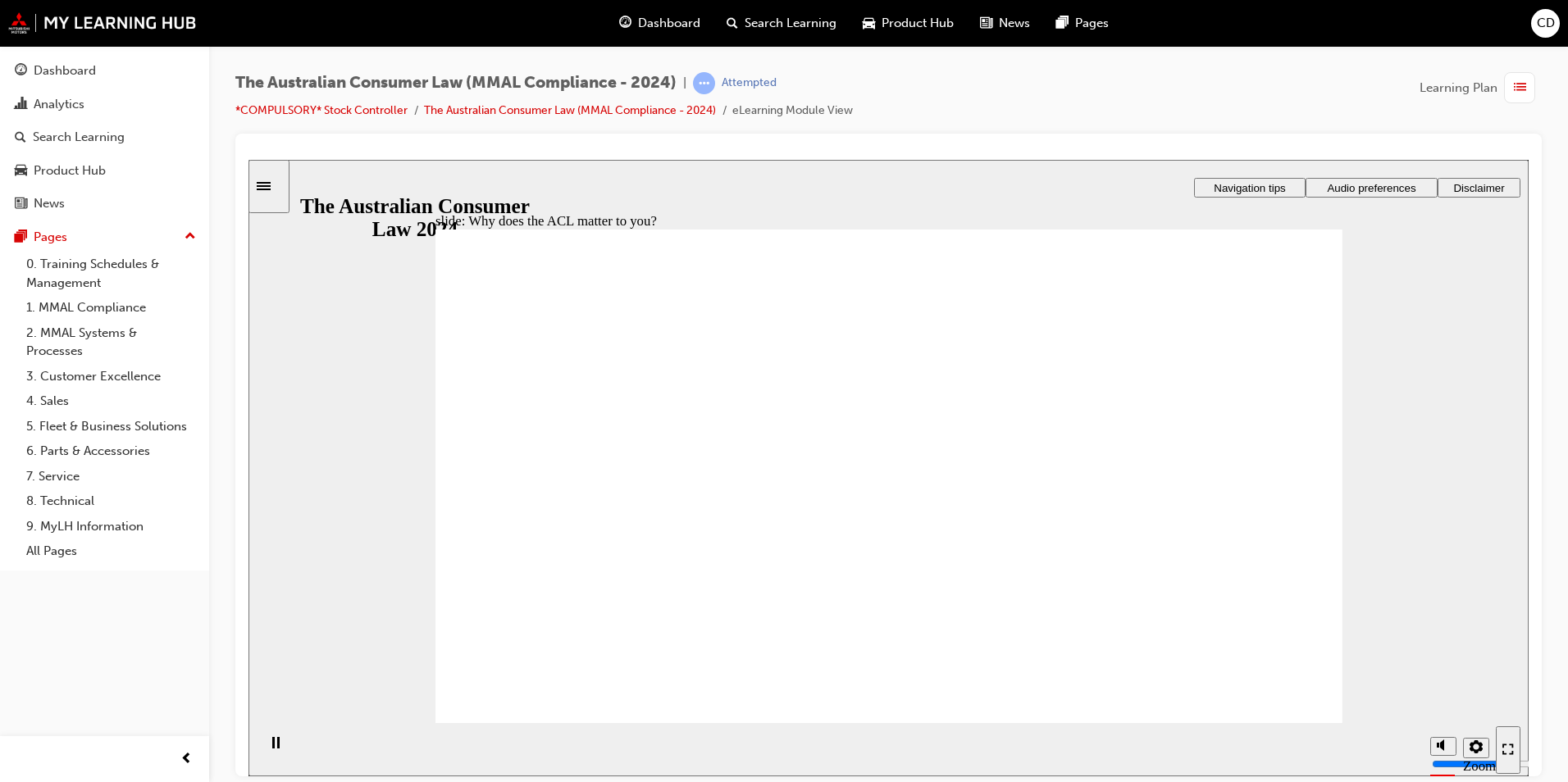
radio input "true"
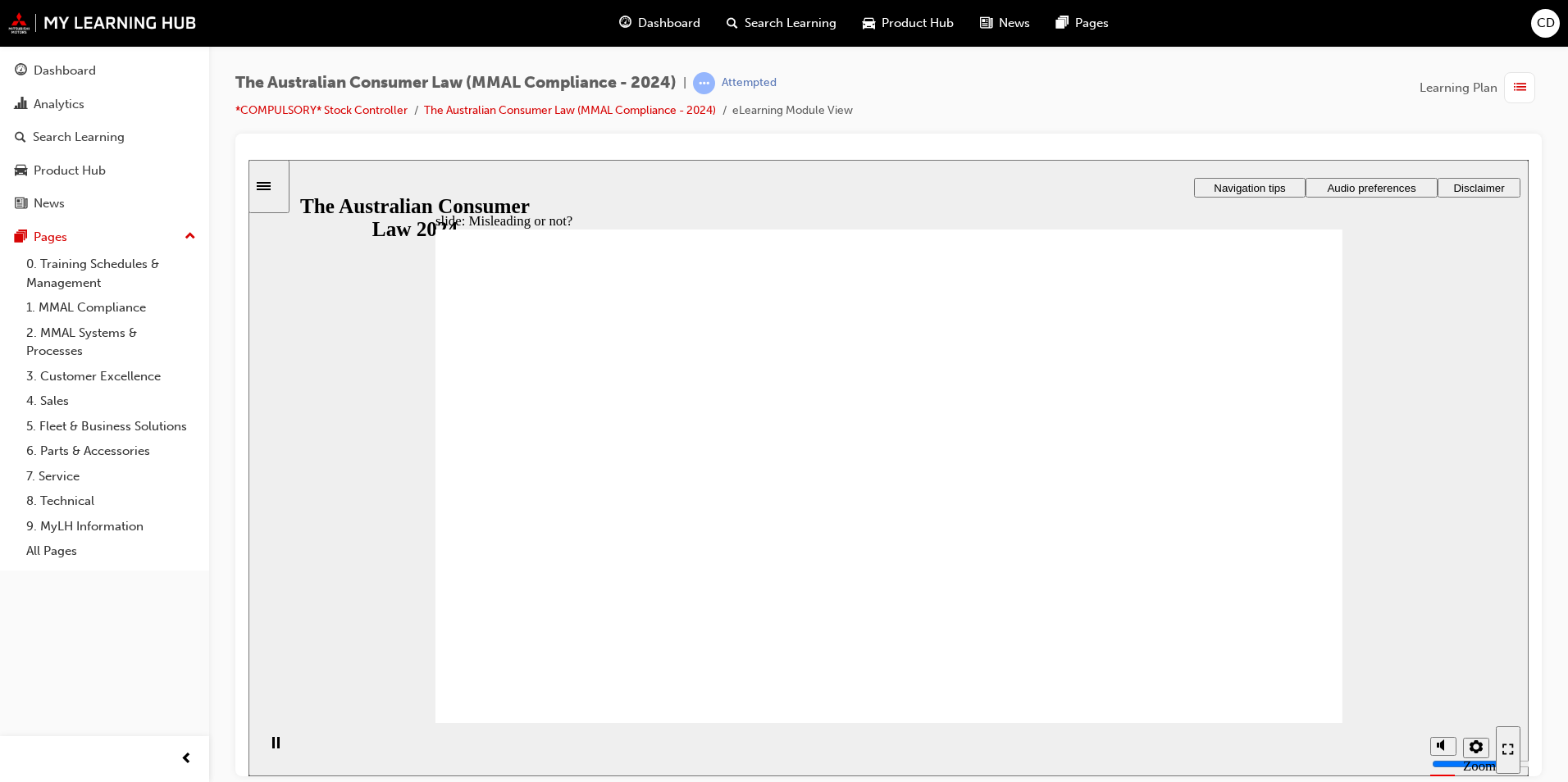
drag, startPoint x: 853, startPoint y: 388, endPoint x: 1019, endPoint y: 541, distance: 225.8
drag, startPoint x: 1075, startPoint y: 541, endPoint x: 724, endPoint y: 542, distance: 351.0
drag, startPoint x: 879, startPoint y: 402, endPoint x: 1039, endPoint y: 560, distance: 224.9
drag, startPoint x: 907, startPoint y: 397, endPoint x: 712, endPoint y: 559, distance: 253.5
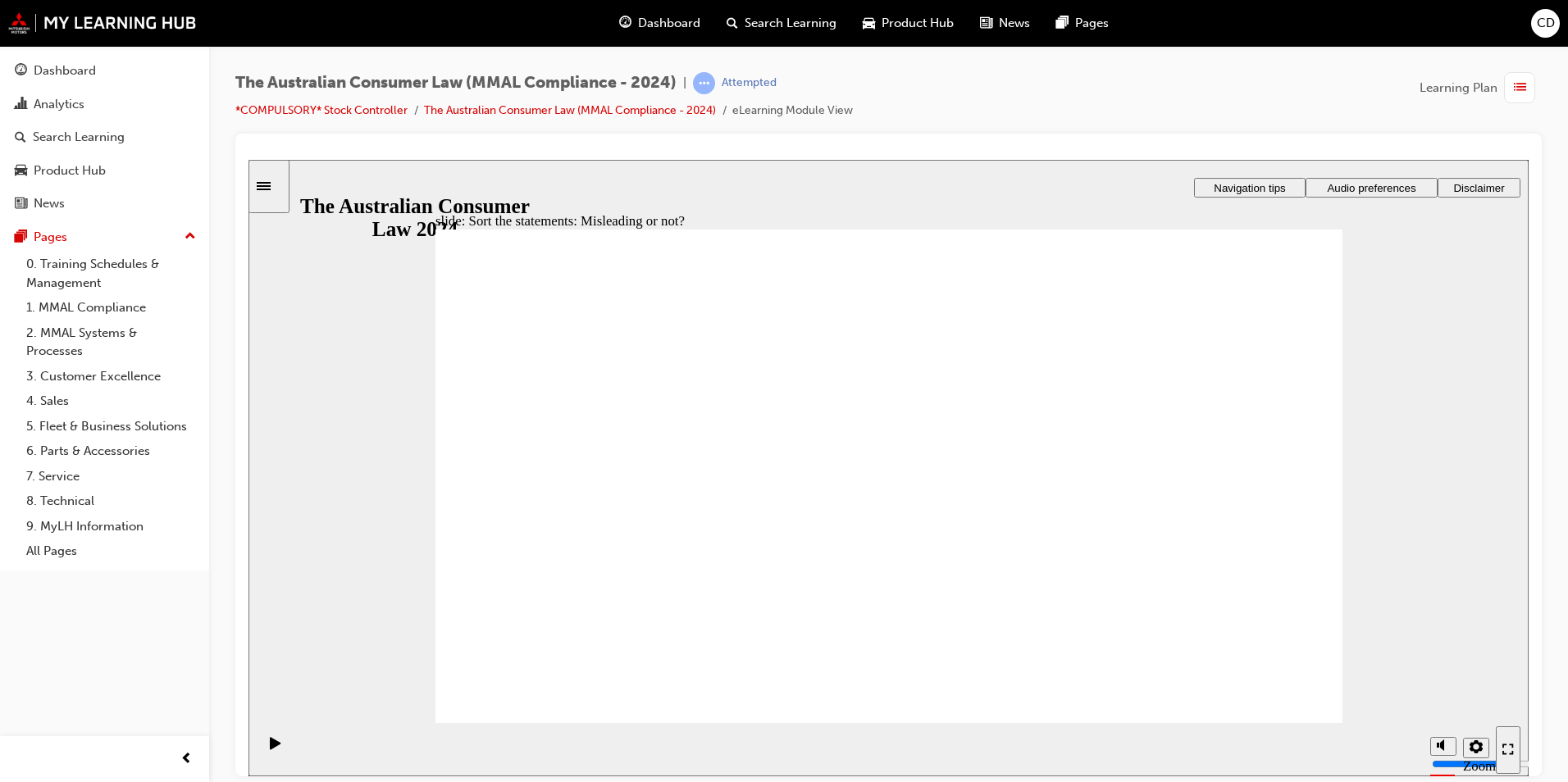
drag, startPoint x: 845, startPoint y: 381, endPoint x: 990, endPoint y: 535, distance: 211.5
drag, startPoint x: 880, startPoint y: 386, endPoint x: 681, endPoint y: 542, distance: 252.9
drag, startPoint x: 914, startPoint y: 393, endPoint x: 725, endPoint y: 542, distance: 240.7
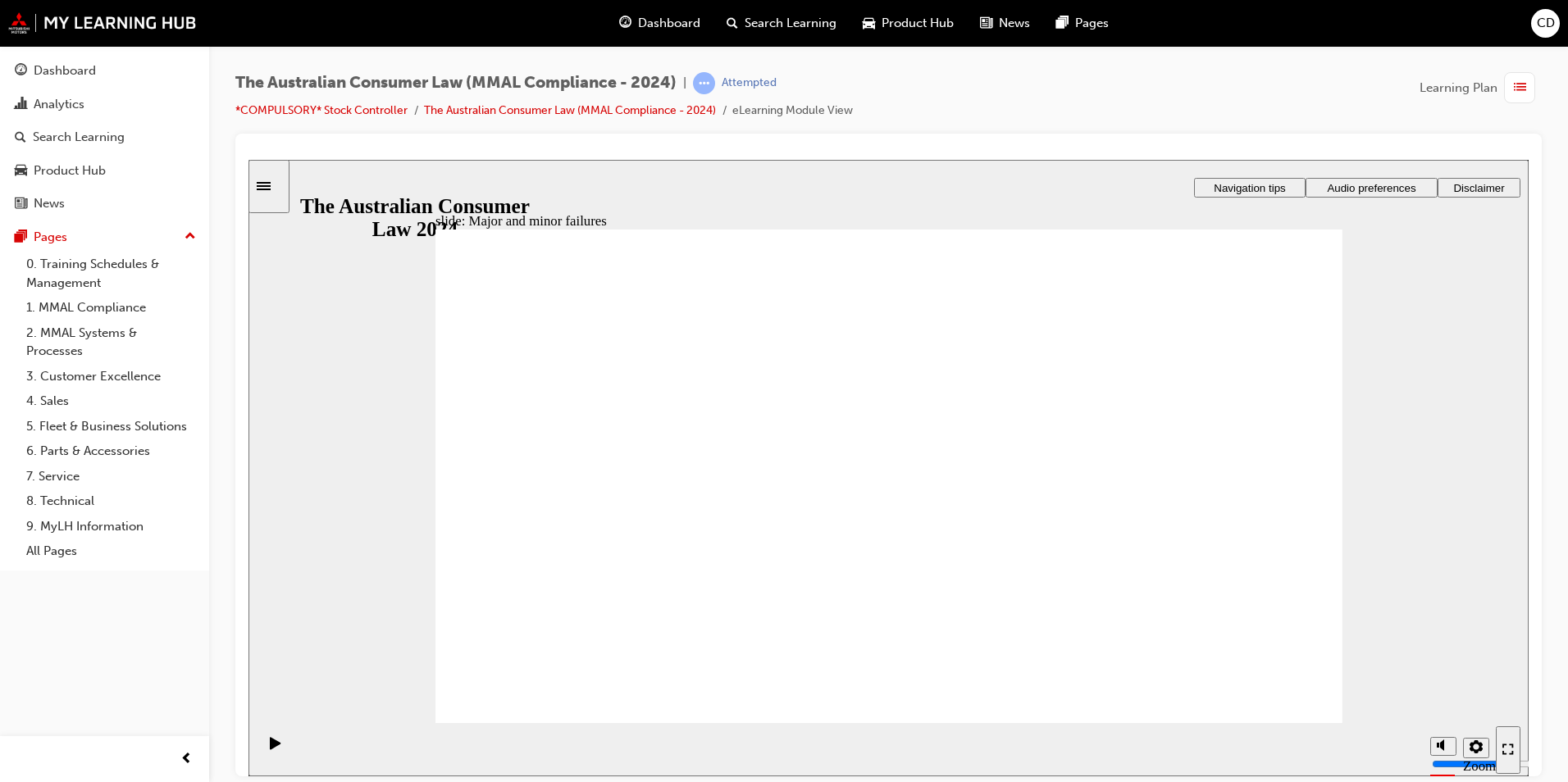
drag, startPoint x: 897, startPoint y: 357, endPoint x: 1173, endPoint y: 535, distance: 328.4
drag, startPoint x: 876, startPoint y: 381, endPoint x: 625, endPoint y: 567, distance: 312.4
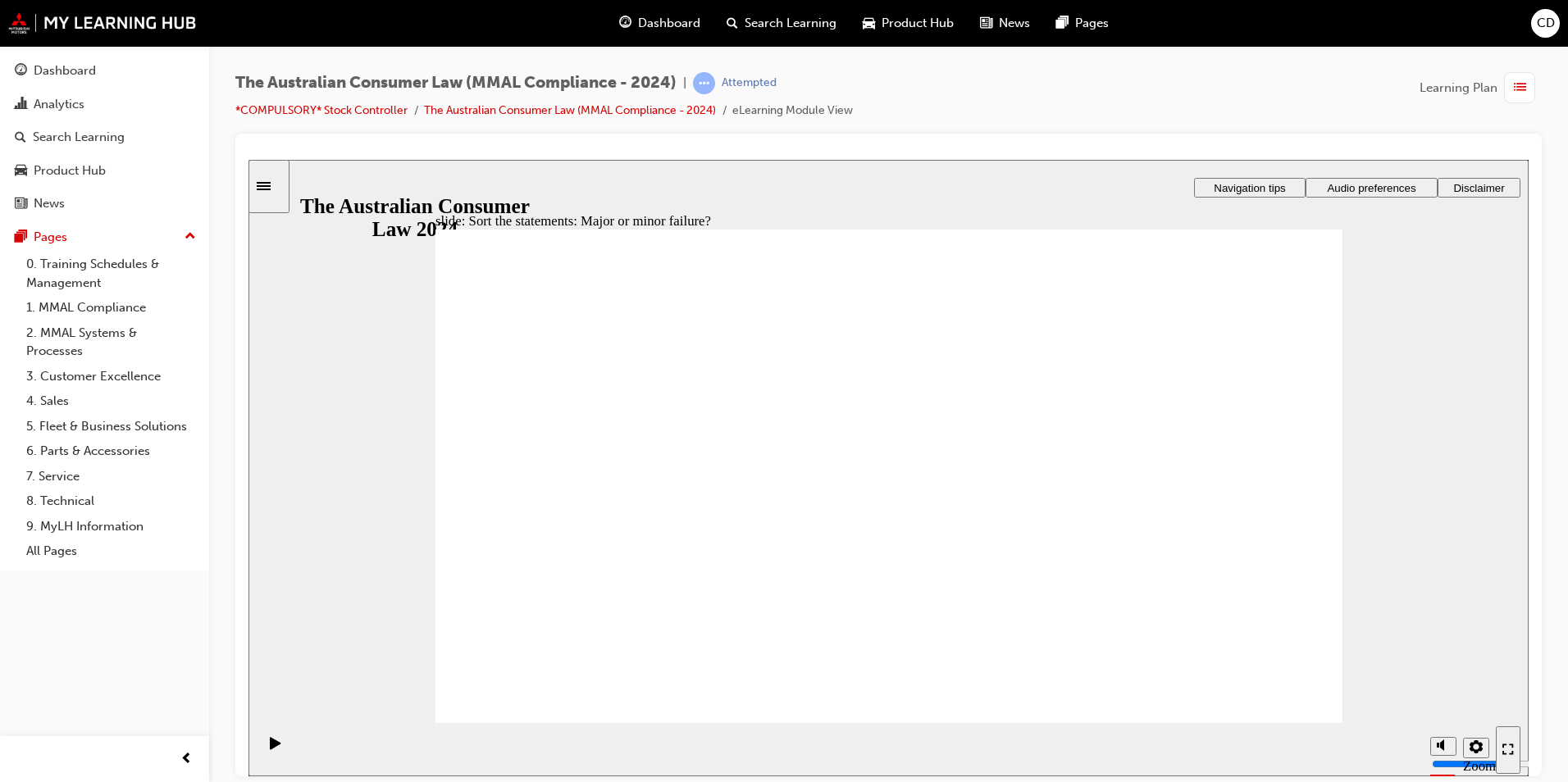
drag, startPoint x: 882, startPoint y: 374, endPoint x: 1152, endPoint y: 552, distance: 323.4
drag, startPoint x: 913, startPoint y: 380, endPoint x: 676, endPoint y: 555, distance: 294.6
drag, startPoint x: 895, startPoint y: 378, endPoint x: 650, endPoint y: 529, distance: 287.8
drag, startPoint x: 900, startPoint y: 399, endPoint x: 1162, endPoint y: 572, distance: 314.0
drag, startPoint x: 1163, startPoint y: 572, endPoint x: 1141, endPoint y: 572, distance: 22.0
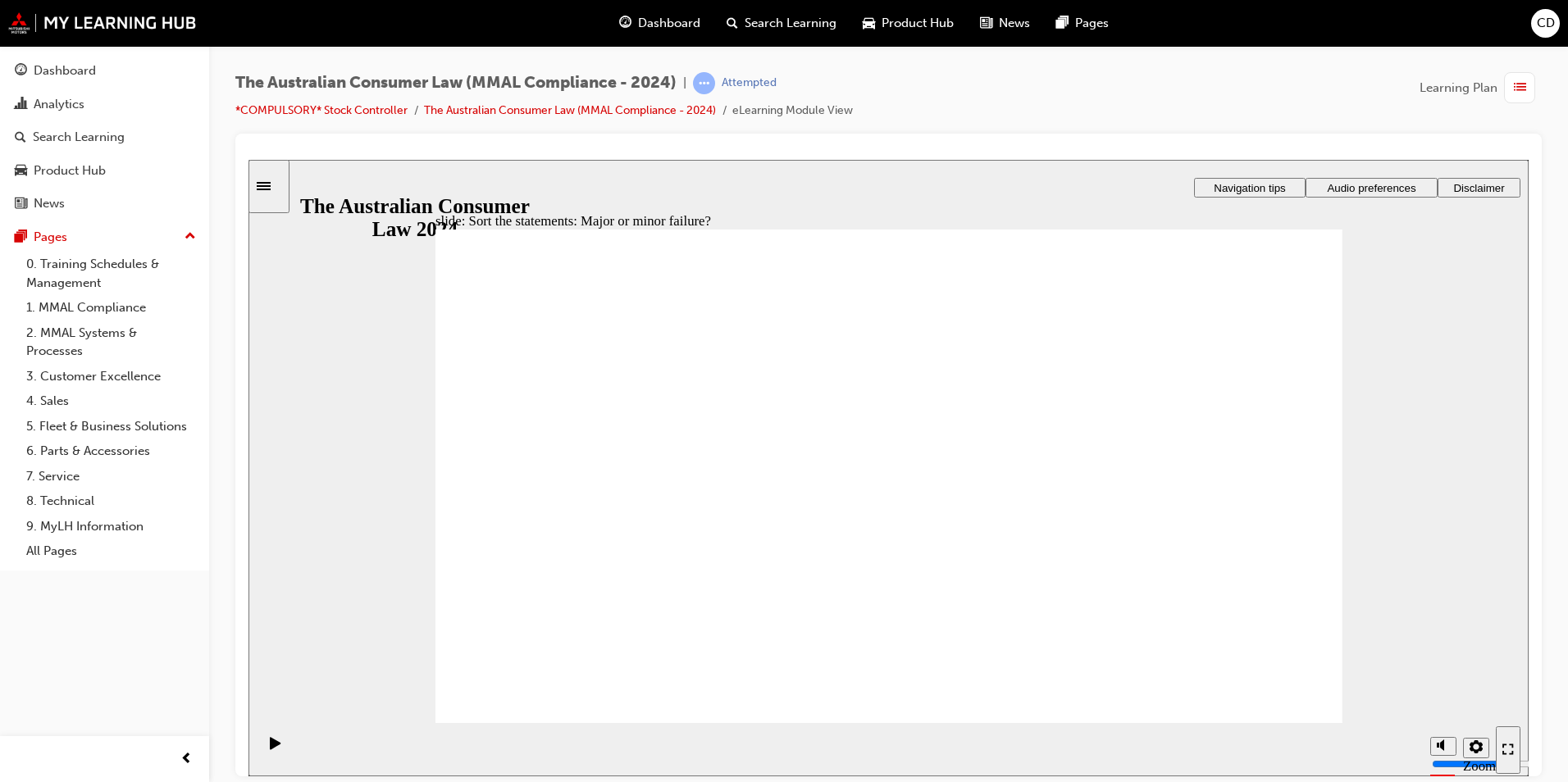
drag, startPoint x: 881, startPoint y: 386, endPoint x: 634, endPoint y: 568, distance: 306.8
